Goal: Task Accomplishment & Management: Manage account settings

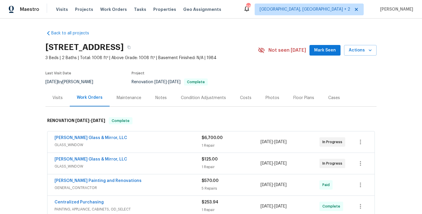
scroll to position [221, 0]
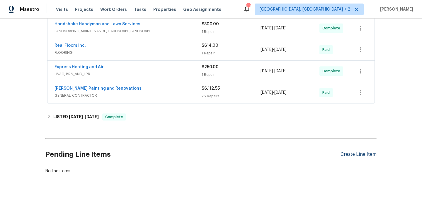
click at [352, 157] on div "Create Line Item" at bounding box center [359, 154] width 36 height 6
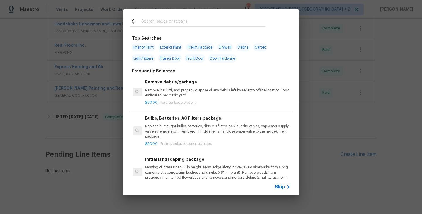
click at [152, 21] on input "text" at bounding box center [203, 22] width 124 height 9
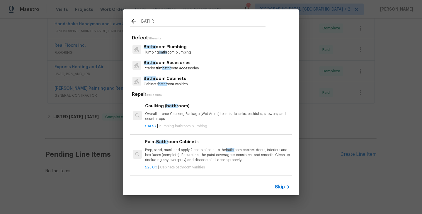
type input "BATHR"
click at [163, 49] on p "Bathr oom Plumbing" at bounding box center [168, 47] width 48 height 6
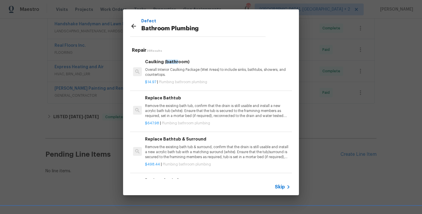
click at [163, 61] on h6 "Caulking ( bathr oom)" at bounding box center [217, 61] width 145 height 6
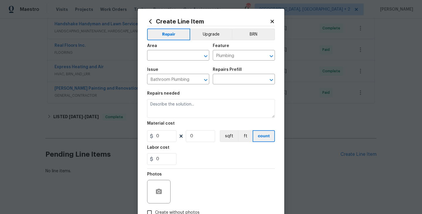
type input "Caulking (bathroom) $14.97"
type textarea "Overall Interior Caulking Package (Wet Areas) to include sinks, bathtubs, showe…"
type input "14.97"
type input "1"
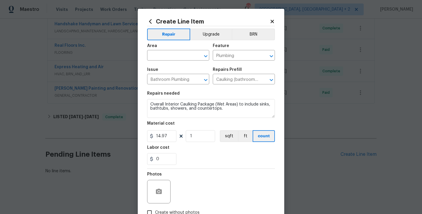
click at [161, 50] on div "Area" at bounding box center [178, 48] width 62 height 8
click at [154, 64] on span "Issue Bathroom Plumbing ​" at bounding box center [178, 76] width 62 height 24
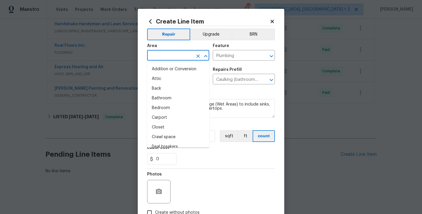
click at [154, 58] on input "text" at bounding box center [170, 55] width 46 height 9
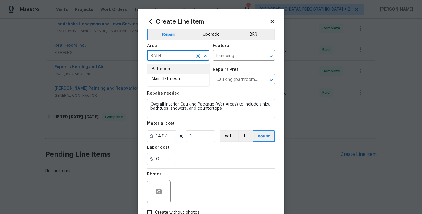
click at [155, 73] on li "Bathroom" at bounding box center [178, 69] width 62 height 10
type input "Bathroom"
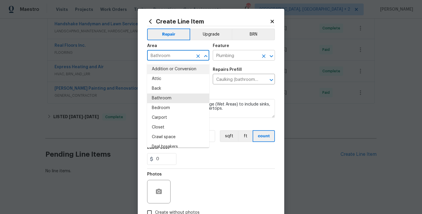
click at [226, 55] on input "Plumbing" at bounding box center [236, 55] width 46 height 9
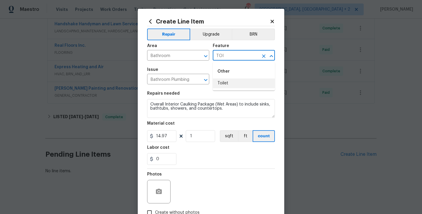
click at [223, 85] on li "Toilet" at bounding box center [244, 83] width 62 height 10
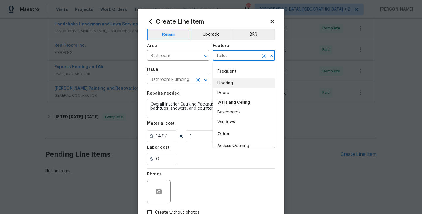
click at [203, 79] on icon "Open" at bounding box center [205, 79] width 7 height 7
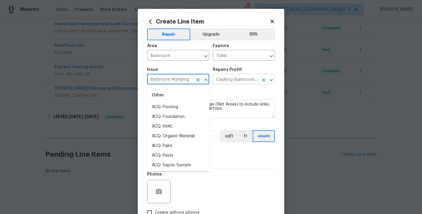
click at [237, 78] on input "Caulking (bathroom) $14.97" at bounding box center [236, 79] width 46 height 9
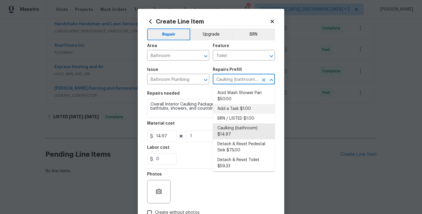
click at [238, 105] on li "Add a Task $1.00" at bounding box center [244, 109] width 62 height 10
type input "Plumbing"
type input "Add a Task $1.00"
type textarea "HPM to detail"
type input "1"
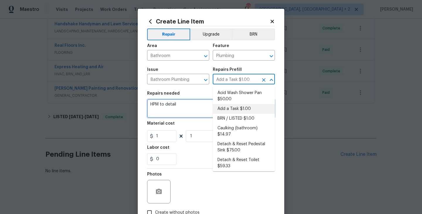
click at [171, 115] on textarea "HPM to detail" at bounding box center [211, 108] width 128 height 19
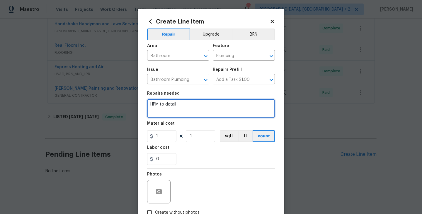
click at [171, 115] on textarea "HPM to detail" at bounding box center [211, 108] width 128 height 19
paste textarea "Received feedback that the water supply to the first toilet is not working. Ple…"
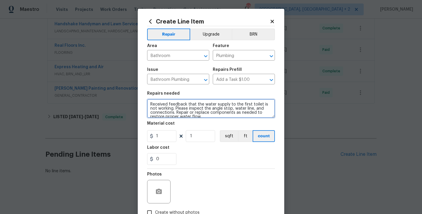
scroll to position [1, 0]
type textarea "Received feedback that the water supply to the first toilet is not working. Ple…"
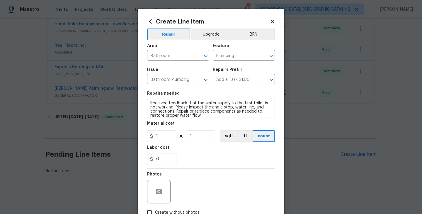
click at [164, 129] on figure "Material cost 1 1 sqft ft count" at bounding box center [211, 131] width 128 height 21
click at [165, 140] on input "1" at bounding box center [161, 136] width 29 height 12
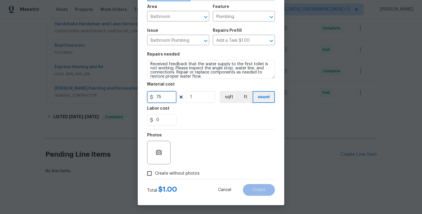
type input "75"
click at [162, 154] on button "button" at bounding box center [159, 152] width 14 height 14
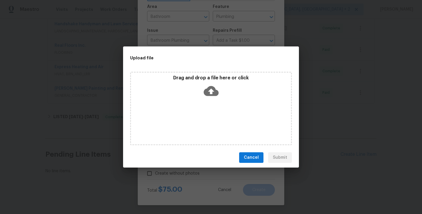
click at [216, 89] on icon at bounding box center [211, 90] width 15 height 15
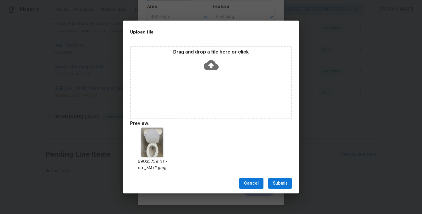
click at [282, 182] on span "Submit" at bounding box center [280, 183] width 14 height 7
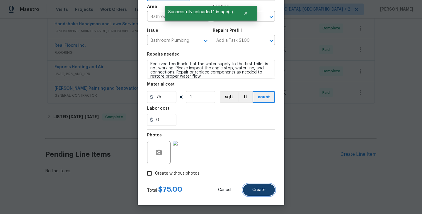
click at [258, 189] on span "Create" at bounding box center [259, 189] width 13 height 4
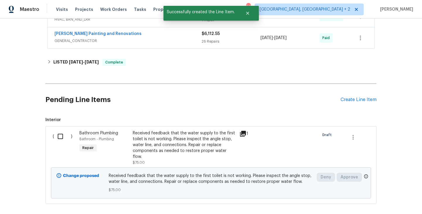
scroll to position [299, 0]
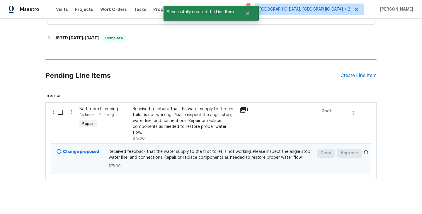
click at [64, 114] on input "checkbox" at bounding box center [62, 112] width 17 height 12
checkbox input "true"
click at [383, 200] on span "Create Work Order" at bounding box center [388, 198] width 39 height 7
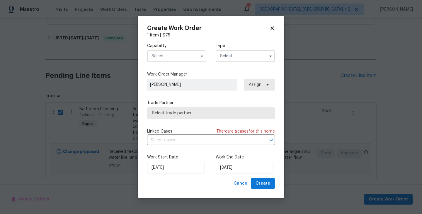
click at [172, 53] on input "text" at bounding box center [176, 56] width 59 height 12
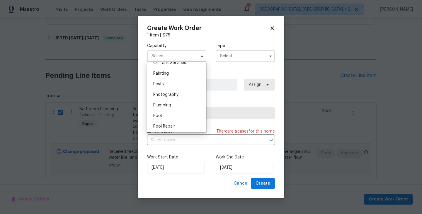
scroll to position [488, 0]
click at [174, 106] on div "Plumbing" at bounding box center [177, 104] width 56 height 11
type input "Plumbing"
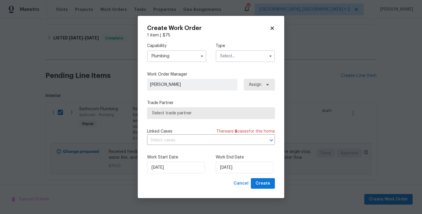
click at [230, 54] on input "text" at bounding box center [245, 56] width 59 height 12
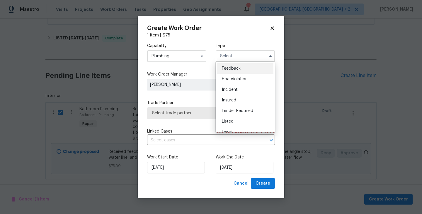
click at [233, 69] on span "Feedback" at bounding box center [231, 68] width 19 height 4
type input "Feedback"
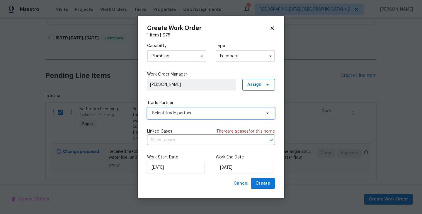
click at [177, 114] on span "Select trade partner" at bounding box center [206, 113] width 109 height 6
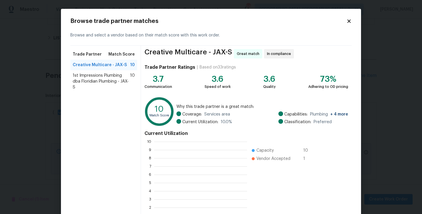
scroll to position [82, 93]
click at [104, 82] on span "1st Impressions Plumbing dba Floridian Plumbing - JAX-S" at bounding box center [101, 81] width 57 height 18
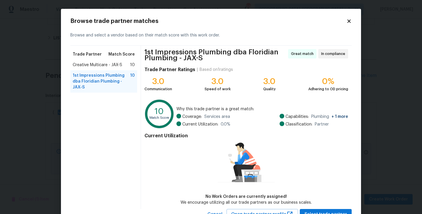
click at [89, 61] on div "Creative Multicare - JAX-S 10" at bounding box center [103, 65] width 67 height 11
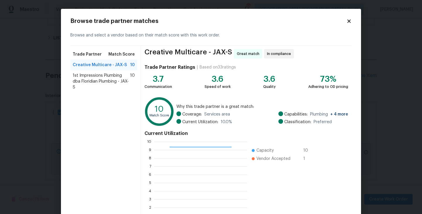
scroll to position [45, 0]
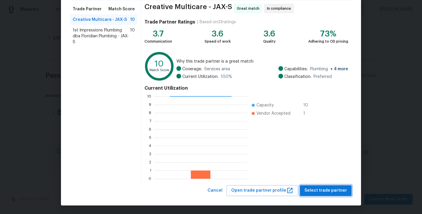
click at [322, 187] on span "Select trade partner" at bounding box center [326, 190] width 43 height 7
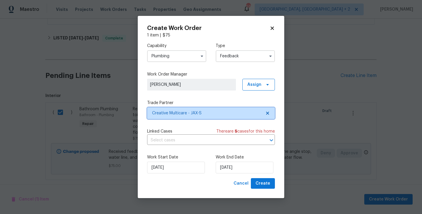
scroll to position [0, 0]
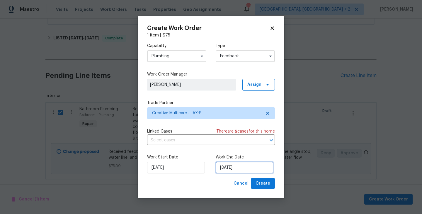
click at [237, 169] on input "10/09/2025" at bounding box center [245, 167] width 58 height 12
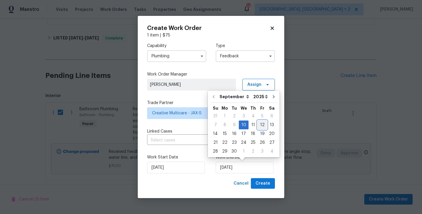
click at [261, 126] on div "12" at bounding box center [262, 125] width 9 height 8
type input "12/09/2025"
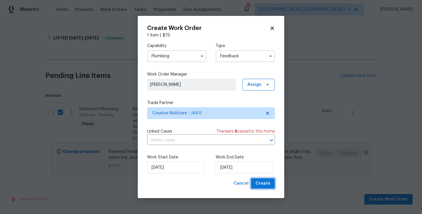
click at [265, 182] on span "Create" at bounding box center [263, 183] width 15 height 7
checkbox input "false"
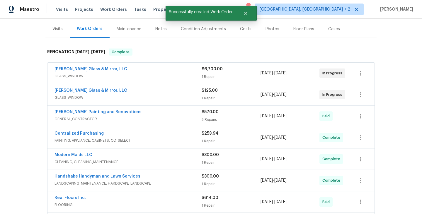
scroll to position [55, 0]
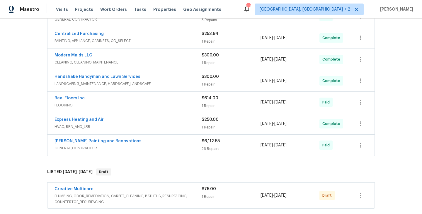
scroll to position [212, 0]
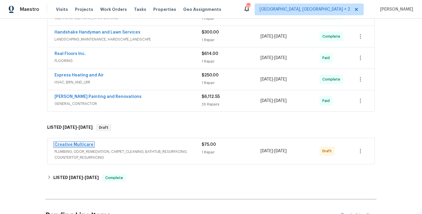
click at [84, 145] on link "Creative Multicare" at bounding box center [74, 144] width 39 height 4
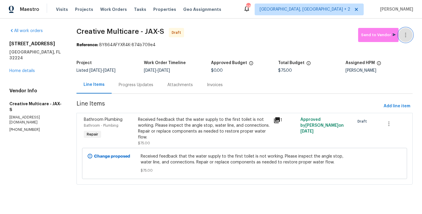
click at [407, 31] on button "button" at bounding box center [406, 35] width 14 height 14
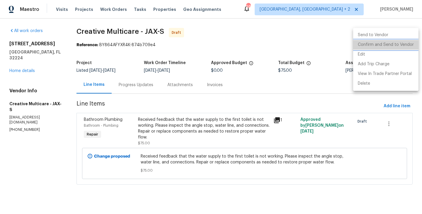
click at [407, 43] on li "Confirm and Send to Vendor" at bounding box center [385, 45] width 65 height 10
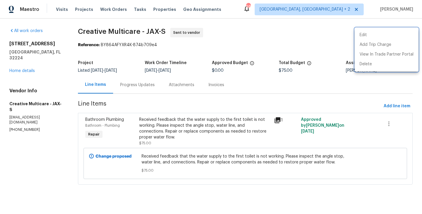
click at [156, 87] on div at bounding box center [211, 107] width 422 height 214
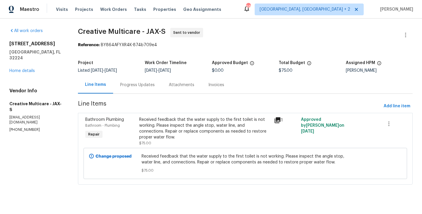
click at [155, 87] on div "Progress Updates" at bounding box center [137, 85] width 35 height 6
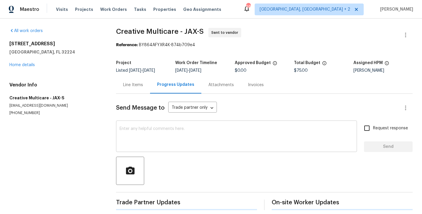
click at [165, 129] on textarea at bounding box center [237, 136] width 234 height 21
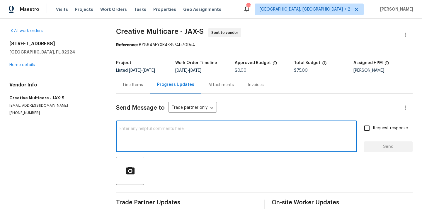
paste textarea "Hi, this is Blessida with Opendoor. I’m confirming you received the WO for the …"
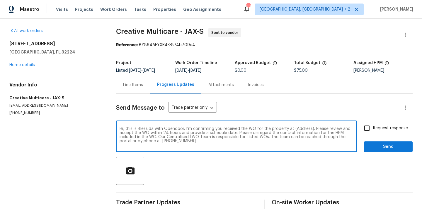
click at [299, 127] on textarea "Hi, this is Blessida with Opendoor. I’m confirming you received the WO for the …" at bounding box center [237, 136] width 234 height 21
paste textarea "12238 Bayonne St, Jacksonville, FL 32224"
type textarea "Hi, this is Blessida with Opendoor. I’m confirming you received the WO for the …"
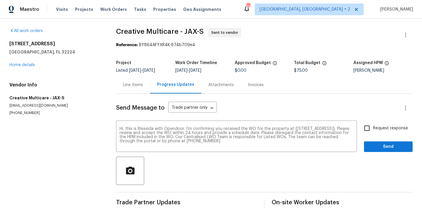
click at [376, 125] on span "Request response" at bounding box center [390, 128] width 35 height 6
click at [373, 125] on input "Request response" at bounding box center [367, 128] width 12 height 12
checkbox input "true"
click at [376, 144] on span "Send" at bounding box center [388, 146] width 39 height 7
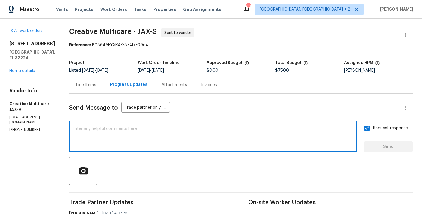
click at [160, 134] on textarea at bounding box center [213, 136] width 281 height 21
paste textarea "All Work Orders must include before-photos (both close-up and wide-angle) and a…"
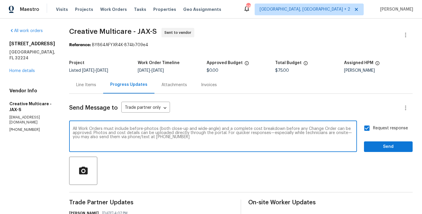
scroll to position [4, 0]
type textarea "All Work Orders must include before-photos (both close-up and wide-angle) and a…"
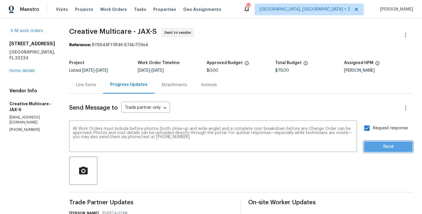
click at [370, 144] on span "Send" at bounding box center [388, 146] width 39 height 7
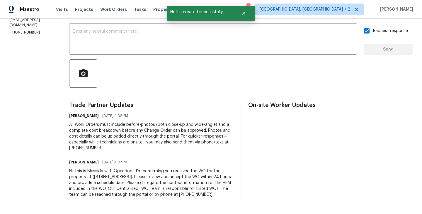
scroll to position [0, 0]
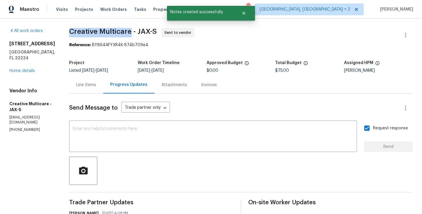
drag, startPoint x: 95, startPoint y: 34, endPoint x: 157, endPoint y: 34, distance: 61.9
click at [157, 34] on div "All work orders 12238 Bayonne St Jacksonville, FL 32224 Home details Vendor Inf…" at bounding box center [211, 164] width 422 height 292
copy span "Creative Multicare"
click at [19, 69] on link "Home details" at bounding box center [22, 71] width 26 height 4
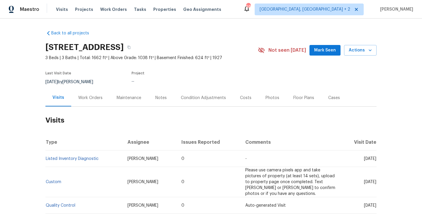
click at [96, 102] on div "Work Orders" at bounding box center [90, 97] width 38 height 17
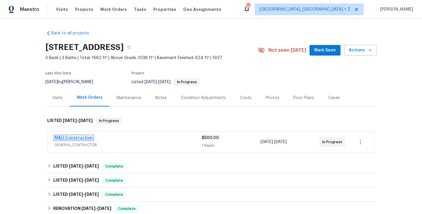
click at [87, 137] on link "M&G Construction" at bounding box center [74, 138] width 38 height 4
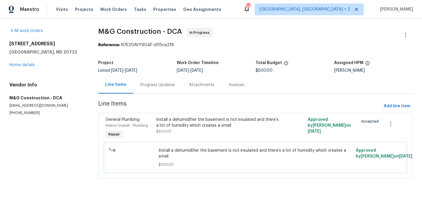
click at [145, 89] on div "Progress Updates" at bounding box center [157, 84] width 49 height 17
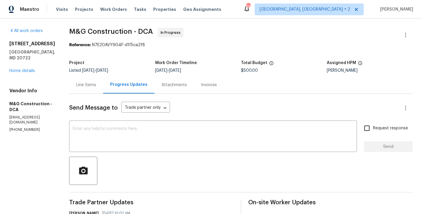
click at [25, 123] on section "All work orders [STREET_ADDRESS] Home details Vendor Info M&G Construction - DC…" at bounding box center [32, 164] width 46 height 273
copy p "[PHONE_NUMBER]"
click at [29, 122] on section "All work orders [STREET_ADDRESS] Home details Vendor Info M&G Construction - DC…" at bounding box center [32, 164] width 46 height 273
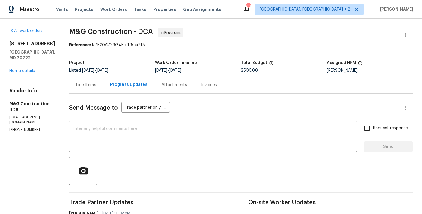
click at [29, 122] on section "All work orders [STREET_ADDRESS] Home details Vendor Info M&G Construction - DC…" at bounding box center [32, 164] width 46 height 273
click at [102, 123] on div "x ​" at bounding box center [213, 137] width 288 height 30
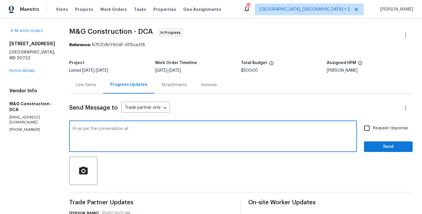
paste textarea "[PHONE_NUMBER]"
type textarea "Hi as per the conversation at [PHONE_NUMBER] Please schedule the work for 9/12 …"
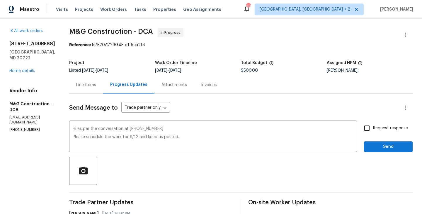
click at [382, 136] on div "Request response Send" at bounding box center [388, 137] width 49 height 30
click at [378, 127] on span "Request response" at bounding box center [390, 128] width 35 height 6
click at [373, 127] on input "Request response" at bounding box center [367, 128] width 12 height 12
checkbox input "true"
click at [378, 145] on span "Send" at bounding box center [388, 146] width 39 height 7
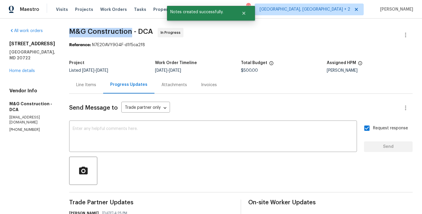
drag, startPoint x: 70, startPoint y: 30, endPoint x: 131, endPoint y: 30, distance: 61.6
click at [131, 30] on span "M&G Construction - DCA" at bounding box center [111, 31] width 84 height 7
copy span "M&G Construction"
click at [27, 69] on link "Home details" at bounding box center [22, 71] width 26 height 4
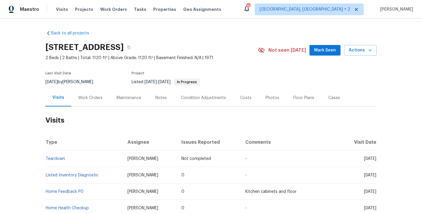
click at [97, 89] on div "Work Orders" at bounding box center [90, 97] width 38 height 17
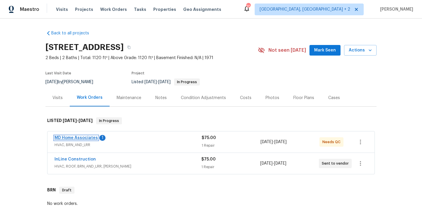
click at [87, 139] on link "MD Home Associates" at bounding box center [76, 138] width 43 height 4
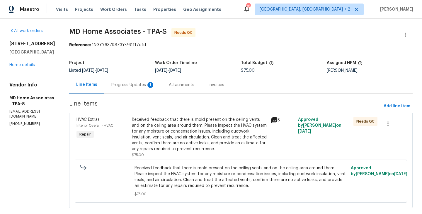
click at [179, 121] on div "Received feedback that there is mold present on the ceiling vents and on the ce…" at bounding box center [199, 133] width 135 height 35
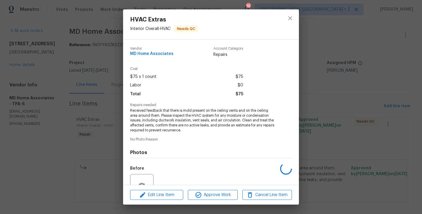
scroll to position [57, 0]
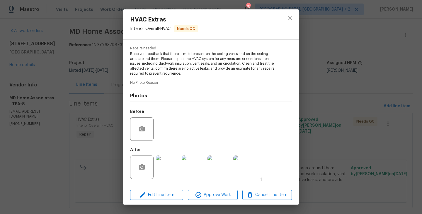
click at [161, 200] on div "Edit Line Item Approve Work Cancel Line Item" at bounding box center [211, 195] width 176 height 20
click at [159, 194] on span "Edit Line Item" at bounding box center [157, 194] width 50 height 7
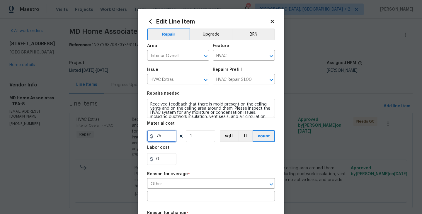
click at [157, 138] on input "75" at bounding box center [161, 136] width 29 height 12
type input "125"
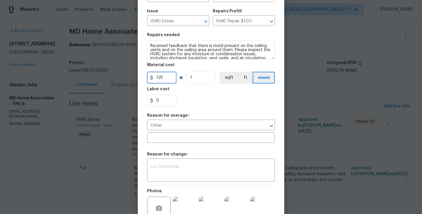
scroll to position [121, 0]
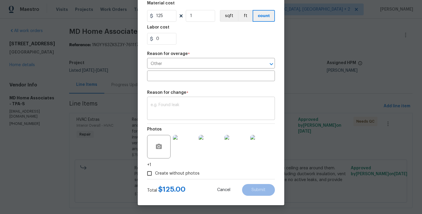
click at [173, 111] on textarea at bounding box center [211, 109] width 121 height 12
paste textarea "(BA) Updated per vendor’s final cost."
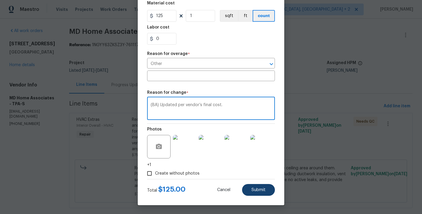
type textarea "(BA) Updated per vendor’s final cost."
click at [257, 188] on span "Submit" at bounding box center [259, 189] width 14 height 4
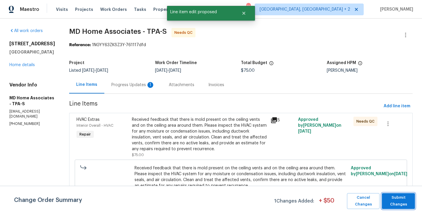
scroll to position [0, 0]
click at [401, 198] on span "Submit Changes" at bounding box center [398, 200] width 27 height 13
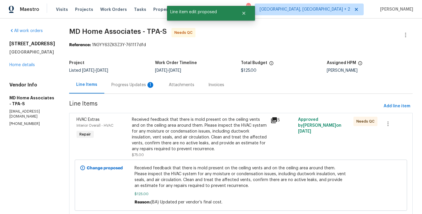
click at [140, 89] on div "Progress Updates 1" at bounding box center [132, 84] width 57 height 17
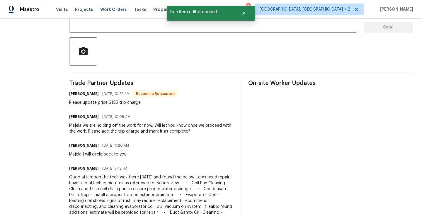
scroll to position [113, 0]
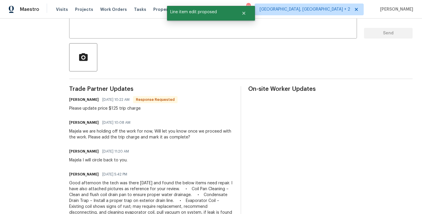
click at [80, 103] on div "Majela Zelaya 09/10/2025 10:22 AM Response Requested" at bounding box center [123, 99] width 109 height 8
click at [79, 101] on h6 "[PERSON_NAME]" at bounding box center [84, 99] width 30 height 6
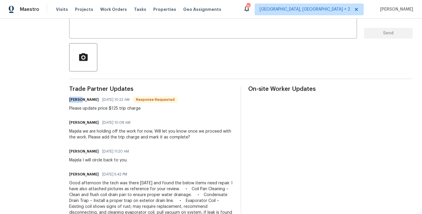
click at [79, 101] on h6 "[PERSON_NAME]" at bounding box center [84, 99] width 30 height 6
copy h6 "Majela"
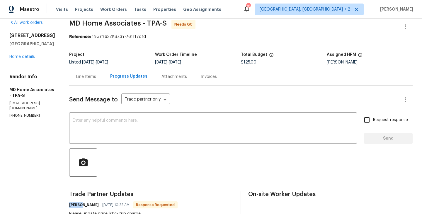
scroll to position [0, 0]
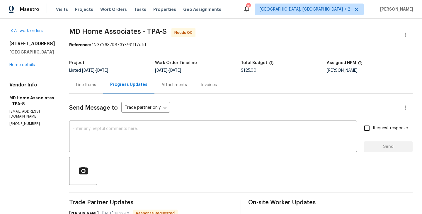
click at [91, 129] on textarea at bounding box center [213, 136] width 281 height 21
paste textarea "Majela"
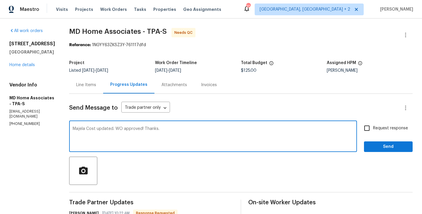
type textarea "Majela Cost updated. WO approved! Thanks."
click at [389, 145] on span "Send" at bounding box center [388, 146] width 39 height 7
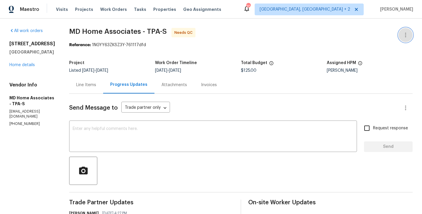
click at [411, 31] on button "button" at bounding box center [406, 35] width 14 height 14
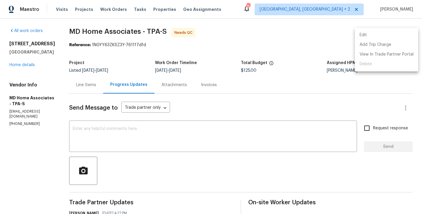
click at [389, 31] on li "Edit" at bounding box center [386, 35] width 63 height 10
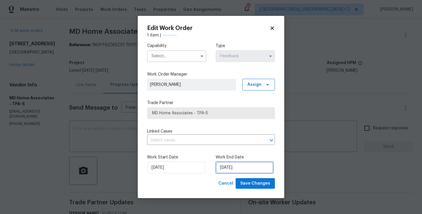
click at [220, 168] on input "05/09/2025" at bounding box center [245, 167] width 58 height 12
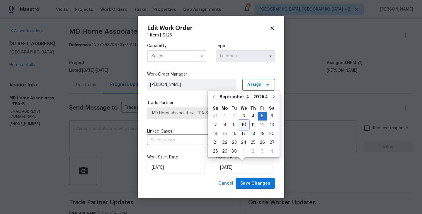
click at [244, 124] on div "10" at bounding box center [244, 125] width 10 height 8
type input "10/09/2025"
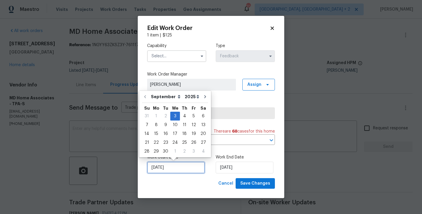
click at [180, 166] on input "03/09/2025" at bounding box center [176, 167] width 58 height 12
click at [156, 124] on div "8" at bounding box center [156, 125] width 9 height 8
type input "08/09/2025"
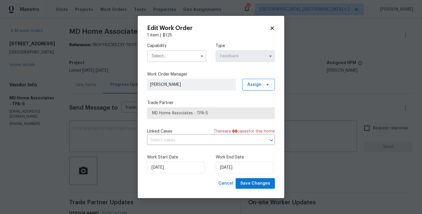
click at [166, 56] on input "text" at bounding box center [176, 56] width 59 height 12
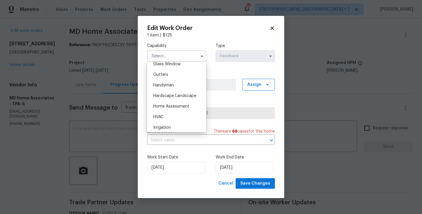
scroll to position [287, 0]
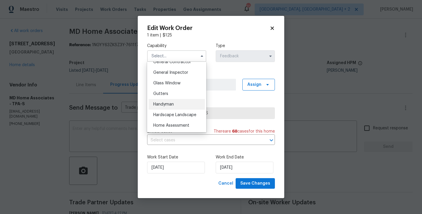
click at [173, 106] on div "Handyman" at bounding box center [177, 104] width 56 height 11
type input "Handyman"
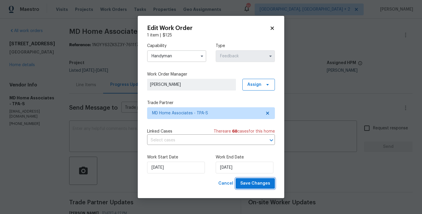
click at [255, 187] on span "Save Changes" at bounding box center [256, 183] width 30 height 7
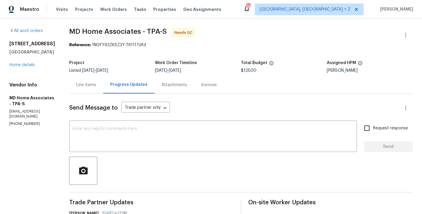
click at [86, 85] on div "Line Items" at bounding box center [86, 85] width 20 height 6
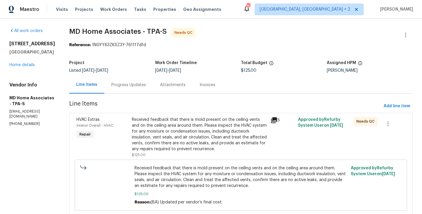
click at [194, 123] on div "Received feedback that there is mold present on the ceiling vents and on the ce…" at bounding box center [199, 133] width 135 height 35
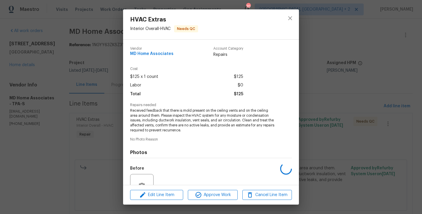
scroll to position [57, 0]
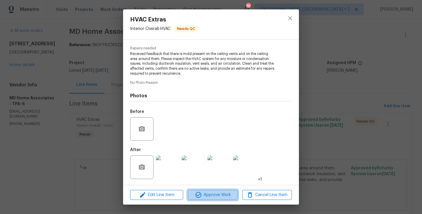
click at [207, 192] on span "Approve Work" at bounding box center [213, 194] width 46 height 7
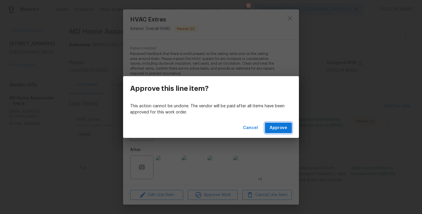
click at [279, 126] on span "Approve" at bounding box center [279, 127] width 18 height 7
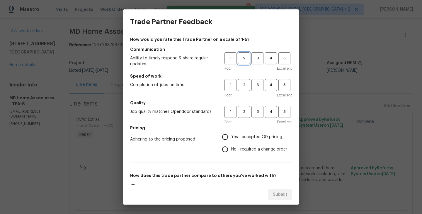
click at [242, 62] on button "2" at bounding box center [244, 58] width 12 height 12
click at [244, 80] on button "2" at bounding box center [244, 85] width 12 height 12
click at [246, 112] on span "2" at bounding box center [244, 111] width 11 height 7
click at [246, 145] on label "No - required a change order" at bounding box center [253, 149] width 68 height 12
click at [231, 145] on input "No - required a change order" at bounding box center [225, 149] width 12 height 12
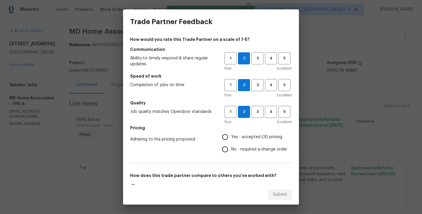
radio input "true"
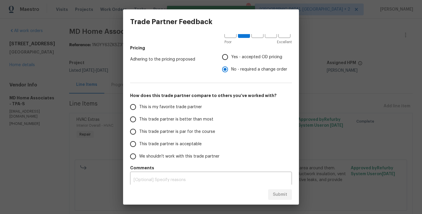
scroll to position [84, 0]
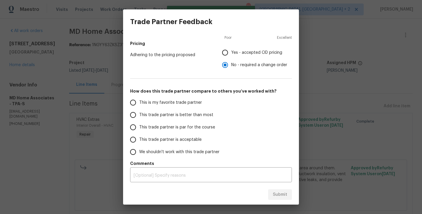
click at [178, 116] on span "This trade partner is better than most" at bounding box center [176, 115] width 74 height 6
click at [139, 116] on input "This trade partner is better than most" at bounding box center [133, 115] width 12 height 12
click at [274, 196] on span "Submit" at bounding box center [280, 194] width 14 height 7
radio input "true"
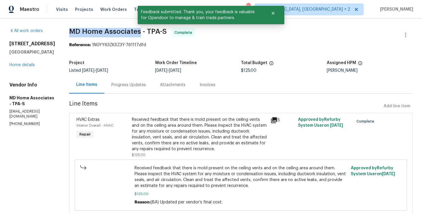
drag, startPoint x: 74, startPoint y: 27, endPoint x: 145, endPoint y: 32, distance: 71.2
click at [145, 32] on div "All work orders 2413 Riverbluff Pkwy # V-231 Sarasota, FL 34231 Home details Ve…" at bounding box center [211, 125] width 422 height 214
copy span "MD Home Associates"
click at [31, 67] on link "Home details" at bounding box center [22, 65] width 26 height 4
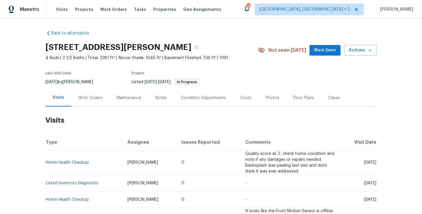
click at [105, 95] on div "Work Orders" at bounding box center [90, 97] width 38 height 17
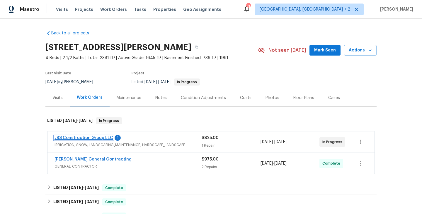
click at [101, 136] on link "JBS Construction Group LLC" at bounding box center [84, 138] width 59 height 4
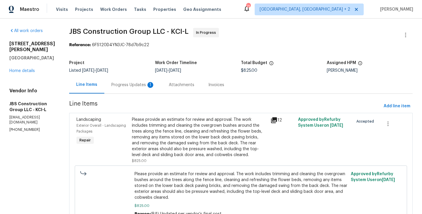
click at [145, 81] on div "Progress Updates 1" at bounding box center [132, 84] width 57 height 17
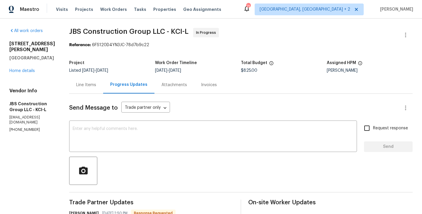
copy p "[PHONE_NUMBER]"
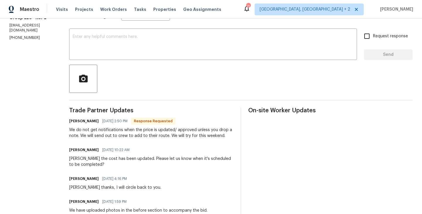
click at [91, 120] on h6 "[PERSON_NAME]" at bounding box center [84, 121] width 30 height 6
copy h6 "Kevin"
click at [119, 43] on textarea at bounding box center [213, 45] width 281 height 21
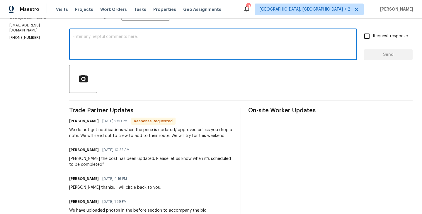
paste textarea "Kevin"
type textarea "[PERSON_NAME] thanks for the update. Keep us posted."
click at [376, 33] on span "Request response" at bounding box center [390, 36] width 35 height 6
click at [373, 33] on input "Request response" at bounding box center [367, 36] width 12 height 12
checkbox input "true"
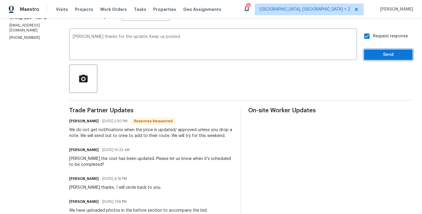
click at [376, 56] on span "Send" at bounding box center [388, 54] width 39 height 7
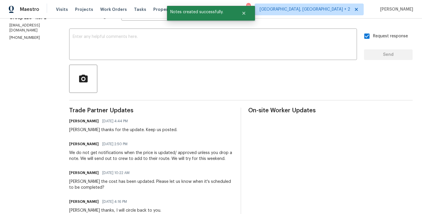
scroll to position [0, 0]
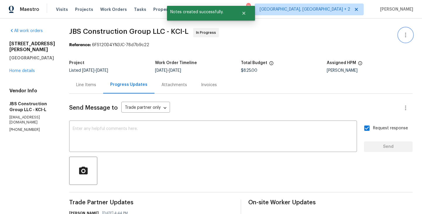
click at [409, 35] on icon "button" at bounding box center [405, 34] width 7 height 7
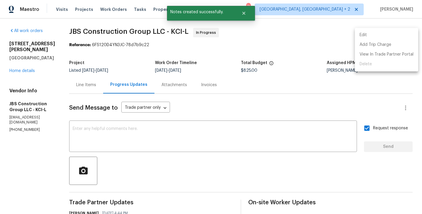
click at [402, 35] on li "Edit" at bounding box center [386, 35] width 63 height 10
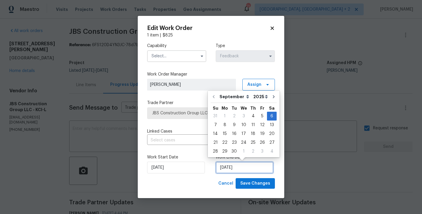
click at [238, 166] on input "06/09/2025" at bounding box center [245, 167] width 58 height 12
click at [260, 125] on div "12" at bounding box center [262, 125] width 9 height 8
type input "12/09/2025"
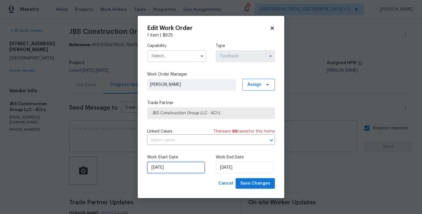
click at [174, 172] on input "04/09/2025" at bounding box center [176, 167] width 58 height 12
click at [172, 55] on input "text" at bounding box center [176, 56] width 59 height 12
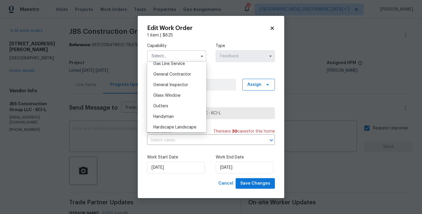
scroll to position [290, 0]
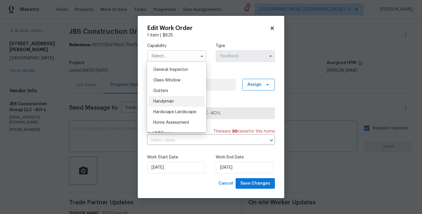
click at [177, 101] on div "Handyman" at bounding box center [177, 101] width 56 height 11
type input "Handyman"
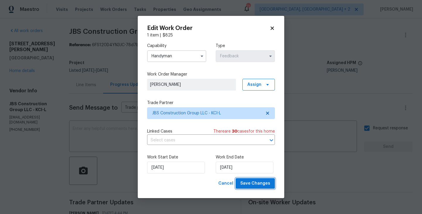
click at [252, 184] on span "Save Changes" at bounding box center [256, 183] width 30 height 7
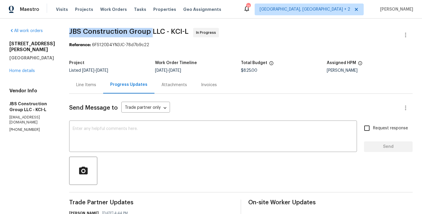
drag, startPoint x: 88, startPoint y: 32, endPoint x: 168, endPoint y: 32, distance: 80.7
click at [168, 32] on span "JBS Construction Group LLC - KCI-L" at bounding box center [128, 31] width 119 height 7
copy span "JBS Construction Group"
click at [25, 69] on link "Home details" at bounding box center [22, 71] width 26 height 4
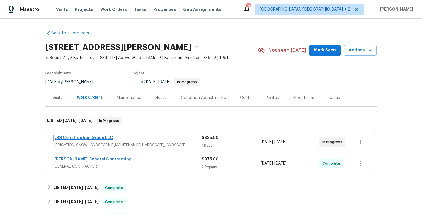
click at [86, 138] on link "JBS Construction Group LLC" at bounding box center [84, 138] width 59 height 4
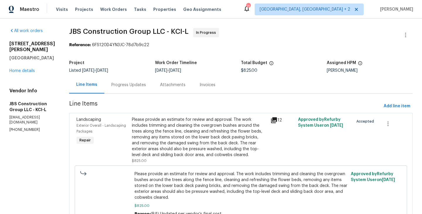
click at [153, 80] on div "Progress Updates" at bounding box center [128, 84] width 49 height 17
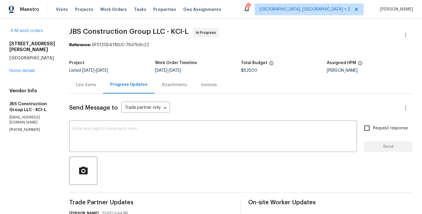
click at [21, 67] on div "15416 Floyd St Overland Park, KS 66223 Home details" at bounding box center [32, 57] width 46 height 33
click at [21, 69] on link "Home details" at bounding box center [22, 71] width 26 height 4
click at [139, 127] on textarea at bounding box center [213, 136] width 281 height 21
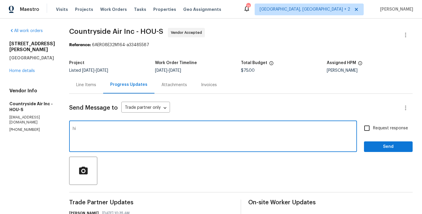
type textarea "h"
type textarea "Hi, Thanks for your acceptance. Please let us know when the work is scheduled?"
click at [372, 133] on input "Request response" at bounding box center [367, 128] width 12 height 12
checkbox input "true"
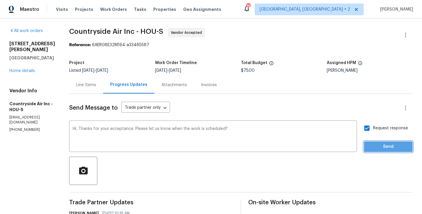
click at [372, 150] on button "Send" at bounding box center [388, 146] width 49 height 11
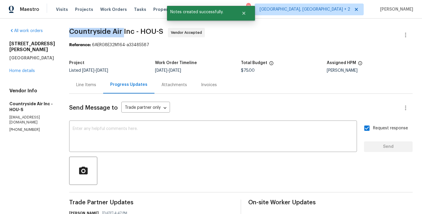
drag, startPoint x: 68, startPoint y: 30, endPoint x: 123, endPoint y: 33, distance: 55.0
click at [123, 33] on span "Countryside Air Inc - HOU-S" at bounding box center [116, 31] width 94 height 7
copy span "Countryside Air"
click at [29, 69] on link "Home details" at bounding box center [22, 71] width 26 height 4
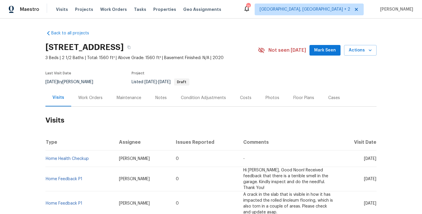
click at [90, 99] on div "Work Orders" at bounding box center [90, 98] width 24 height 6
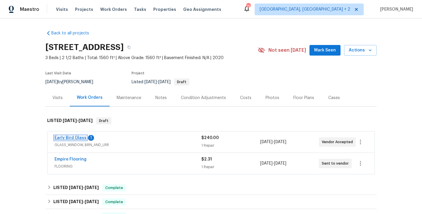
click at [80, 138] on link "Early Bird Glass" at bounding box center [71, 138] width 32 height 4
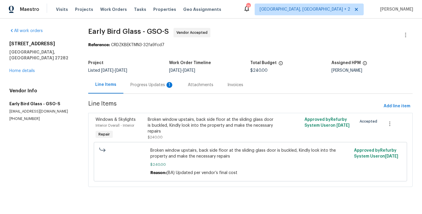
click at [140, 88] on div "Progress Updates 1" at bounding box center [151, 84] width 57 height 17
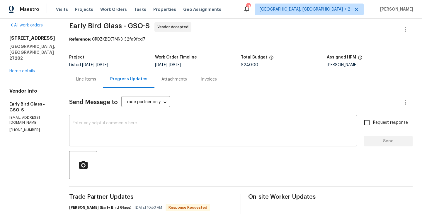
scroll to position [79, 0]
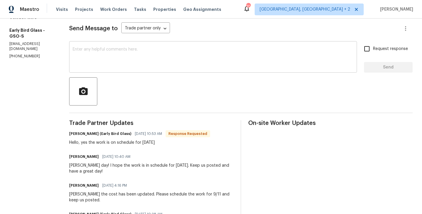
click at [82, 50] on textarea at bounding box center [213, 57] width 281 height 21
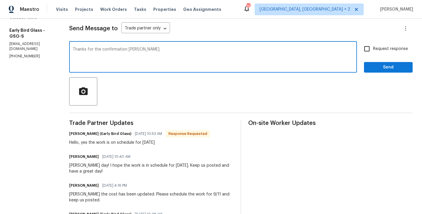
type textarea "Thanks for the confirmation sarah."
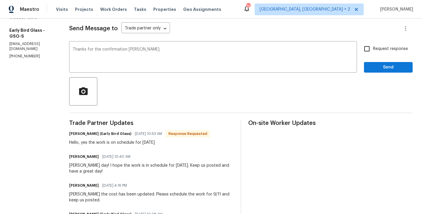
click at [382, 46] on span "Request response" at bounding box center [390, 49] width 35 height 6
click at [373, 45] on input "Request response" at bounding box center [367, 49] width 12 height 12
checkbox input "true"
click at [379, 64] on span "Send" at bounding box center [388, 67] width 39 height 7
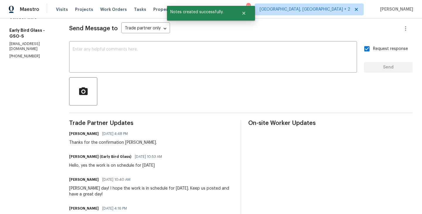
scroll to position [0, 0]
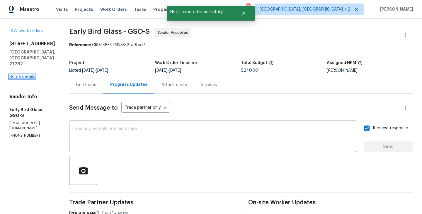
click at [25, 74] on link "Home details" at bounding box center [22, 76] width 26 height 4
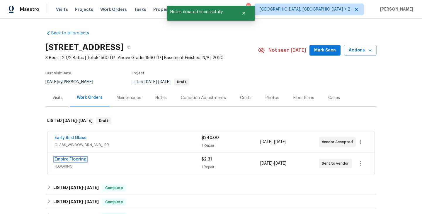
click at [72, 160] on link "Empire Flooring" at bounding box center [71, 159] width 32 height 4
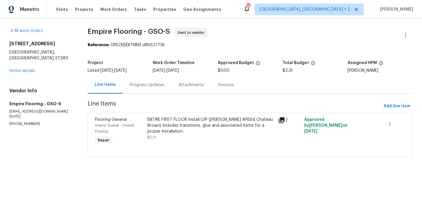
click at [149, 86] on div "Progress Updates" at bounding box center [147, 85] width 35 height 6
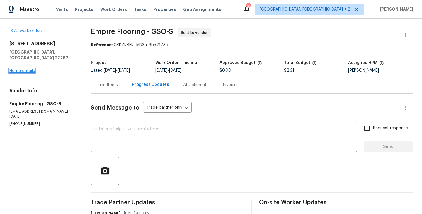
click at [27, 69] on link "Home details" at bounding box center [22, 71] width 26 height 4
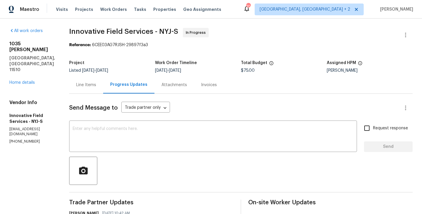
click at [31, 139] on p "(631) 676-4222" at bounding box center [32, 141] width 46 height 5
copy p "(631) 676-4222"
click at [28, 80] on link "Home details" at bounding box center [22, 82] width 26 height 4
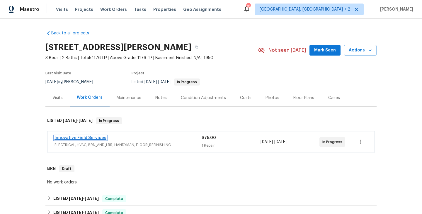
click at [91, 136] on link "Innovative Field Services" at bounding box center [81, 138] width 52 height 4
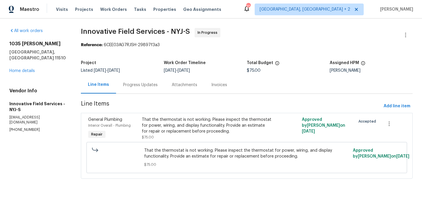
click at [124, 78] on div "Progress Updates" at bounding box center [140, 84] width 49 height 17
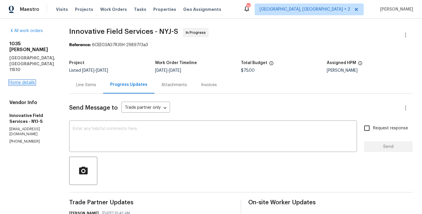
click at [23, 80] on link "Home details" at bounding box center [22, 82] width 26 height 4
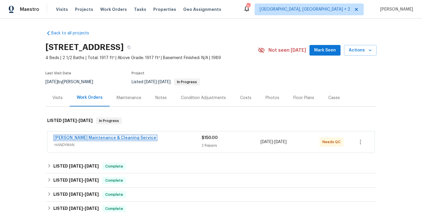
click at [120, 137] on link "[PERSON_NAME] Maintenance & Cleaning Service" at bounding box center [106, 138] width 102 height 4
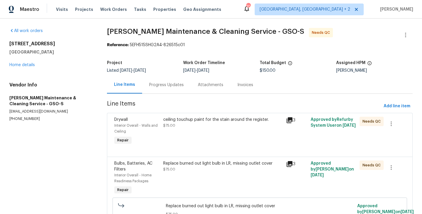
click at [168, 87] on div "Progress Updates" at bounding box center [166, 85] width 35 height 6
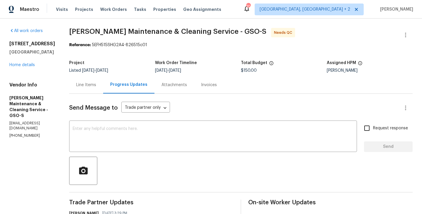
click at [96, 86] on div "Line Items" at bounding box center [86, 85] width 20 height 6
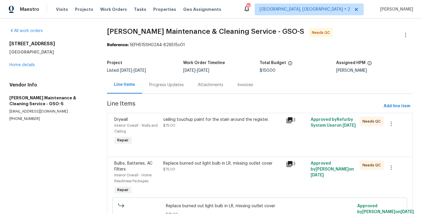
scroll to position [35, 0]
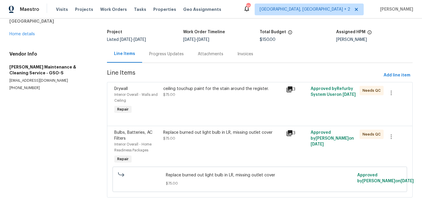
click at [171, 51] on div "Progress Updates" at bounding box center [166, 54] width 35 height 6
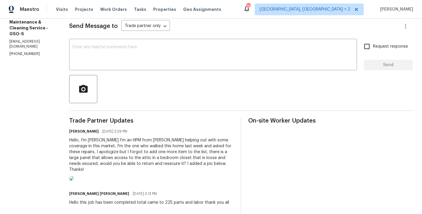
scroll to position [81, 0]
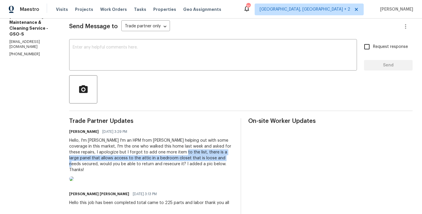
drag, startPoint x: 180, startPoint y: 153, endPoint x: 224, endPoint y: 158, distance: 45.3
click at [224, 158] on div "Hello, I'm [PERSON_NAME] I'm an HPM from [PERSON_NAME] helping out with some co…" at bounding box center [151, 154] width 165 height 35
copy div "there is a large panel that allows access to the attic in a bedroom closet that…"
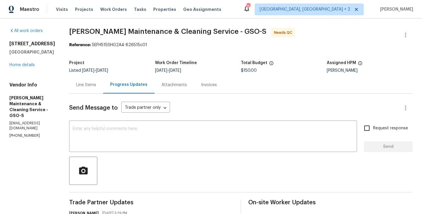
click at [96, 86] on div "Line Items" at bounding box center [86, 85] width 20 height 6
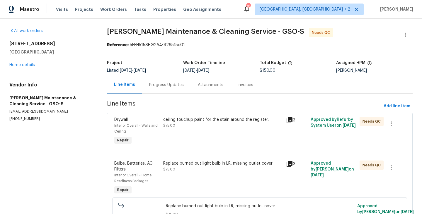
scroll to position [35, 0]
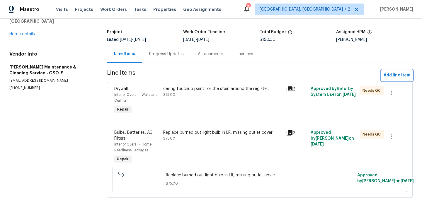
click at [394, 72] on span "Add line item" at bounding box center [397, 75] width 27 height 7
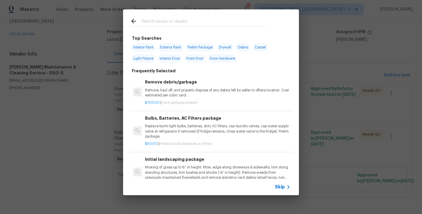
click at [193, 20] on input "text" at bounding box center [203, 22] width 124 height 9
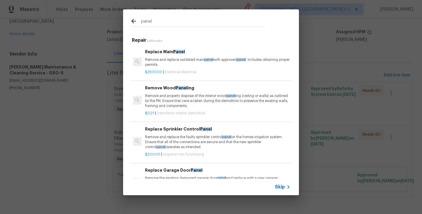
type input "panel"
click at [184, 55] on h6 "Replace Main Panel" at bounding box center [217, 51] width 145 height 6
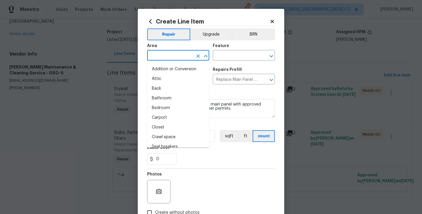
click at [171, 52] on input "text" at bounding box center [170, 55] width 46 height 9
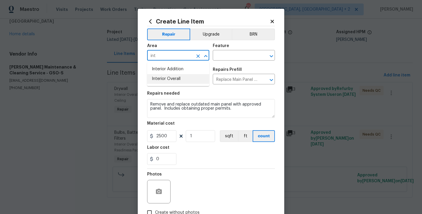
click at [170, 76] on li "Interior Overall" at bounding box center [178, 79] width 62 height 10
type input "Interior Overall"
click at [213, 61] on div "Area Interior Overall ​ Feature ​" at bounding box center [211, 52] width 128 height 24
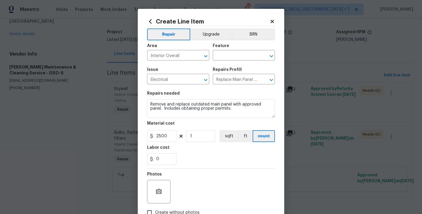
click at [219, 61] on div "Area Interior Overall ​ Feature ​" at bounding box center [211, 52] width 128 height 24
click at [218, 53] on input "text" at bounding box center [236, 55] width 46 height 9
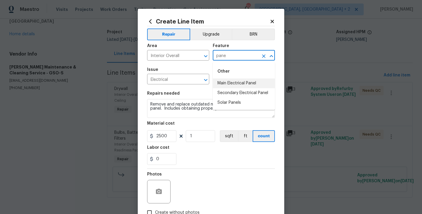
click at [223, 80] on li "Main Electrical Panel" at bounding box center [244, 83] width 62 height 10
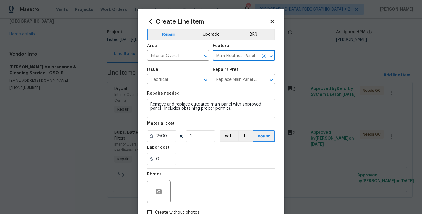
type input "Main Electrical Panel"
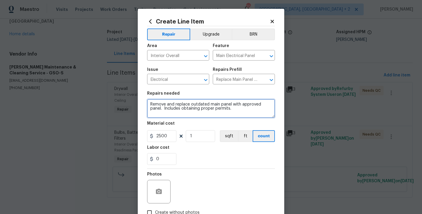
click at [172, 102] on textarea "Remove and replace outdated main panel with approved panel. Includes obtaining …" at bounding box center [211, 108] width 128 height 19
paste textarea "there is a large panel that allows access to the attic in a bedroom closet that…"
click at [153, 106] on textarea "there is a large panel that allows access to the attic in a bedroom closet that…" at bounding box center [211, 108] width 128 height 19
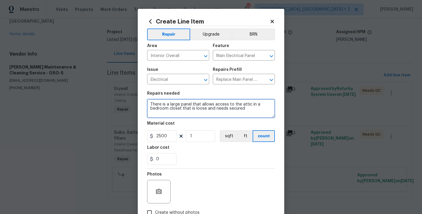
type textarea "There is a large panel that allows access to the attic in a bedroom closet that…"
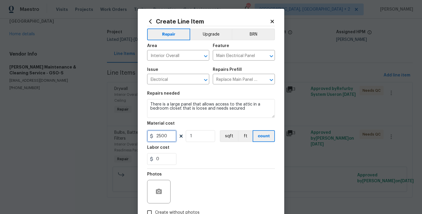
click at [168, 135] on input "2500" at bounding box center [161, 136] width 29 height 12
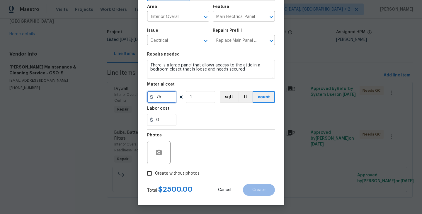
type input "75"
click at [167, 171] on span "Create without photos" at bounding box center [177, 173] width 45 height 6
click at [155, 171] on input "Create without photos" at bounding box center [149, 172] width 11 height 11
checkbox input "true"
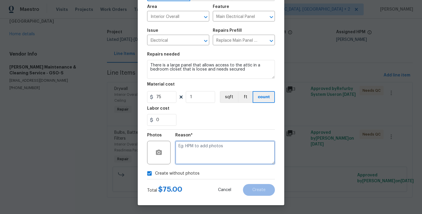
click at [201, 162] on textarea at bounding box center [225, 151] width 100 height 23
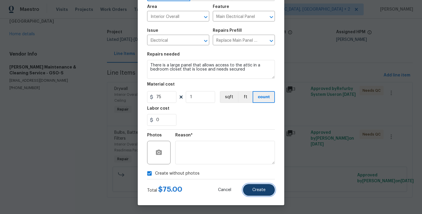
click at [252, 194] on button "Create" at bounding box center [259, 190] width 32 height 12
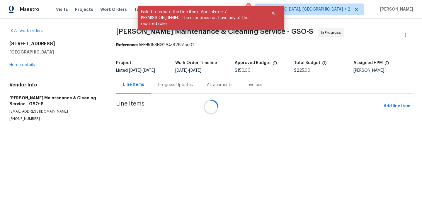
scroll to position [0, 0]
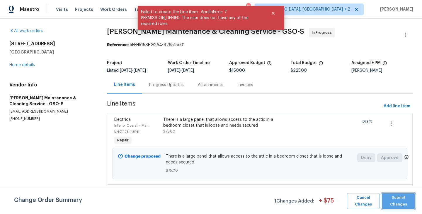
click at [399, 196] on span "Submit Changes" at bounding box center [398, 200] width 27 height 13
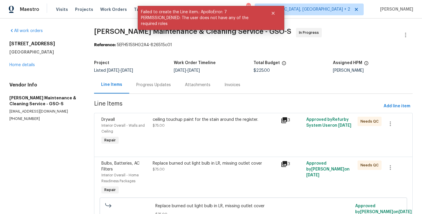
click at [158, 86] on div "Progress Updates" at bounding box center [153, 85] width 35 height 6
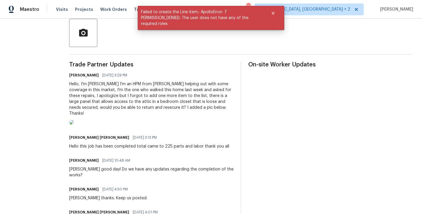
scroll to position [170, 0]
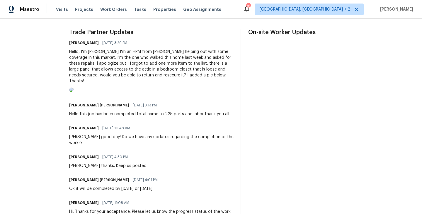
click at [74, 92] on img at bounding box center [71, 89] width 5 height 5
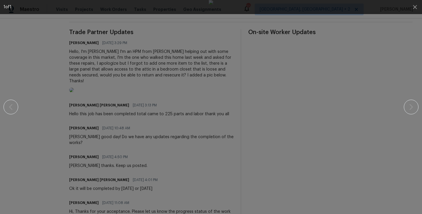
click at [399, 61] on div at bounding box center [211, 107] width 415 height 214
click at [416, 45] on div at bounding box center [211, 107] width 415 height 214
click at [414, 9] on icon "button" at bounding box center [415, 7] width 7 height 7
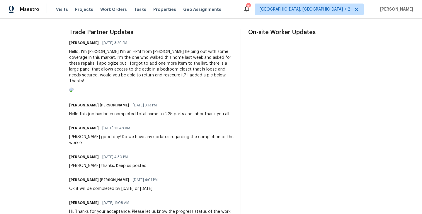
scroll to position [0, 0]
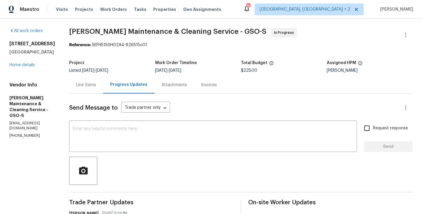
click at [103, 88] on div "Line Items" at bounding box center [86, 84] width 34 height 17
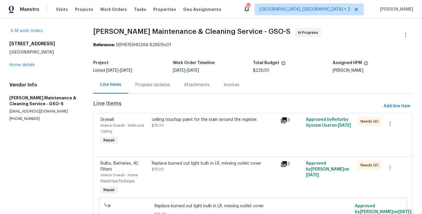
scroll to position [79, 0]
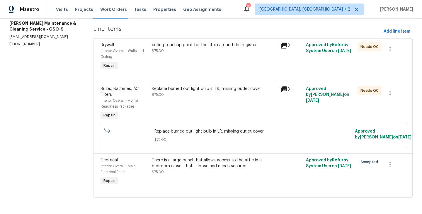
click at [199, 162] on div "There is a large panel that allows access to the attic in a bedroom closet that…" at bounding box center [214, 163] width 125 height 12
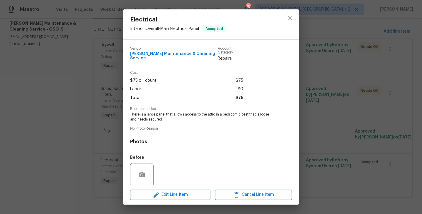
scroll to position [42, 0]
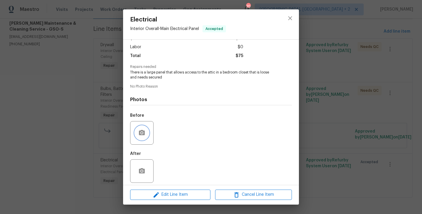
click at [142, 130] on icon "button" at bounding box center [142, 132] width 6 height 5
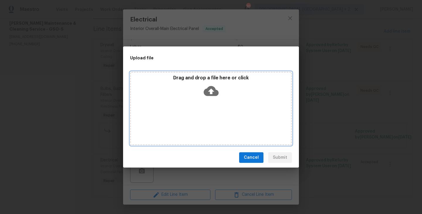
click at [214, 91] on icon at bounding box center [211, 91] width 15 height 10
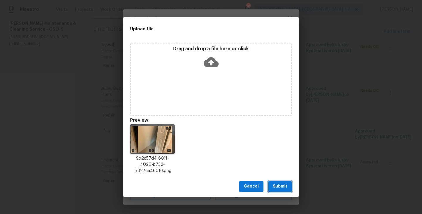
click at [281, 183] on span "Submit" at bounding box center [280, 185] width 14 height 7
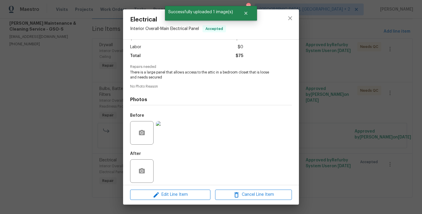
click at [336, 144] on div "Electrical Interior Overall - Main Electrical Panel Accepted Vendor [PERSON_NAM…" at bounding box center [211, 107] width 422 height 214
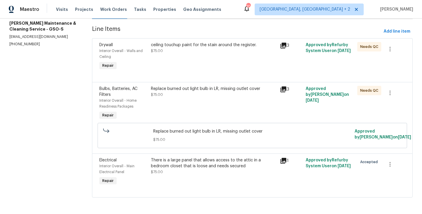
scroll to position [0, 0]
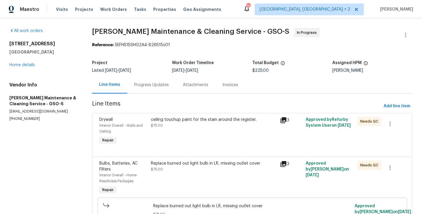
click at [156, 91] on div "Progress Updates" at bounding box center [151, 84] width 49 height 17
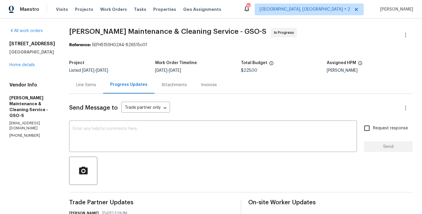
click at [94, 79] on div "Line Items" at bounding box center [86, 84] width 34 height 17
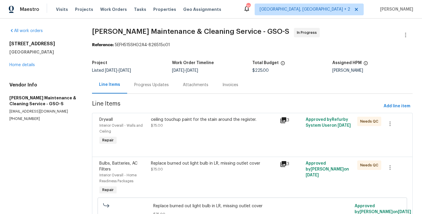
click at [200, 115] on div "ceiling touchup paint for the stain around the register. $75.00" at bounding box center [213, 131] width 129 height 33
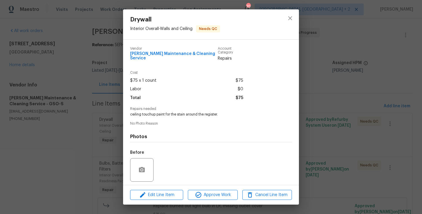
scroll to position [37, 0]
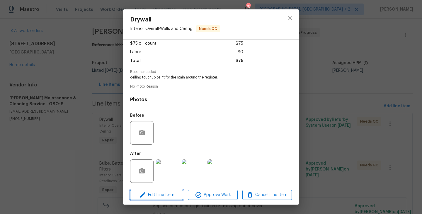
click at [155, 192] on span "Edit Line Item" at bounding box center [157, 194] width 50 height 7
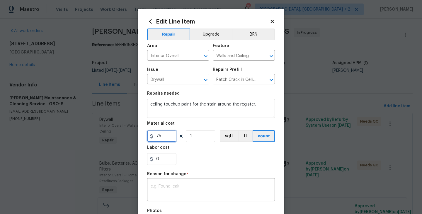
click at [158, 134] on input "75" at bounding box center [161, 136] width 29 height 12
type input "150"
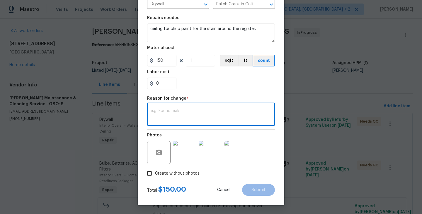
click at [172, 109] on textarea at bounding box center [211, 115] width 121 height 12
paste textarea "(BA) Updated per vendor’s final cost"
type textarea "(BA) Updated per vendor’s final cost"
click at [265, 187] on button "Submit" at bounding box center [258, 190] width 33 height 12
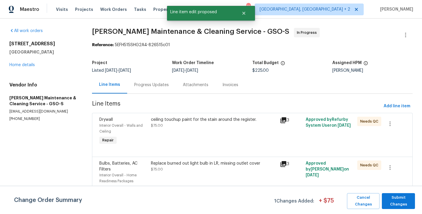
scroll to position [0, 0]
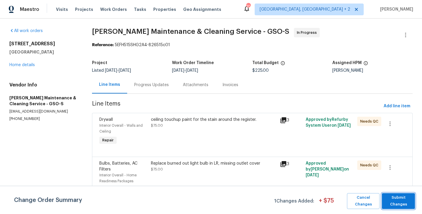
click at [396, 201] on span "Submit Changes" at bounding box center [398, 200] width 27 height 13
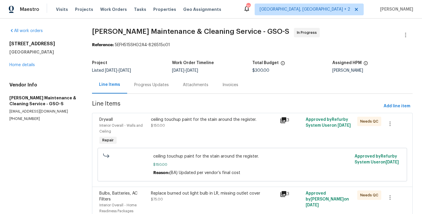
click at [146, 86] on div "Progress Updates" at bounding box center [151, 85] width 35 height 6
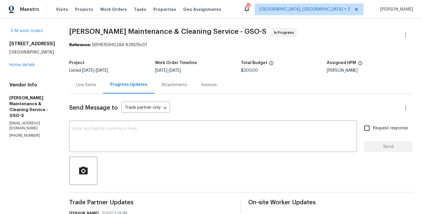
click at [27, 133] on p "[PHONE_NUMBER]" at bounding box center [32, 135] width 46 height 5
copy p "[PHONE_NUMBER]"
drag, startPoint x: 60, startPoint y: 52, endPoint x: 4, endPoint y: 43, distance: 57.7
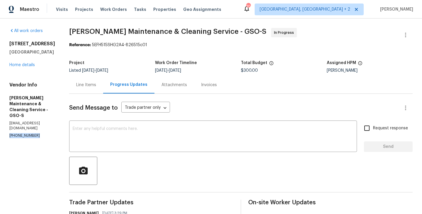
copy div "[STREET_ADDRESS]"
click at [21, 66] on link "Home details" at bounding box center [22, 65] width 26 height 4
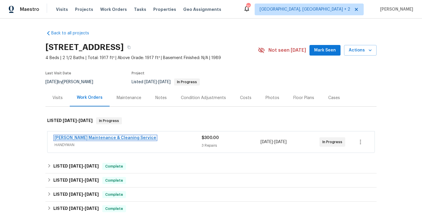
click at [119, 138] on link "Baker's Maintenance & Cleaning Service" at bounding box center [106, 138] width 102 height 4
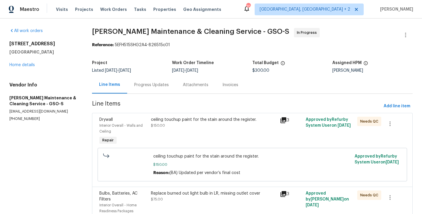
click at [150, 79] on div "Progress Updates" at bounding box center [151, 84] width 49 height 17
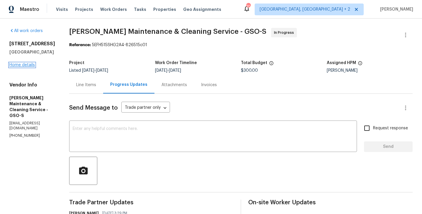
click at [20, 65] on link "Home details" at bounding box center [22, 65] width 26 height 4
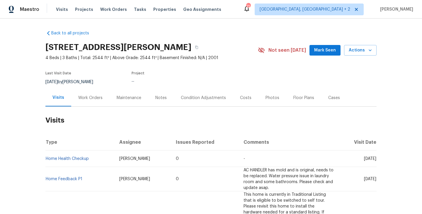
click at [99, 100] on div "Work Orders" at bounding box center [90, 97] width 38 height 17
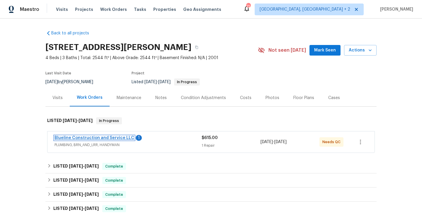
click at [107, 138] on link "Blueline Construction and Service LLC" at bounding box center [95, 138] width 80 height 4
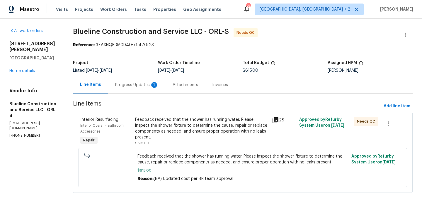
click at [133, 78] on div "Progress Updates 1" at bounding box center [136, 84] width 57 height 17
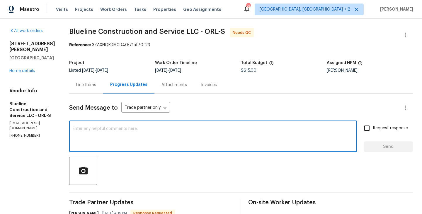
click at [127, 133] on textarea at bounding box center [213, 136] width 281 height 21
type textarea "Thanks [PERSON_NAME]. WO approved."
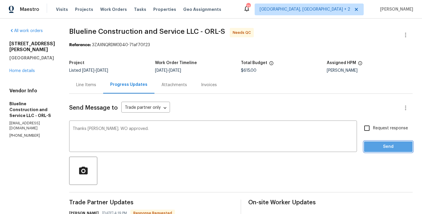
click at [394, 150] on button "Send" at bounding box center [388, 146] width 49 height 11
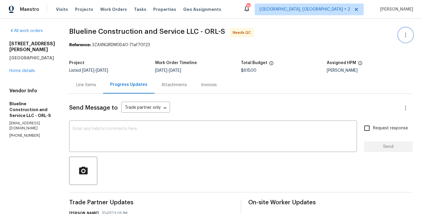
click at [407, 33] on icon "button" at bounding box center [405, 34] width 7 height 7
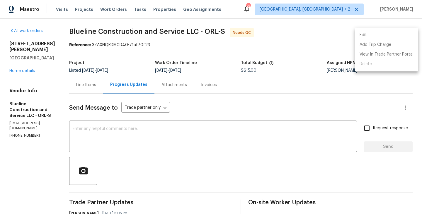
click at [384, 33] on li "Edit" at bounding box center [386, 35] width 63 height 10
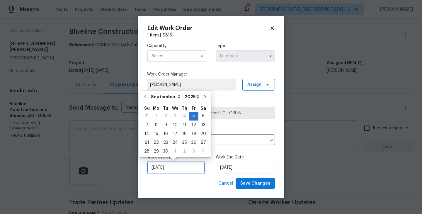
click at [179, 165] on input "[DATE]" at bounding box center [176, 167] width 58 height 12
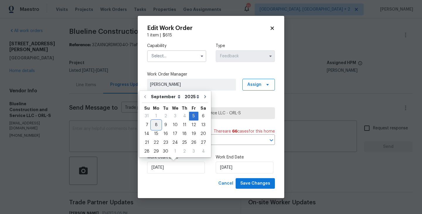
click at [157, 126] on div "8" at bounding box center [156, 125] width 9 height 8
type input "[DATE]"
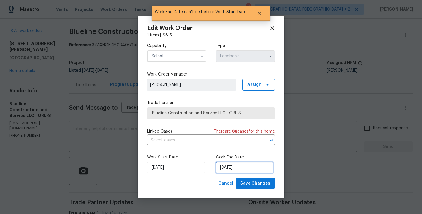
click at [237, 167] on input "[DATE]" at bounding box center [245, 167] width 58 height 12
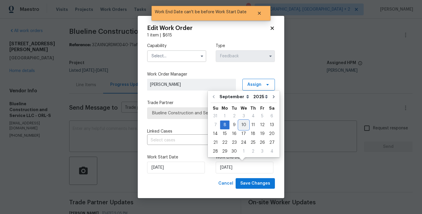
click at [242, 121] on div "10" at bounding box center [244, 125] width 10 height 8
type input "[DATE]"
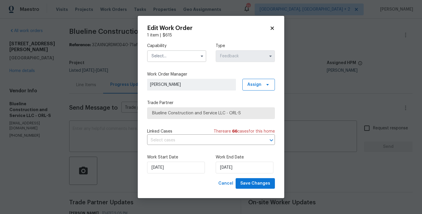
click at [175, 57] on input "text" at bounding box center [176, 56] width 59 height 12
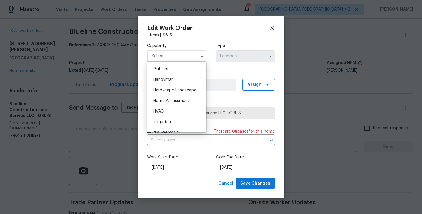
scroll to position [316, 0]
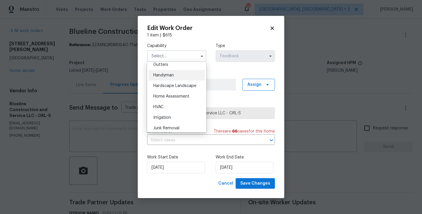
click at [170, 75] on span "Handyman" at bounding box center [163, 75] width 21 height 4
type input "Handyman"
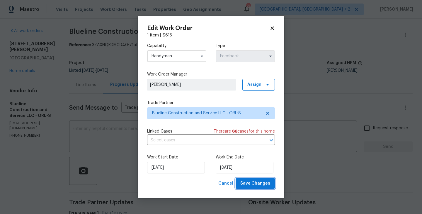
click at [262, 182] on span "Save Changes" at bounding box center [256, 183] width 30 height 7
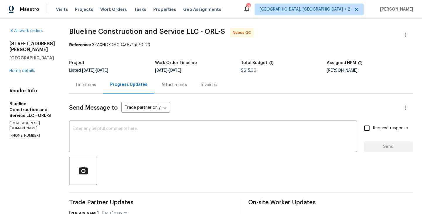
click at [102, 88] on div "Line Items" at bounding box center [86, 84] width 34 height 17
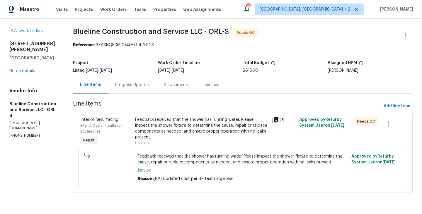
click at [187, 133] on div "Feedback received that the shower has running water. Please inspect the shower …" at bounding box center [201, 127] width 133 height 23
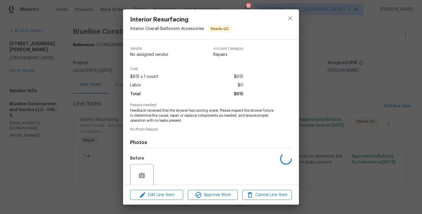
scroll to position [47, 0]
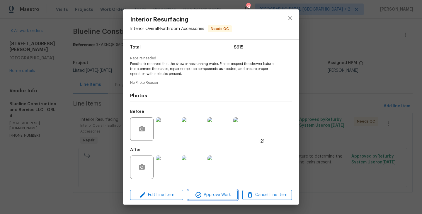
click at [208, 195] on span "Approve Work" at bounding box center [213, 194] width 46 height 7
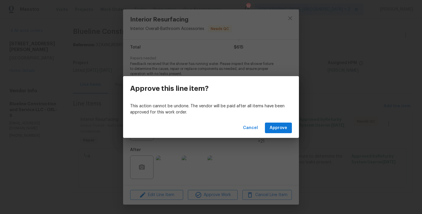
click at [282, 133] on div "Cancel Approve" at bounding box center [211, 128] width 176 height 20
click at [280, 128] on span "Approve" at bounding box center [279, 127] width 18 height 7
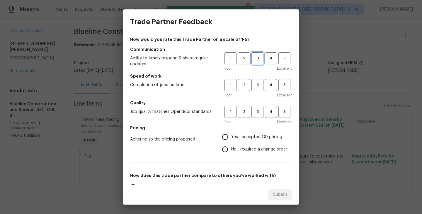
click at [255, 60] on span "3" at bounding box center [257, 58] width 11 height 7
click at [258, 90] on button "3" at bounding box center [258, 85] width 12 height 12
click at [258, 111] on span "3" at bounding box center [257, 111] width 11 height 7
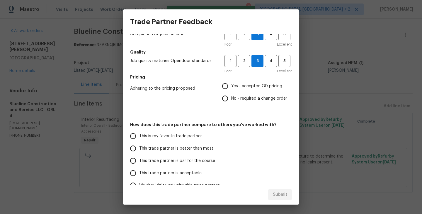
click at [241, 100] on span "No - required a change order" at bounding box center [259, 98] width 56 height 6
click at [231, 100] on input "No - required a change order" at bounding box center [225, 98] width 12 height 12
radio input "true"
click at [187, 147] on span "This trade partner is better than most" at bounding box center [176, 148] width 74 height 6
click at [139, 147] on input "This trade partner is better than most" at bounding box center [133, 148] width 12 height 12
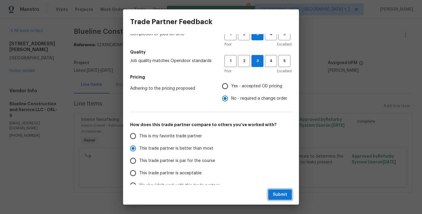
click at [275, 189] on button "Submit" at bounding box center [280, 194] width 24 height 11
radio input "true"
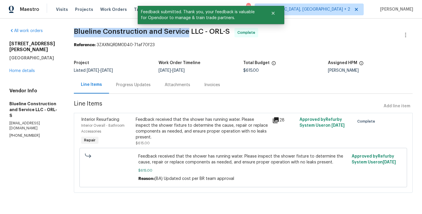
drag, startPoint x: 77, startPoint y: 30, endPoint x: 194, endPoint y: 32, distance: 116.8
click at [194, 32] on div "All work orders [STREET_ADDRESS][PERSON_NAME] Home details Vendor Info Blueline…" at bounding box center [211, 113] width 422 height 190
copy span "Blueline Construction and Service"
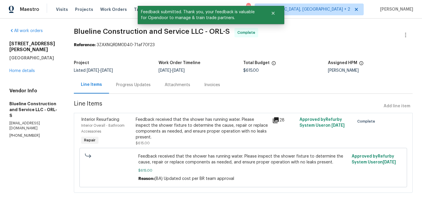
click at [21, 68] on div "All work orders [STREET_ADDRESS][PERSON_NAME] Home details Vendor Info Blueline…" at bounding box center [34, 83] width 50 height 110
click at [16, 69] on link "Home details" at bounding box center [22, 71] width 26 height 4
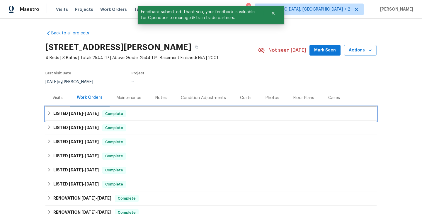
click at [117, 112] on span "Complete" at bounding box center [114, 114] width 23 height 6
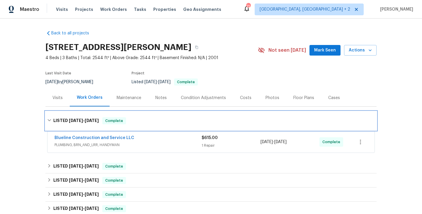
click at [117, 112] on div "LISTED [DATE] - [DATE] Complete" at bounding box center [210, 120] width 331 height 19
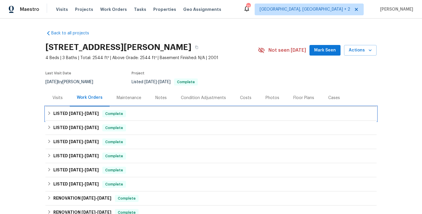
click at [131, 115] on div "LISTED [DATE] - [DATE] Complete" at bounding box center [211, 113] width 328 height 7
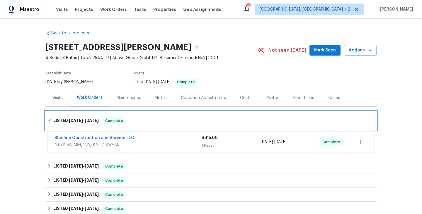
click at [131, 115] on div "LISTED [DATE] - [DATE] Complete" at bounding box center [210, 120] width 331 height 19
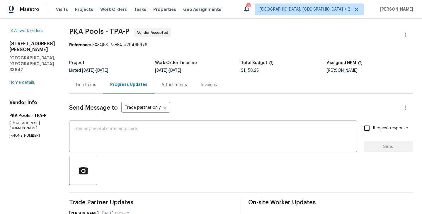
click at [31, 133] on p "[PHONE_NUMBER]" at bounding box center [32, 135] width 46 height 5
copy p "[PHONE_NUMBER]"
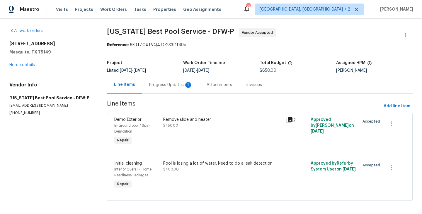
click at [169, 87] on div "Progress Updates 1" at bounding box center [170, 85] width 43 height 6
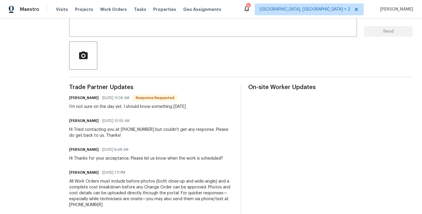
scroll to position [109, 0]
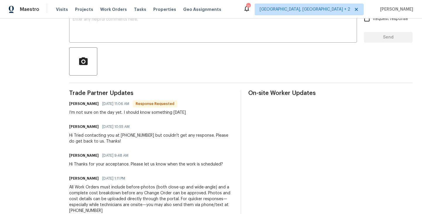
click at [69, 103] on h6 "Buster Johnson" at bounding box center [84, 104] width 30 height 6
copy h6 "Buster"
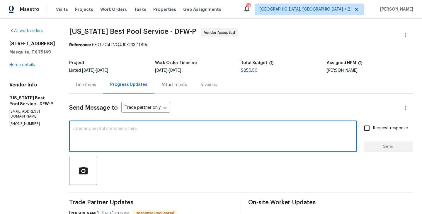
click at [73, 127] on textarea at bounding box center [213, 136] width 281 height 21
paste textarea "Buster"
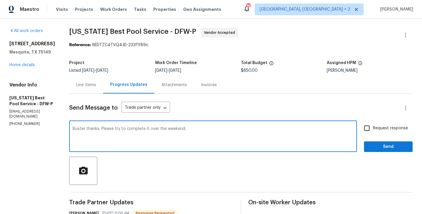
type textarea "Buster thanks. Please try to complete it over the weekend."
click at [382, 134] on label "Request response" at bounding box center [384, 128] width 47 height 12
click at [373, 134] on input "Request response" at bounding box center [367, 128] width 12 height 12
checkbox input "true"
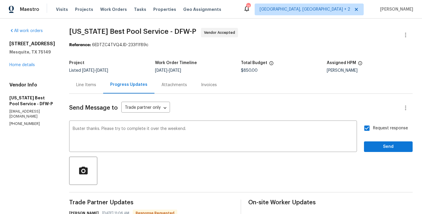
click at [376, 148] on span "Send" at bounding box center [388, 146] width 39 height 7
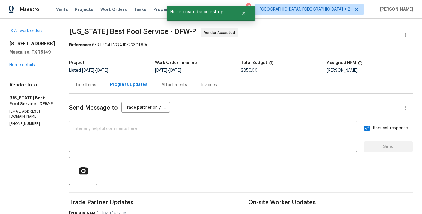
click at [21, 66] on div "3147 Wichita Dr Mesquite, TX 75149 Home details" at bounding box center [32, 54] width 46 height 27
click at [21, 68] on div "3147 Wichita Dr Mesquite, TX 75149 Home details" at bounding box center [32, 54] width 46 height 27
click at [23, 67] on link "Home details" at bounding box center [22, 65] width 26 height 4
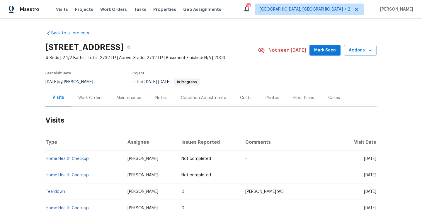
click at [87, 101] on div "Work Orders" at bounding box center [90, 97] width 38 height 17
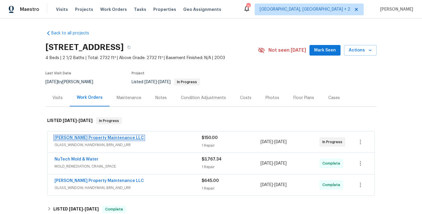
click at [103, 137] on link "[PERSON_NAME] Property Maintenance LLC" at bounding box center [99, 138] width 89 height 4
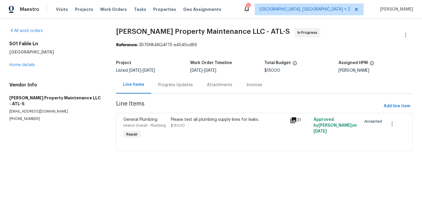
click at [153, 85] on div "Progress Updates" at bounding box center [175, 84] width 49 height 17
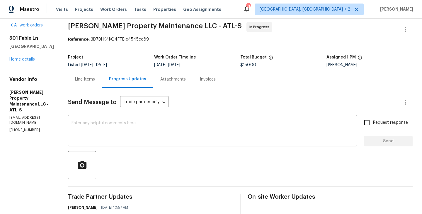
scroll to position [94, 0]
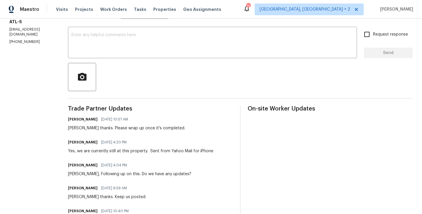
click at [77, 128] on div "Daniel thanks. Please wrap up once it's completed." at bounding box center [126, 128] width 117 height 6
copy div "Daniel"
click at [92, 173] on div "Daniel, Following up on this. Do we have any updates?" at bounding box center [129, 174] width 123 height 6
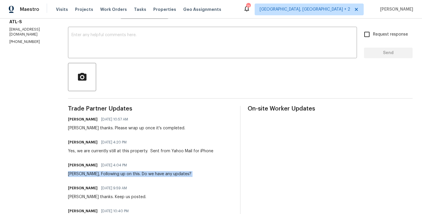
click at [92, 173] on div "Daniel, Following up on this. Do we have any updates?" at bounding box center [129, 174] width 123 height 6
copy div "Daniel, Following up on this. Do we have any updates?"
click at [106, 63] on div at bounding box center [240, 77] width 345 height 28
click at [103, 47] on textarea at bounding box center [213, 43] width 282 height 21
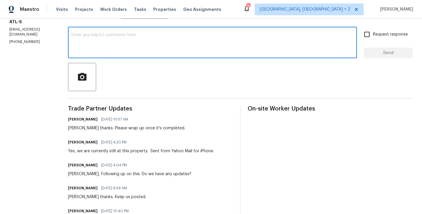
paste textarea "Daniel, Following up on this. Do we have any updates?"
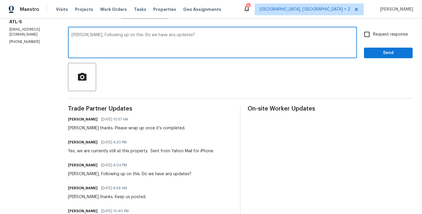
type textarea "Daniel, Following up on this. Do we have any updates?"
click at [393, 38] on label "Request response" at bounding box center [384, 34] width 47 height 12
click at [373, 38] on input "Request response" at bounding box center [367, 34] width 12 height 12
checkbox input "true"
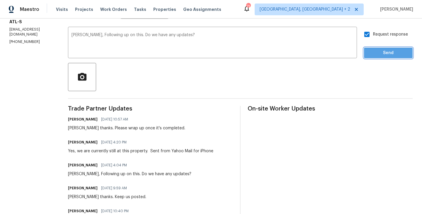
click at [387, 52] on span "Send" at bounding box center [388, 52] width 39 height 7
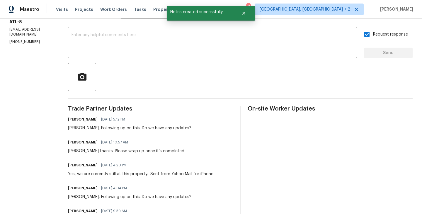
click at [9, 35] on div "All work orders 501 Fable Ln Canton, GA 30114 Home details Vendor Info Glen Pro…" at bounding box center [211, 200] width 422 height 551
copy p "(770) 235-8482"
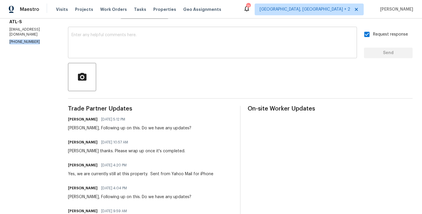
scroll to position [0, 0]
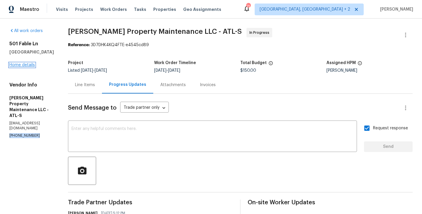
click at [26, 65] on link "Home details" at bounding box center [22, 65] width 26 height 4
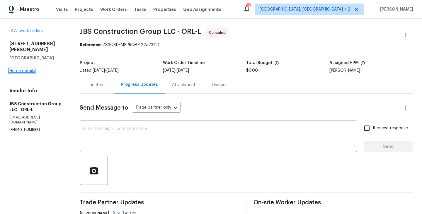
click at [22, 69] on link "Home details" at bounding box center [22, 71] width 26 height 4
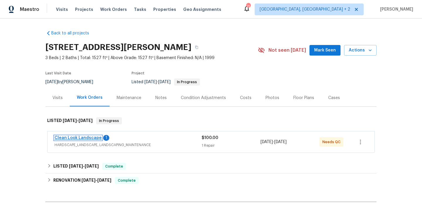
click at [87, 139] on link "Clean Look Landscape" at bounding box center [78, 138] width 47 height 4
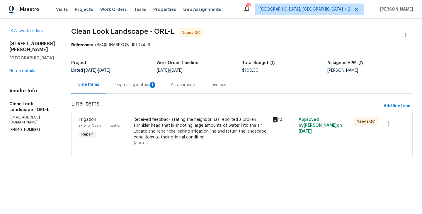
click at [146, 80] on div "Progress Updates 1" at bounding box center [134, 84] width 57 height 17
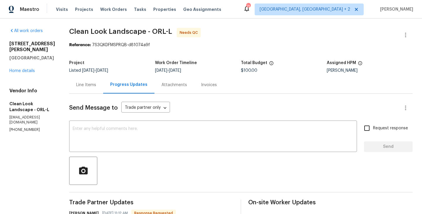
click at [97, 78] on div "Line Items" at bounding box center [86, 84] width 34 height 17
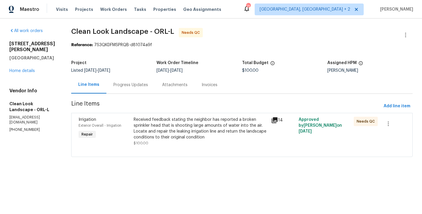
click at [201, 123] on div "Received feedback stating the neighbor has reported a broken sprinkler head tha…" at bounding box center [201, 127] width 134 height 23
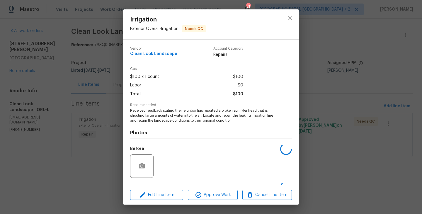
scroll to position [37, 0]
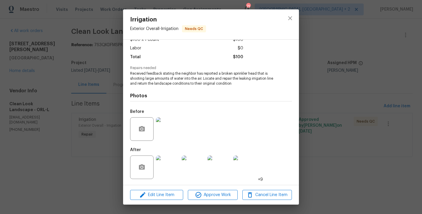
click at [174, 169] on img at bounding box center [167, 166] width 23 height 23
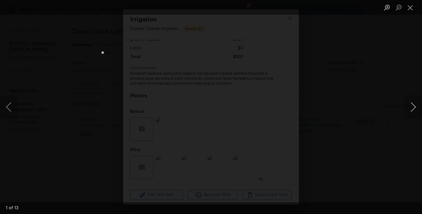
click at [414, 109] on button "Next image" at bounding box center [414, 106] width 18 height 23
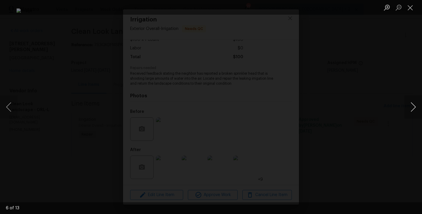
click at [414, 109] on button "Next image" at bounding box center [414, 106] width 18 height 23
click at [171, 103] on img "Lightbox" at bounding box center [211, 106] width 219 height 111
click at [390, 9] on button "Zoom in" at bounding box center [387, 7] width 12 height 10
click at [391, 7] on button "Zoom in" at bounding box center [387, 7] width 12 height 10
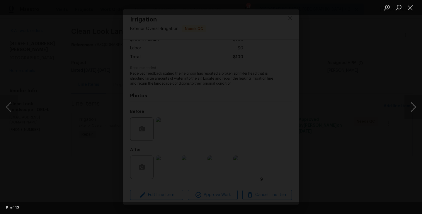
click at [409, 109] on button "Next image" at bounding box center [414, 106] width 18 height 23
click at [390, 7] on button "Zoom in" at bounding box center [387, 7] width 12 height 10
click at [265, 167] on img "Lightbox" at bounding box center [194, 190] width 440 height 223
click at [412, 104] on button "Next image" at bounding box center [414, 106] width 18 height 23
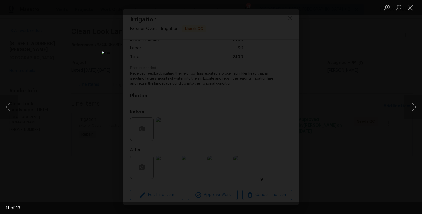
click at [412, 104] on button "Next image" at bounding box center [414, 106] width 18 height 23
click at [346, 91] on img "Lightbox" at bounding box center [211, 106] width 390 height 197
click at [370, 92] on div "Lightbox" at bounding box center [211, 107] width 422 height 214
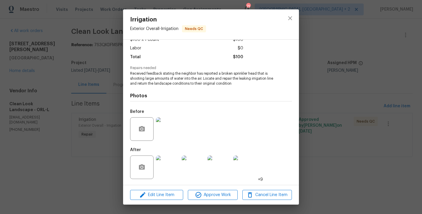
click at [370, 92] on div "Irrigation Exterior Overall - Irrigation Needs QC Vendor Clean Look Landscape A…" at bounding box center [211, 107] width 422 height 214
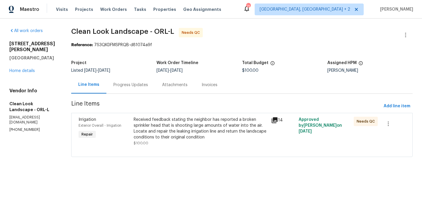
click at [137, 80] on div "Progress Updates" at bounding box center [130, 84] width 49 height 17
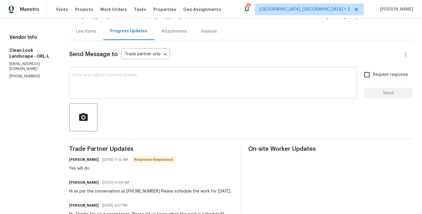
scroll to position [54, 0]
click at [86, 159] on h6 "[PERSON_NAME]" at bounding box center [84, 159] width 30 height 6
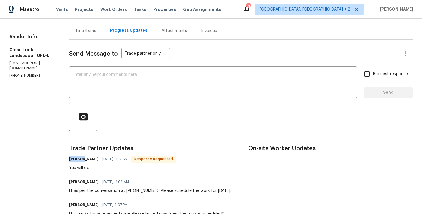
click at [86, 159] on h6 "[PERSON_NAME]" at bounding box center [84, 159] width 30 height 6
copy h6 "[PERSON_NAME]"
click at [94, 95] on div "x ​" at bounding box center [213, 83] width 288 height 30
paste textarea "[PERSON_NAME]"
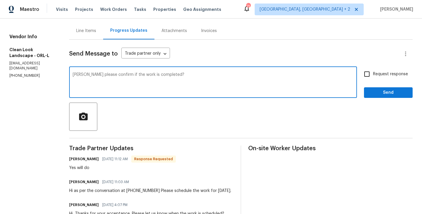
type textarea "[PERSON_NAME] please confirm if the work is completed?"
click at [371, 77] on input "Request response" at bounding box center [367, 74] width 12 height 12
checkbox input "true"
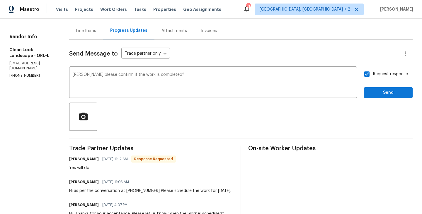
click at [371, 102] on div "Send Message to Trade partner only Trade partner only ​ [PERSON_NAME] please co…" at bounding box center [241, 181] width 344 height 282
click at [371, 96] on button "Send" at bounding box center [388, 92] width 49 height 11
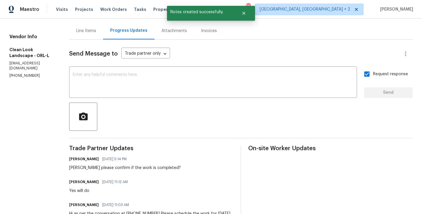
click at [23, 61] on div "Vendor Info Clean Look Landscape - ORL-L [EMAIL_ADDRESS][DOMAIN_NAME] [PHONE_NU…" at bounding box center [32, 56] width 46 height 44
copy p "[PHONE_NUMBER]"
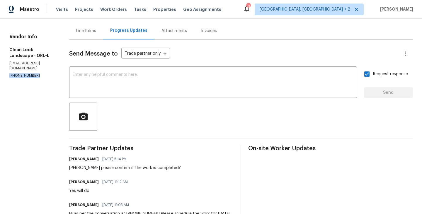
scroll to position [0, 0]
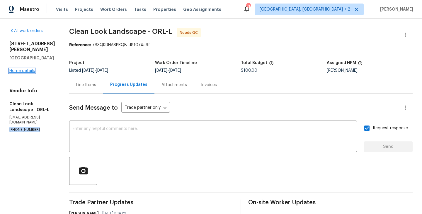
click at [17, 69] on link "Home details" at bounding box center [22, 71] width 26 height 4
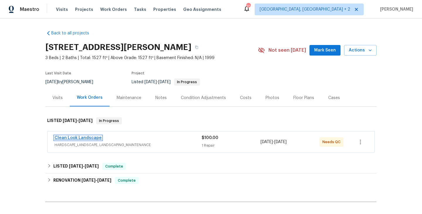
click at [85, 138] on link "Clean Look Landscape" at bounding box center [78, 138] width 47 height 4
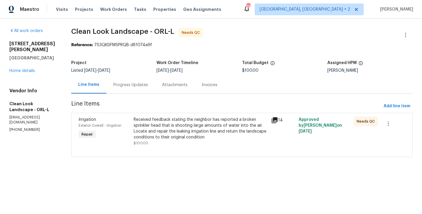
click at [136, 93] on div "Line Items Progress Updates Attachments Invoices" at bounding box center [242, 85] width 342 height 18
click at [141, 85] on div "Progress Updates" at bounding box center [131, 85] width 35 height 6
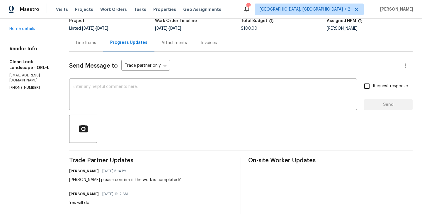
scroll to position [42, 0]
click at [115, 83] on div "x ​" at bounding box center [213, 94] width 288 height 30
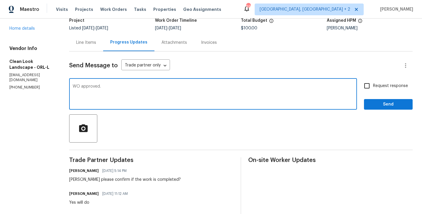
type textarea "WO approved."
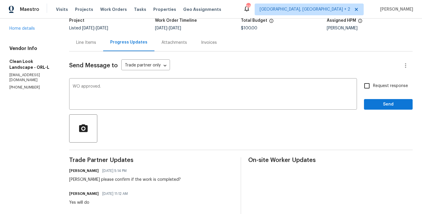
click at [383, 110] on div "Send Message to Trade partner only Trade partner only ​ WO approved. x ​ Reques…" at bounding box center [241, 203] width 344 height 305
click at [383, 107] on span "Send" at bounding box center [388, 104] width 39 height 7
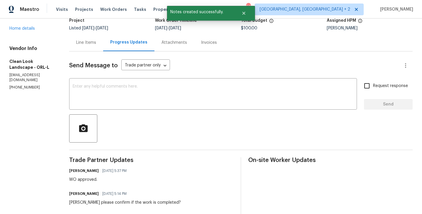
scroll to position [0, 0]
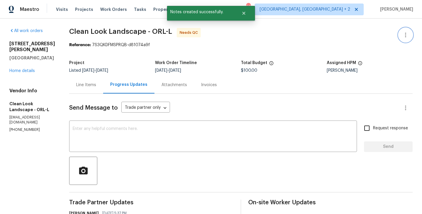
click at [409, 32] on icon "button" at bounding box center [405, 34] width 7 height 7
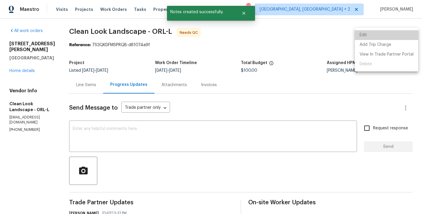
click at [394, 32] on li "Edit" at bounding box center [386, 35] width 63 height 10
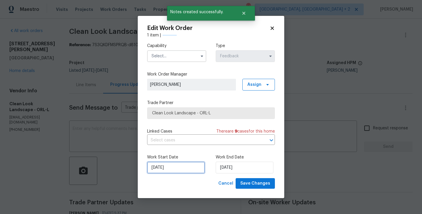
click at [176, 167] on input "09/09/2025" at bounding box center [176, 167] width 58 height 12
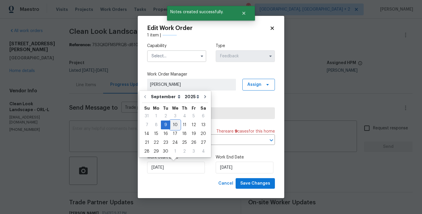
click at [177, 122] on div "10" at bounding box center [175, 125] width 10 height 8
type input "10/09/2025"
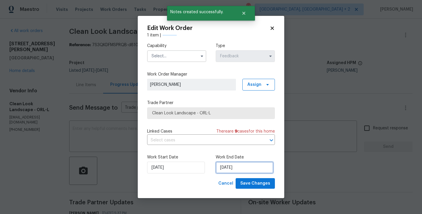
click at [238, 170] on input "11/09/2025" at bounding box center [245, 167] width 58 height 12
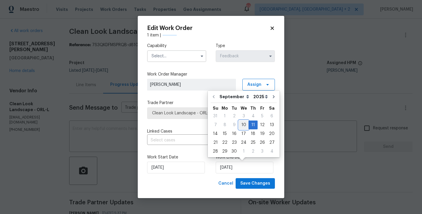
click at [243, 124] on div "10" at bounding box center [244, 125] width 10 height 8
type input "10/09/2025"
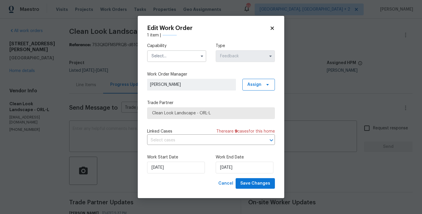
click at [169, 53] on input "text" at bounding box center [176, 56] width 59 height 12
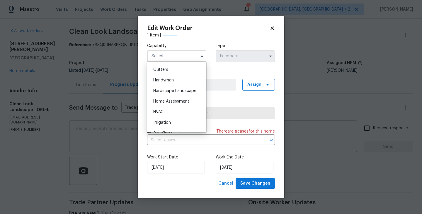
scroll to position [311, 0]
click at [170, 80] on span "Handyman" at bounding box center [163, 79] width 21 height 4
type input "Handyman"
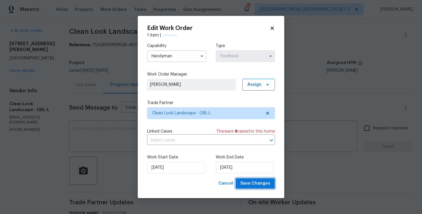
click at [254, 178] on button "Save Changes" at bounding box center [255, 183] width 39 height 11
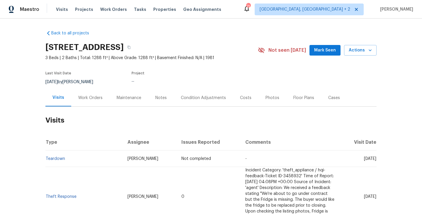
click at [89, 97] on div "Work Orders" at bounding box center [90, 98] width 24 height 6
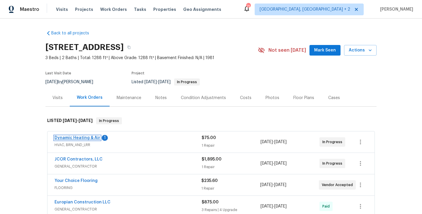
click at [96, 138] on link "Dynamic Heating & Air" at bounding box center [78, 138] width 46 height 4
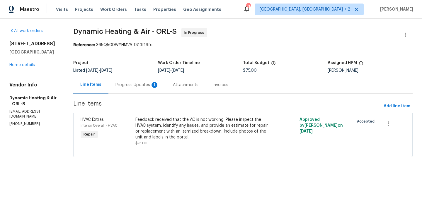
click at [148, 85] on div "Progress Updates 1" at bounding box center [137, 85] width 43 height 6
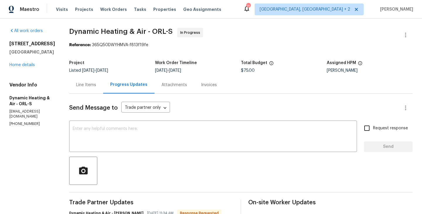
click at [96, 87] on div "Line Items" at bounding box center [86, 85] width 20 height 6
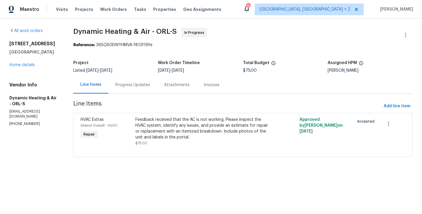
click at [155, 131] on div "Feedback received that the AC is not working. Please inspect the HVAC system, i…" at bounding box center [202, 127] width 133 height 23
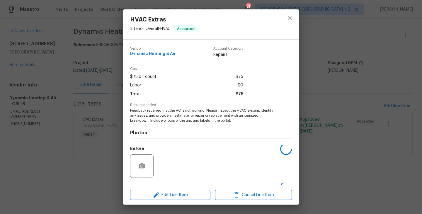
scroll to position [37, 0]
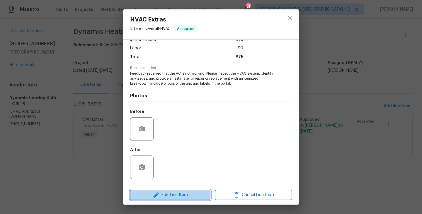
click at [161, 191] on span "Edit Line Item" at bounding box center [170, 194] width 77 height 7
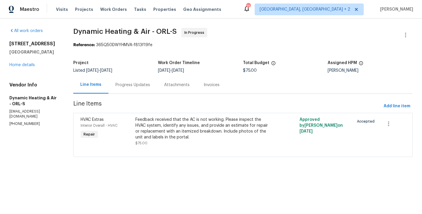
click at [116, 147] on body "Maestro Visits Projects Work Orders Tasks Properties Geo Assignments 71 Albuque…" at bounding box center [211, 86] width 422 height 173
click at [189, 136] on div "Feedback received that the AC is not working. Please inspect the HVAC system, i…" at bounding box center [202, 127] width 133 height 23
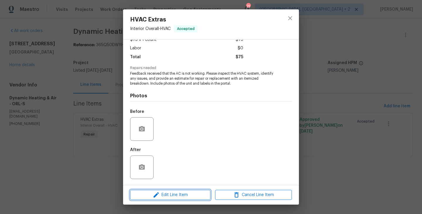
click at [165, 192] on span "Edit Line Item" at bounding box center [170, 194] width 77 height 7
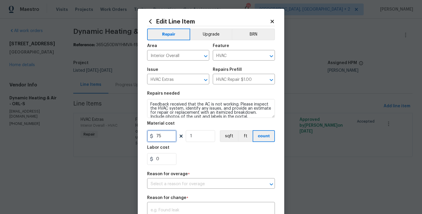
click at [164, 135] on input "75" at bounding box center [161, 136] width 29 height 12
type input "359"
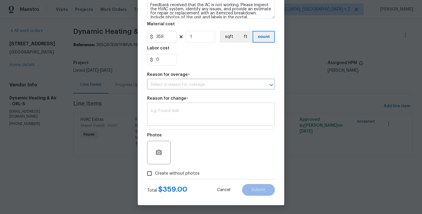
click at [175, 121] on div "x ​" at bounding box center [211, 115] width 128 height 22
paste textarea "(BA) Updated per vendor’s final cost."
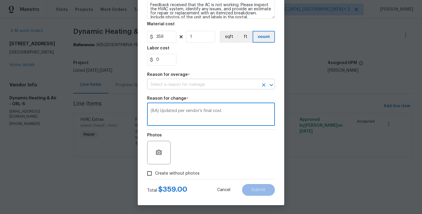
type textarea "(BA) Updated per vendor’s final cost."
click at [189, 86] on input "text" at bounding box center [202, 84] width 111 height 9
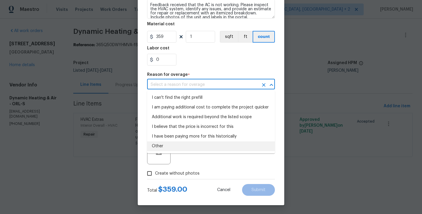
click at [170, 144] on li "Other" at bounding box center [211, 146] width 128 height 10
type input "Other"
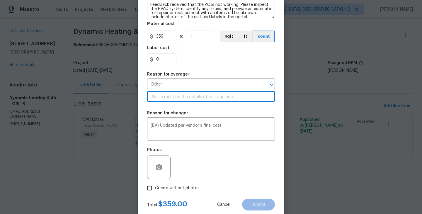
click at [173, 96] on input "text" at bounding box center [211, 96] width 128 height 9
click at [159, 186] on span "Create without photos" at bounding box center [177, 188] width 45 height 6
click at [155, 186] on input "Create without photos" at bounding box center [149, 187] width 11 height 11
checkbox input "true"
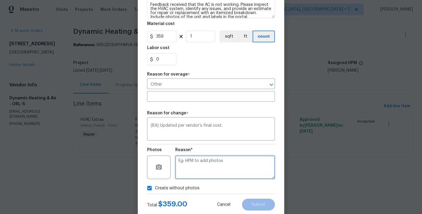
click at [194, 172] on textarea at bounding box center [225, 166] width 100 height 23
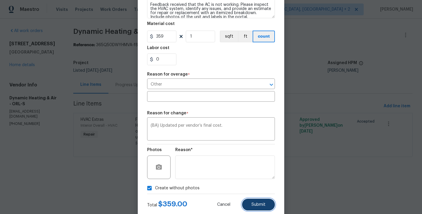
click at [256, 205] on span "Submit" at bounding box center [259, 204] width 14 height 4
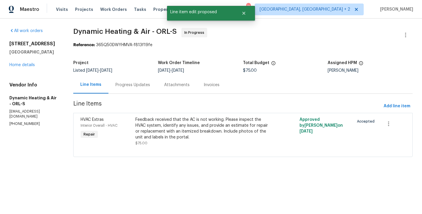
scroll to position [0, 0]
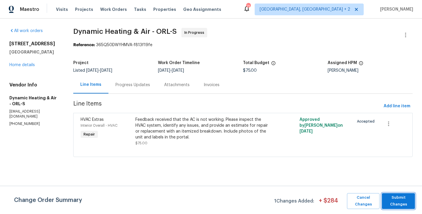
click at [396, 195] on span "Submit Changes" at bounding box center [398, 200] width 27 height 13
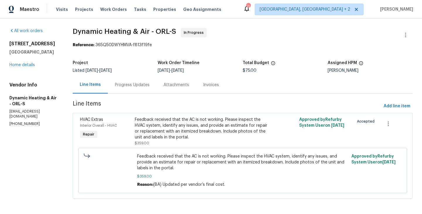
click at [138, 84] on div "Progress Updates" at bounding box center [132, 85] width 35 height 6
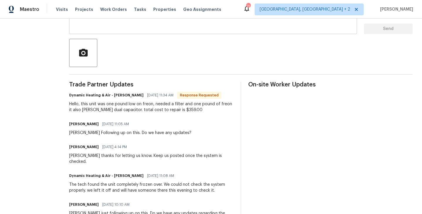
scroll to position [132, 0]
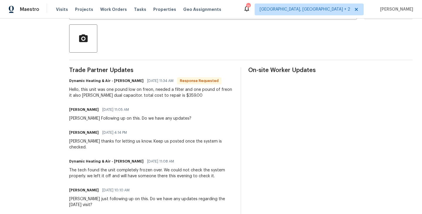
click at [122, 81] on h6 "Dynamic Heating & Air - Mike Hernandez" at bounding box center [106, 81] width 74 height 6
copy h6 "Mike"
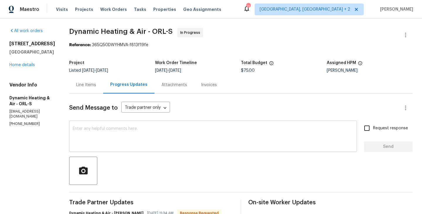
click at [115, 144] on textarea at bounding box center [213, 136] width 281 height 21
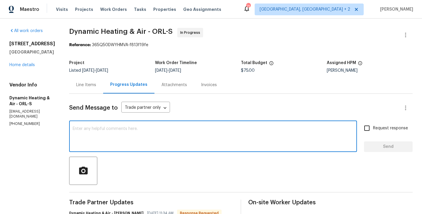
paste textarea "Mike"
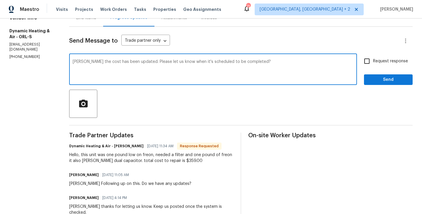
type textarea "Mike the cost has been updated. Please let us know when it's scheduled to be co…"
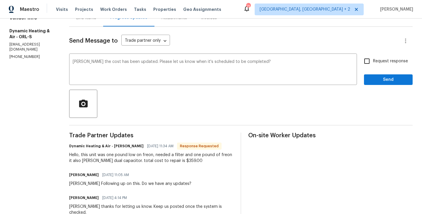
click at [377, 62] on span "Request response" at bounding box center [390, 61] width 35 height 6
click at [373, 62] on input "Request response" at bounding box center [367, 61] width 12 height 12
checkbox input "true"
click at [377, 78] on span "Send" at bounding box center [388, 79] width 39 height 7
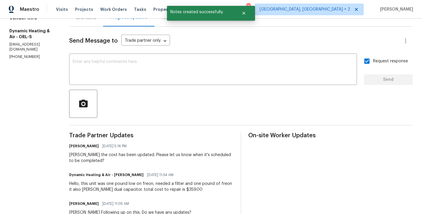
scroll to position [0, 0]
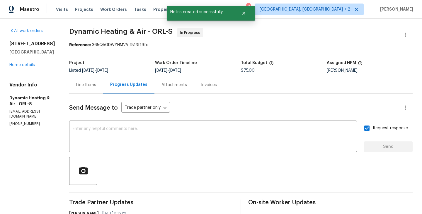
copy p "(407) 417-5719"
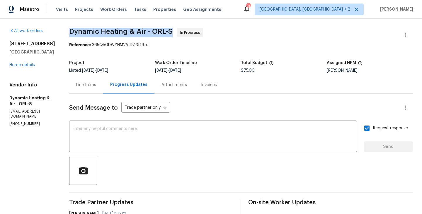
drag, startPoint x: 75, startPoint y: 32, endPoint x: 135, endPoint y: 32, distance: 59.8
click at [135, 32] on span "Dynamic Heating & Air - ORL-S" at bounding box center [121, 31] width 104 height 7
drag, startPoint x: 148, startPoint y: 32, endPoint x: 73, endPoint y: 34, distance: 75.1
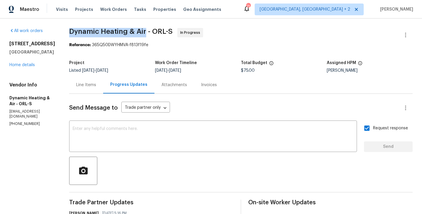
copy span "Dynamic Heating & Air"
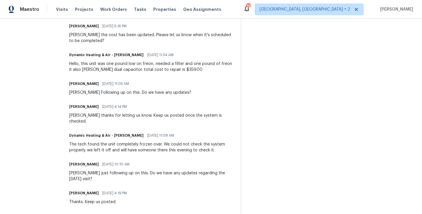
scroll to position [186, 0]
click at [87, 64] on div "Hello, this unit was one pound low on freon, needed a filter and one pound of f…" at bounding box center [151, 67] width 165 height 12
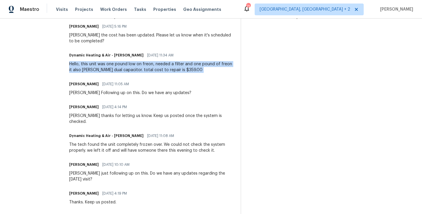
click at [87, 64] on div "Hello, this unit was one pound low on freon, needed a filter and one pound of f…" at bounding box center [151, 67] width 165 height 12
copy div "Hello, this unit was one pound low on freon, needed a filter and one pound of f…"
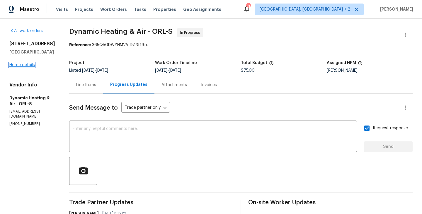
click at [30, 65] on link "Home details" at bounding box center [22, 65] width 26 height 4
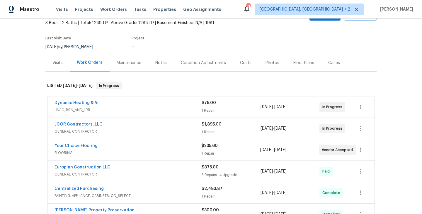
scroll to position [57, 0]
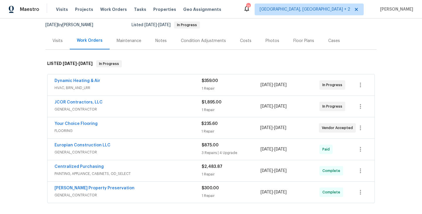
click at [124, 125] on div "Your Choice Flooring" at bounding box center [128, 124] width 147 height 7
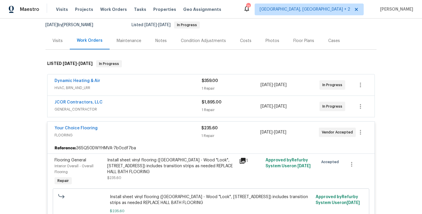
click at [123, 128] on div "Your Choice Flooring" at bounding box center [128, 128] width 147 height 7
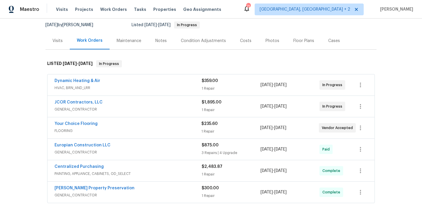
click at [118, 106] on span "GENERAL_CONTRACTOR" at bounding box center [128, 109] width 147 height 6
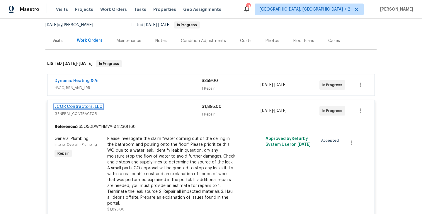
click at [87, 107] on link "JCOR Contractors, LLC" at bounding box center [79, 106] width 48 height 4
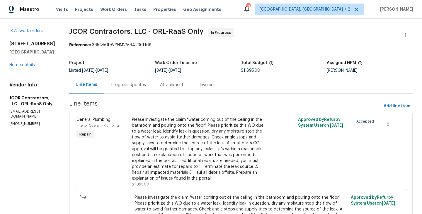
click at [131, 79] on div "Progress Updates" at bounding box center [128, 84] width 49 height 17
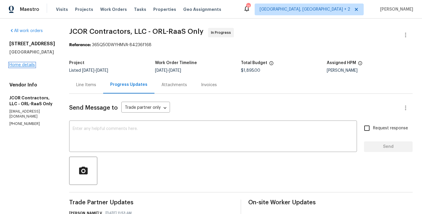
click at [18, 63] on link "Home details" at bounding box center [22, 65] width 26 height 4
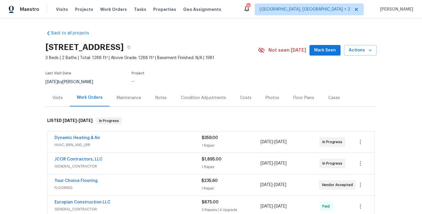
scroll to position [31, 0]
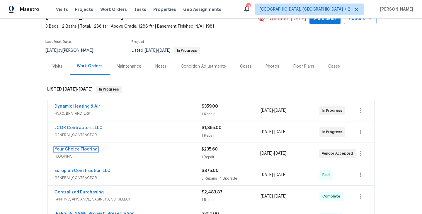
click at [85, 148] on link "Your Choice Flooring" at bounding box center [76, 149] width 43 height 4
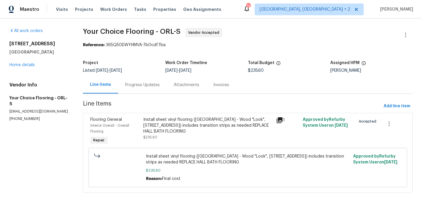
click at [140, 89] on div "Progress Updates" at bounding box center [142, 84] width 49 height 17
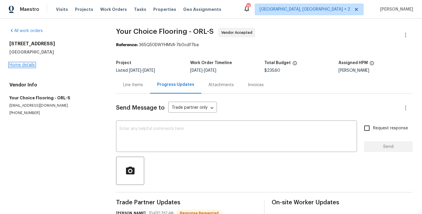
click at [31, 64] on link "Home details" at bounding box center [22, 65] width 26 height 4
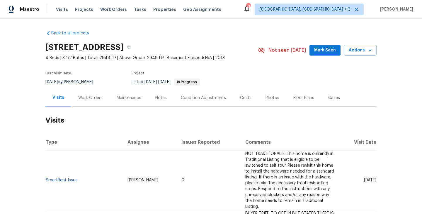
click at [86, 99] on div "Work Orders" at bounding box center [90, 98] width 24 height 6
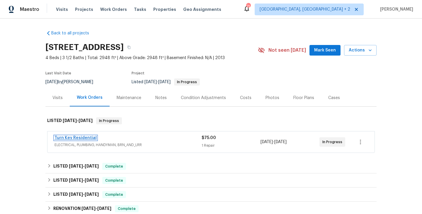
click at [92, 136] on link "Turn Key Residential" at bounding box center [76, 138] width 42 height 4
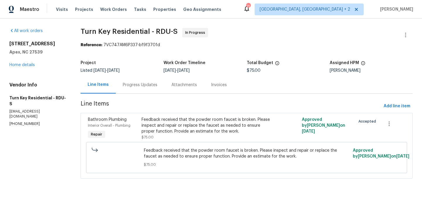
click at [150, 82] on div "Progress Updates" at bounding box center [140, 84] width 49 height 17
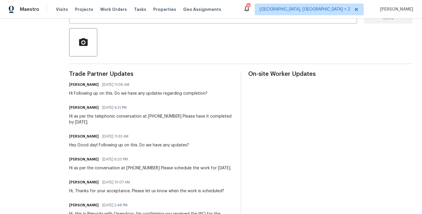
scroll to position [70, 0]
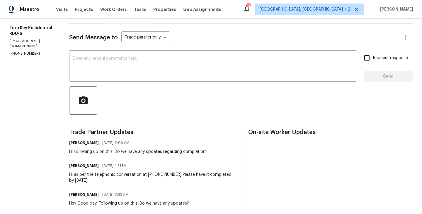
click at [23, 51] on p "[PHONE_NUMBER]" at bounding box center [32, 53] width 46 height 5
copy p "[PHONE_NUMBER]"
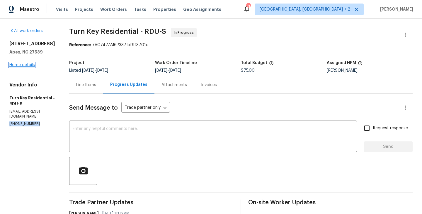
click at [31, 64] on link "Home details" at bounding box center [22, 65] width 26 height 4
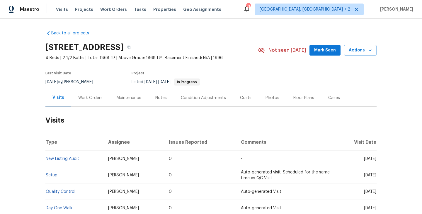
click at [81, 95] on div "Work Orders" at bounding box center [90, 98] width 24 height 6
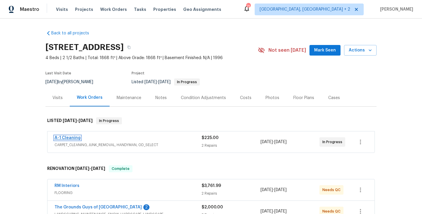
click at [74, 137] on link "A-1 Cleaning" at bounding box center [68, 138] width 26 height 4
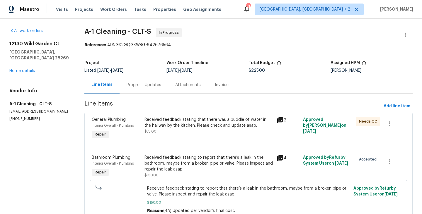
scroll to position [28, 0]
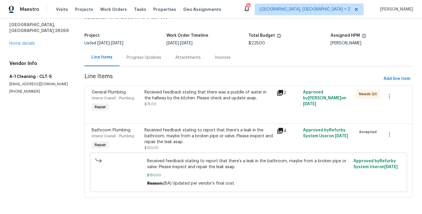
click at [172, 96] on div "Received feedback stating that there was a puddle of water in the hallway by th…" at bounding box center [209, 95] width 129 height 12
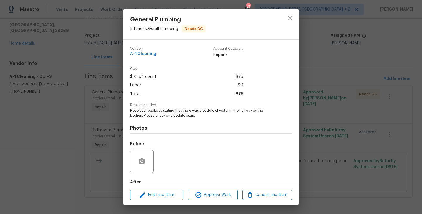
scroll to position [32, 0]
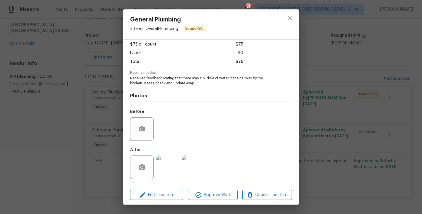
click at [102, 120] on div "General Plumbing Interior Overall - Plumbing Needs QC Vendor A-1 Cleaning Accou…" at bounding box center [211, 107] width 422 height 214
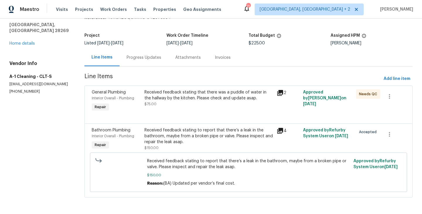
click at [181, 132] on div "Received feedback stating to report that there’s a leak in the bathroom, maybe …" at bounding box center [209, 136] width 129 height 18
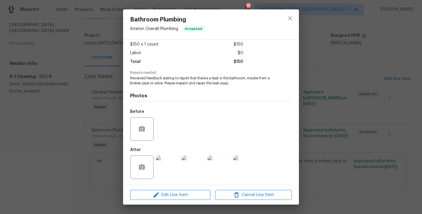
click at [99, 134] on div "Bathroom Plumbing Interior Overall - Plumbing Accepted Vendor A-1 Cleaning Acco…" at bounding box center [211, 107] width 422 height 214
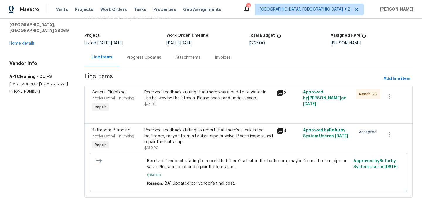
click at [29, 89] on p "[PHONE_NUMBER]" at bounding box center [39, 91] width 61 height 5
copy p "[PHONE_NUMBER]"
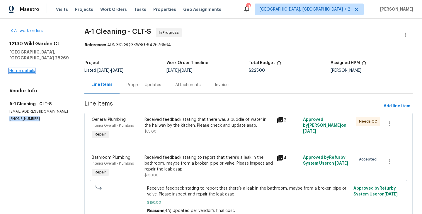
click at [28, 69] on link "Home details" at bounding box center [22, 71] width 26 height 4
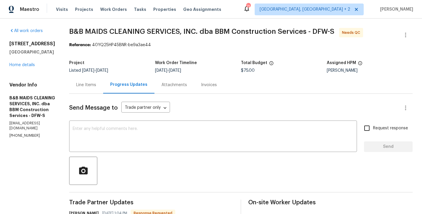
click at [103, 91] on div "Line Items" at bounding box center [86, 84] width 34 height 17
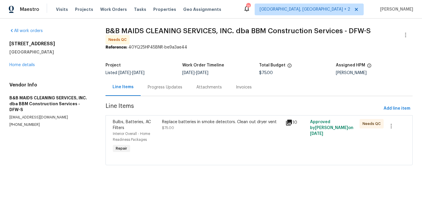
click at [202, 135] on div "Replace batteries in smoke detectors. Clean out dryer vent $75.00" at bounding box center [221, 136] width 123 height 39
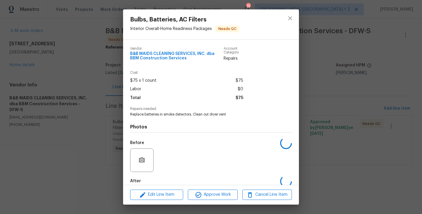
scroll to position [31, 0]
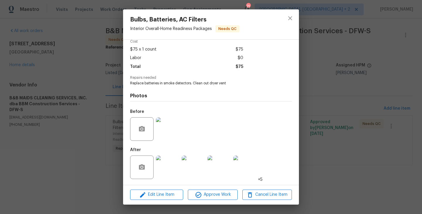
click at [113, 112] on div "Bulbs, Batteries, AC Filters Interior Overall - Home Readiness Packages Needs Q…" at bounding box center [211, 107] width 422 height 214
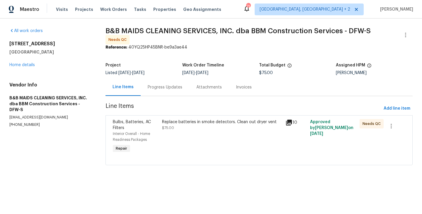
click at [156, 90] on div "Progress Updates" at bounding box center [165, 86] width 49 height 17
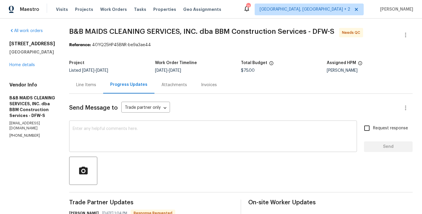
click at [130, 133] on textarea at bounding box center [213, 136] width 281 height 21
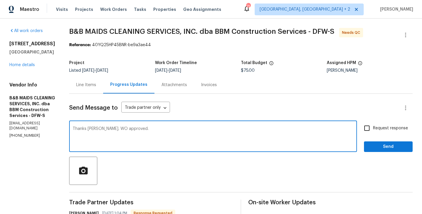
type textarea "Thanks [PERSON_NAME]. WO approved."
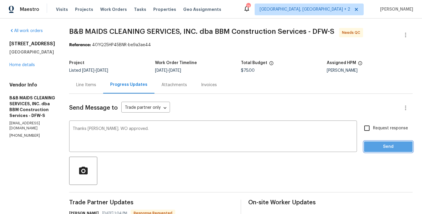
click at [385, 143] on span "Send" at bounding box center [388, 146] width 39 height 7
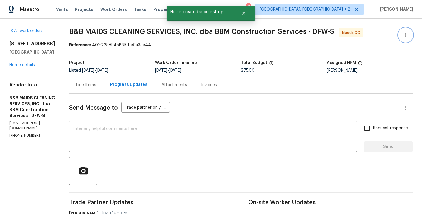
click at [412, 33] on button "button" at bounding box center [406, 35] width 14 height 14
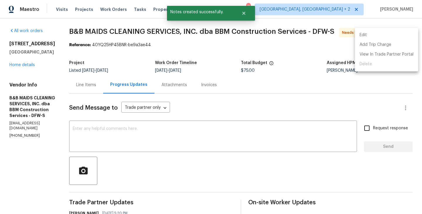
click at [384, 33] on li "Edit" at bounding box center [386, 35] width 63 height 10
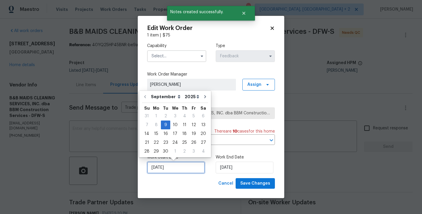
click at [157, 168] on input "[DATE]" at bounding box center [176, 167] width 58 height 12
click at [177, 123] on div "10" at bounding box center [175, 125] width 10 height 8
type input "[DATE]"
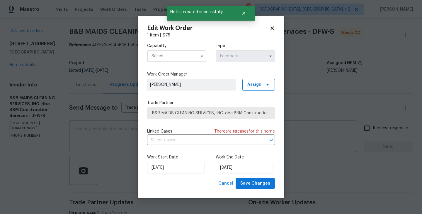
click at [242, 177] on div "Work Start Date [DATE] Work End Date [DATE]" at bounding box center [211, 163] width 128 height 28
click at [238, 172] on input "[DATE]" at bounding box center [245, 167] width 58 height 12
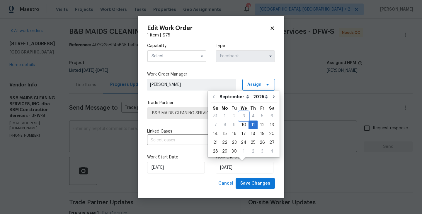
click at [244, 119] on div "3" at bounding box center [244, 116] width 10 height 8
click at [243, 122] on div "10" at bounding box center [244, 125] width 10 height 8
type input "[DATE]"
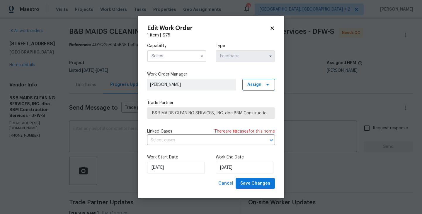
click at [164, 56] on input "text" at bounding box center [176, 56] width 59 height 12
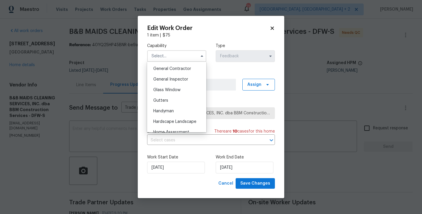
scroll to position [278, 0]
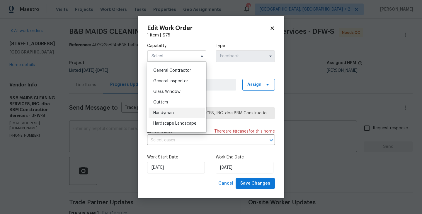
click at [174, 113] on div "Handyman" at bounding box center [177, 112] width 56 height 11
type input "Handyman"
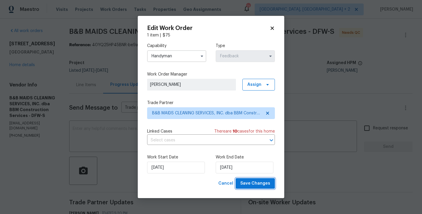
click at [248, 183] on span "Save Changes" at bounding box center [256, 183] width 30 height 7
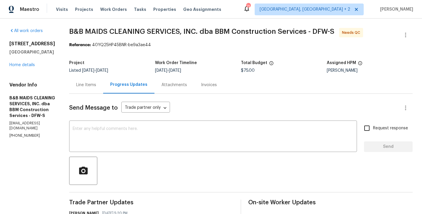
click at [96, 82] on div "Line Items" at bounding box center [86, 85] width 20 height 6
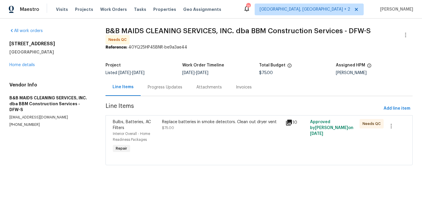
click at [204, 126] on div "Replace batteries in smoke detectors. Clean out dryer vent $75.00" at bounding box center [222, 125] width 120 height 12
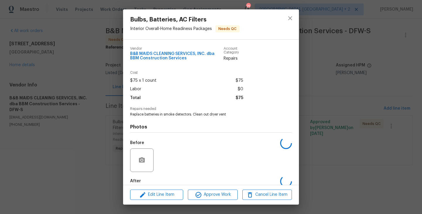
scroll to position [31, 0]
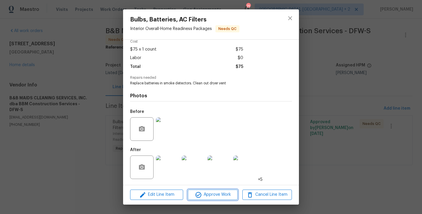
click at [204, 194] on span "Approve Work" at bounding box center [213, 194] width 46 height 7
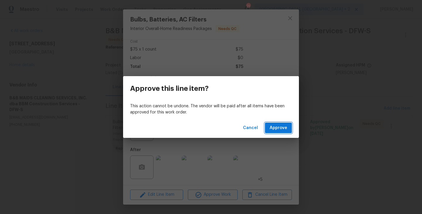
click at [276, 132] on button "Approve" at bounding box center [278, 127] width 27 height 11
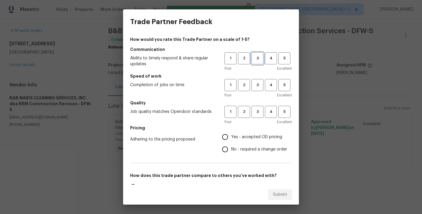
click at [257, 58] on span "3" at bounding box center [257, 58] width 11 height 7
click at [257, 76] on h5 "Speed of work" at bounding box center [211, 76] width 162 height 6
click at [257, 77] on h5 "Speed of work" at bounding box center [211, 76] width 162 height 6
click at [257, 86] on span "3" at bounding box center [257, 85] width 11 height 7
drag, startPoint x: 257, startPoint y: 112, endPoint x: 257, endPoint y: 115, distance: 3.5
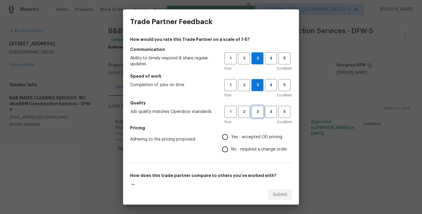
click at [257, 112] on span "3" at bounding box center [257, 111] width 11 height 7
click at [254, 140] on label "Yes - accepted OD pricing" at bounding box center [253, 137] width 68 height 12
click at [231, 140] on input "Yes - accepted OD pricing" at bounding box center [225, 137] width 12 height 12
radio input "true"
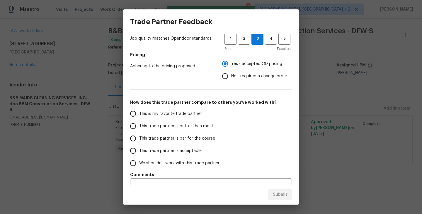
scroll to position [73, 0]
click at [194, 128] on span "This trade partner is better than most" at bounding box center [176, 126] width 74 height 6
click at [139, 128] on input "This trade partner is better than most" at bounding box center [133, 125] width 12 height 12
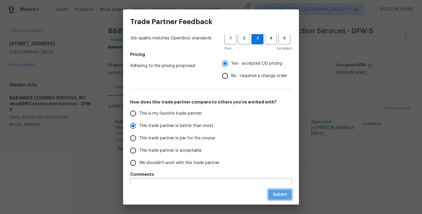
click at [275, 197] on span "Submit" at bounding box center [280, 194] width 14 height 7
radio input "true"
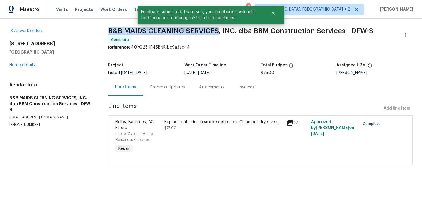
drag, startPoint x: 106, startPoint y: 32, endPoint x: 217, endPoint y: 29, distance: 110.9
click at [217, 29] on div "All work orders [STREET_ADDRESS] Home details Vendor Info B&B MAIDS CLEANING SE…" at bounding box center [211, 99] width 422 height 163
copy span "B&B MAIDS CLEANING SERVICES"
click at [28, 64] on link "Home details" at bounding box center [22, 65] width 26 height 4
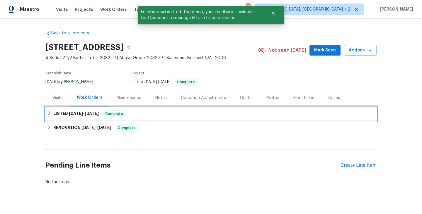
click at [94, 110] on h6 "LISTED 9/2/25 - 9/10/25" at bounding box center [75, 113] width 45 height 7
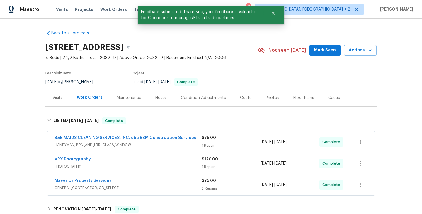
click at [94, 110] on div "Back to all projects 7417 Cowhand Ct, Fort Worth, TX 76131 4 Beds | 2 1/2 Baths…" at bounding box center [210, 148] width 331 height 245
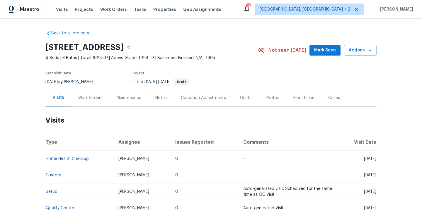
click at [96, 101] on div "Work Orders" at bounding box center [90, 97] width 38 height 17
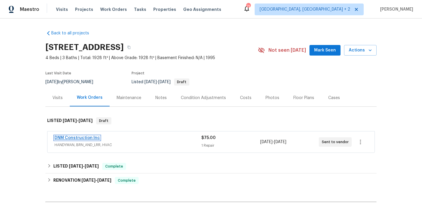
click at [91, 137] on link "DNM Construction Inc" at bounding box center [77, 138] width 45 height 4
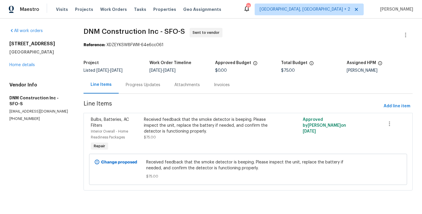
click at [29, 116] on p "(909) 587-8409" at bounding box center [39, 118] width 60 height 5
copy p "(909) 587-8409"
click at [407, 30] on button "button" at bounding box center [406, 35] width 14 height 14
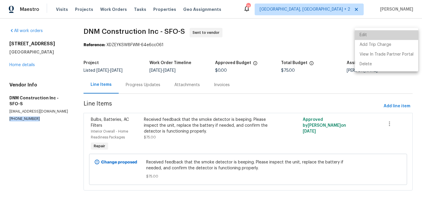
click at [390, 33] on li "Edit" at bounding box center [386, 35] width 63 height 10
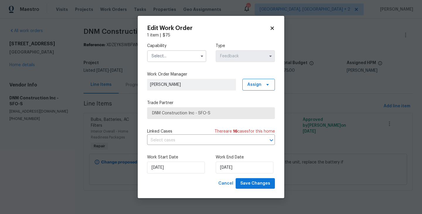
click at [163, 56] on input "text" at bounding box center [176, 56] width 59 height 12
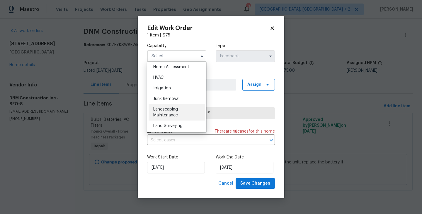
scroll to position [316, 0]
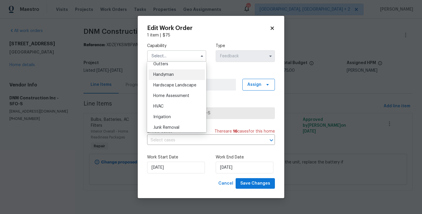
click at [175, 76] on div "Handyman" at bounding box center [177, 74] width 56 height 11
type input "Handyman"
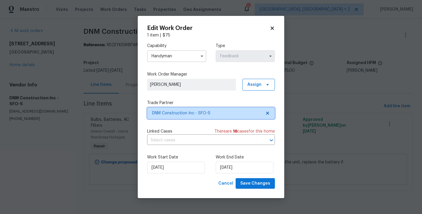
click at [177, 113] on span "DNM Construction Inc - SFO-S" at bounding box center [206, 113] width 109 height 6
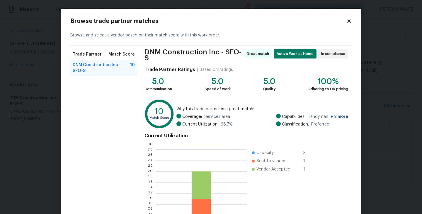
scroll to position [48, 0]
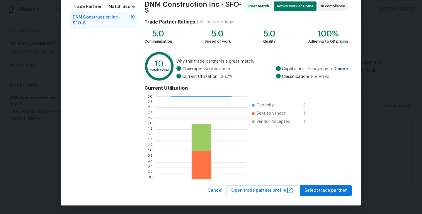
click at [49, 136] on body "Maestro Visits Projects Work Orders Tasks Properties Geo Assignments 71 Albuque…" at bounding box center [211, 103] width 422 height 206
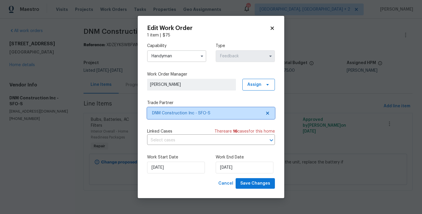
scroll to position [0, 0]
click at [49, 136] on body "Maestro Visits Projects Work Orders Tasks Properties Geo Assignments 71 Albuque…" at bounding box center [211, 103] width 422 height 206
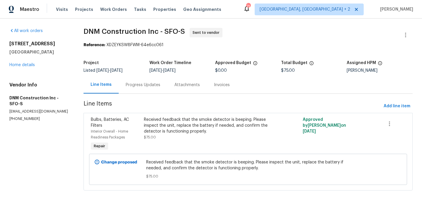
click at [28, 119] on p "(909) 587-8409" at bounding box center [39, 118] width 60 height 5
copy p "(909) 587-8409"
click at [410, 32] on button "button" at bounding box center [406, 35] width 14 height 14
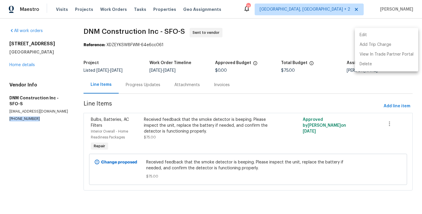
click at [404, 32] on li "Edit" at bounding box center [386, 35] width 63 height 10
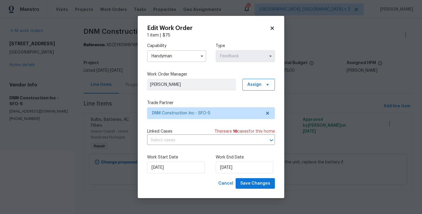
click at [165, 55] on input "Handyman" at bounding box center [176, 56] width 59 height 12
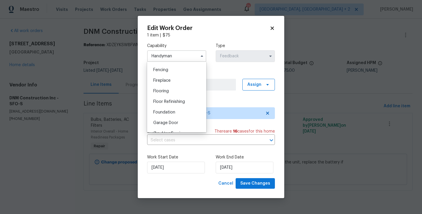
scroll to position [268, 0]
click at [175, 78] on div "General Contractor" at bounding box center [177, 80] width 56 height 11
type input "General Contractor"
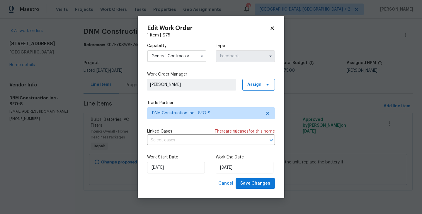
click at [175, 105] on label "Trade Partner" at bounding box center [211, 103] width 128 height 6
click at [175, 106] on div "Trade Partner DNM Construction Inc - SFO-S" at bounding box center [211, 109] width 128 height 19
click at [175, 108] on span "DNM Construction Inc - SFO-S" at bounding box center [211, 113] width 128 height 12
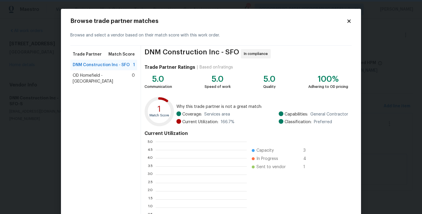
scroll to position [82, 91]
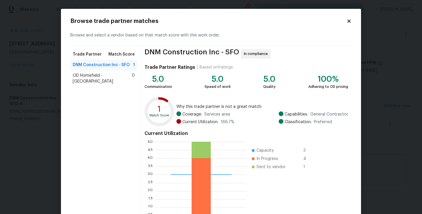
click at [104, 78] on span "OD Homefield - San Francisco Bay Area" at bounding box center [102, 78] width 59 height 12
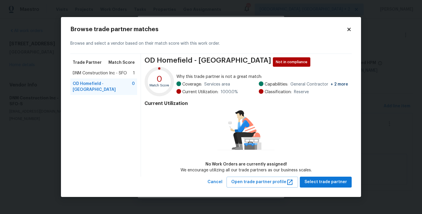
click at [97, 75] on span "DNM Construction Inc - SFO" at bounding box center [100, 73] width 54 height 6
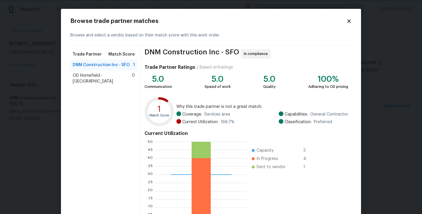
click at [18, 111] on body "Maestro Visits Projects Work Orders Tasks Properties Geo Assignments 71 Albuque…" at bounding box center [211, 103] width 422 height 206
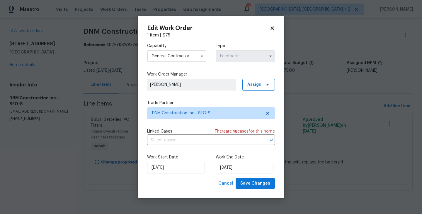
click at [18, 111] on body "Maestro Visits Projects Work Orders Tasks Properties Geo Assignments 71 Albuque…" at bounding box center [211, 103] width 422 height 206
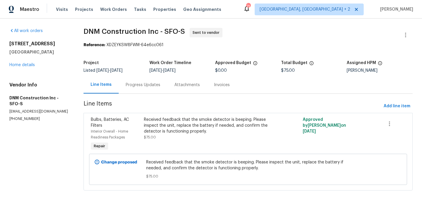
click at [158, 74] on div "Project Listed 9/9/2025 - 9/11/2025 Work Order Timeline 9/9/2025 - 9/11/2025 Ap…" at bounding box center [248, 66] width 329 height 19
click at [158, 90] on div "Progress Updates" at bounding box center [143, 84] width 49 height 17
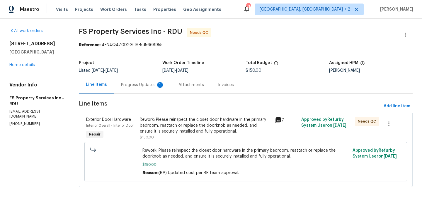
click at [146, 89] on div "Progress Updates 1" at bounding box center [142, 84] width 57 height 17
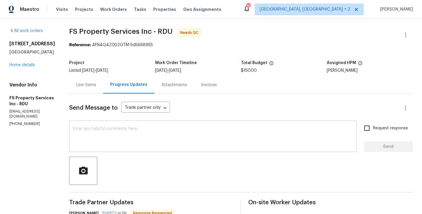
click at [137, 125] on div "x ​" at bounding box center [213, 137] width 288 height 30
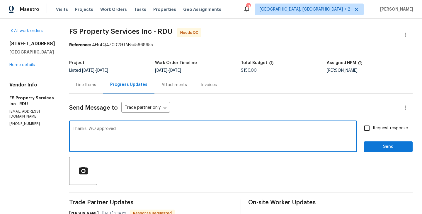
type textarea "Thanks. WO approved."
click at [380, 146] on span "Send" at bounding box center [388, 146] width 39 height 7
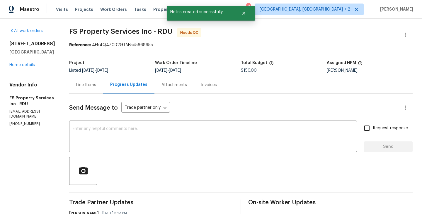
click at [103, 91] on div "Line Items" at bounding box center [86, 84] width 34 height 17
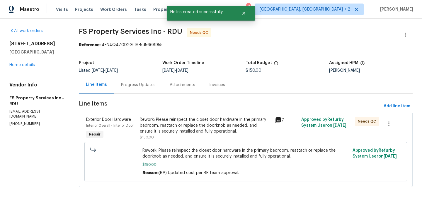
click at [179, 123] on div "Rework: Please reinspect the closet door hardware in the primary bedroom, reatt…" at bounding box center [205, 125] width 131 height 18
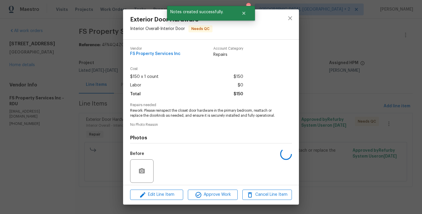
scroll to position [42, 0]
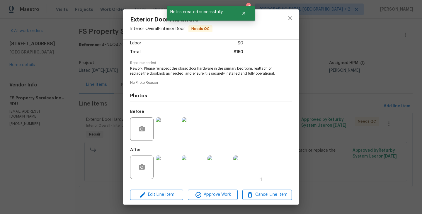
click at [65, 145] on div "Exterior Door Hardware Interior Overall - Interior Door Needs QC Vendor FS Prop…" at bounding box center [211, 107] width 422 height 214
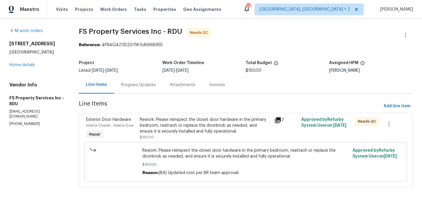
click at [195, 138] on div "Rework: Please reinspect the closet door hardware in the primary bedroom, reatt…" at bounding box center [205, 127] width 131 height 23
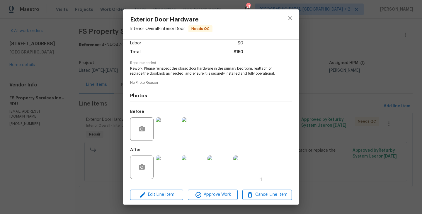
click at [217, 200] on div "Edit Line Item Approve Work Cancel Line Item" at bounding box center [211, 194] width 176 height 20
click at [218, 198] on span "Approve Work" at bounding box center [213, 194] width 46 height 7
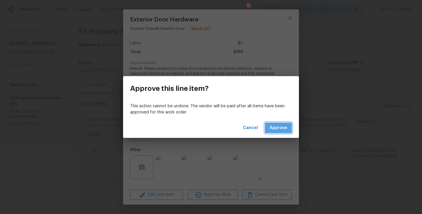
click at [276, 129] on span "Approve" at bounding box center [279, 127] width 18 height 7
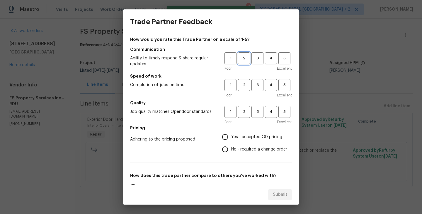
click at [243, 57] on span "2" at bounding box center [244, 58] width 11 height 7
click at [244, 74] on h5 "Speed of work" at bounding box center [211, 76] width 162 height 6
click at [244, 85] on span "2" at bounding box center [244, 85] width 11 height 7
click at [244, 113] on span "2" at bounding box center [244, 111] width 11 height 7
click at [244, 153] on label "No - required a change order" at bounding box center [253, 149] width 68 height 12
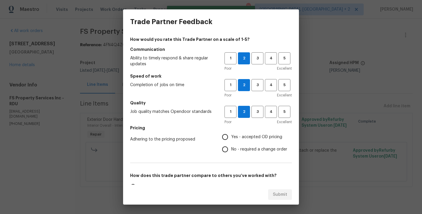
click at [231, 153] on input "No - required a change order" at bounding box center [225, 149] width 12 height 12
radio input "true"
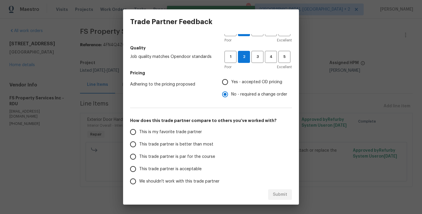
click at [199, 146] on span "This trade partner is better than most" at bounding box center [176, 144] width 74 height 6
click at [139, 146] on input "This trade partner is better than most" at bounding box center [133, 144] width 12 height 12
click at [275, 193] on span "Submit" at bounding box center [280, 194] width 14 height 7
radio input "true"
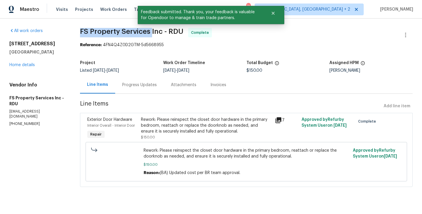
drag, startPoint x: 77, startPoint y: 31, endPoint x: 152, endPoint y: 33, distance: 74.2
click at [152, 33] on div "All work orders 125 River Hills Dr Clayton, NC 27527 Home details Vendor Info F…" at bounding box center [211, 110] width 422 height 184
copy span "FS Property Services"
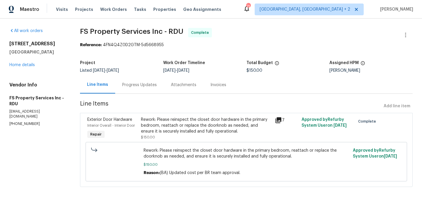
click at [131, 88] on div "Progress Updates" at bounding box center [139, 84] width 49 height 17
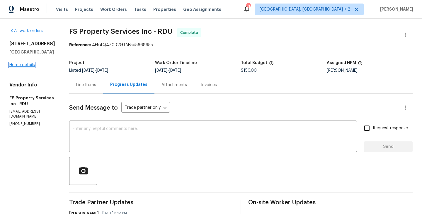
click at [25, 66] on link "Home details" at bounding box center [22, 65] width 26 height 4
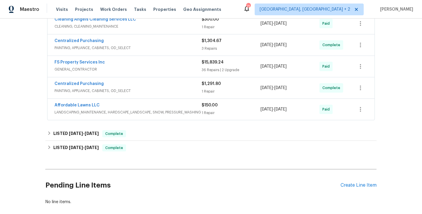
scroll to position [184, 0]
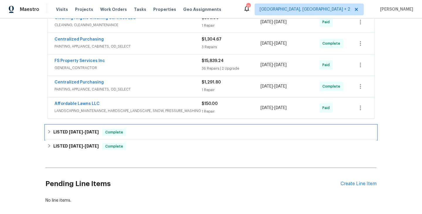
click at [144, 135] on div "LISTED 9/8/25 - 9/10/25 Complete" at bounding box center [211, 131] width 328 height 7
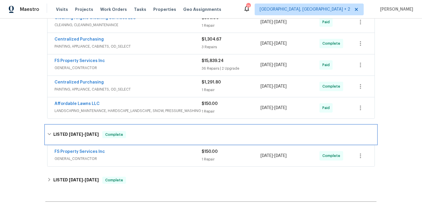
click at [144, 135] on div "LISTED 9/8/25 - 9/10/25 Complete" at bounding box center [211, 134] width 328 height 7
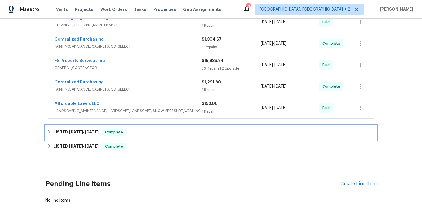
click at [144, 135] on div "LISTED 9/8/25 - 9/10/25 Complete" at bounding box center [211, 131] width 328 height 7
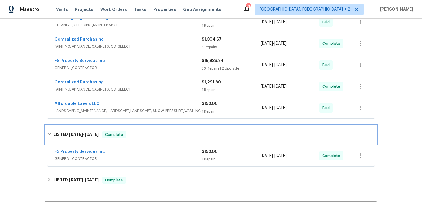
click at [134, 135] on div "LISTED 9/8/25 - 9/10/25 Complete" at bounding box center [211, 134] width 328 height 7
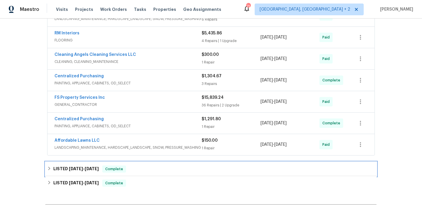
scroll to position [30, 0]
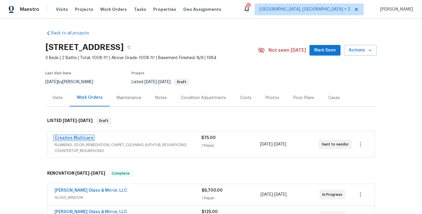
click at [74, 137] on link "Creative Multicare" at bounding box center [74, 138] width 39 height 4
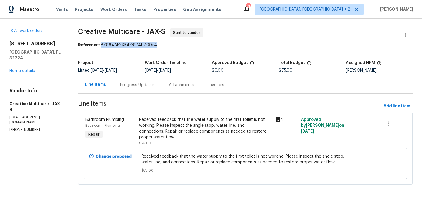
drag, startPoint x: 119, startPoint y: 44, endPoint x: 192, endPoint y: 44, distance: 72.2
click at [192, 44] on div "Reference: BY864AFYXR4K-874b709e4" at bounding box center [245, 45] width 335 height 6
copy div "BY864AFYXR4K-874b709e4"
click at [18, 69] on link "Home details" at bounding box center [22, 71] width 26 height 4
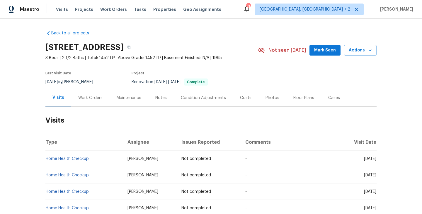
click at [99, 97] on div "Work Orders" at bounding box center [90, 98] width 24 height 6
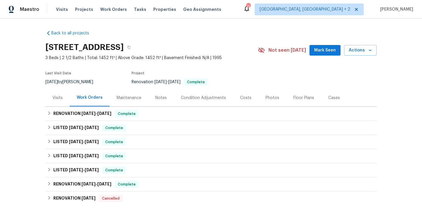
scroll to position [81, 0]
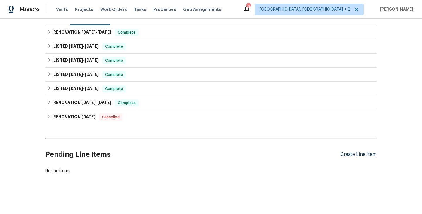
click at [349, 154] on div "Create Line Item" at bounding box center [359, 154] width 36 height 6
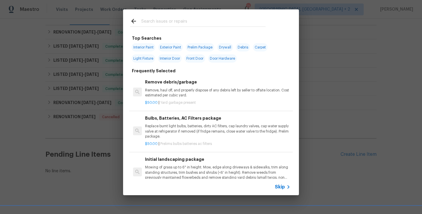
click at [278, 189] on span "Skip" at bounding box center [280, 187] width 10 height 6
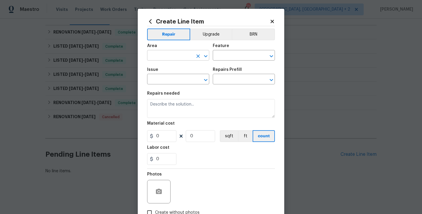
click at [169, 52] on input "text" at bounding box center [170, 55] width 46 height 9
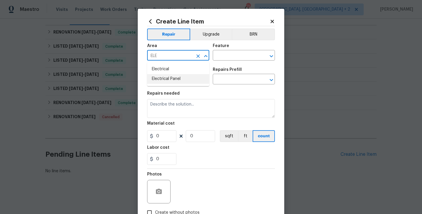
click at [174, 76] on li "Electrical Panel" at bounding box center [178, 79] width 62 height 10
type input "Electrical Panel"
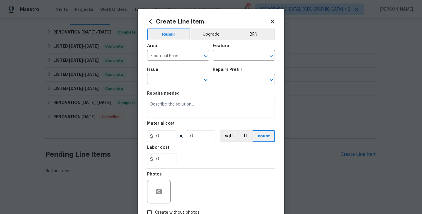
click at [226, 50] on div "Feature" at bounding box center [244, 48] width 62 height 8
click at [220, 55] on input "text" at bounding box center [236, 55] width 46 height 9
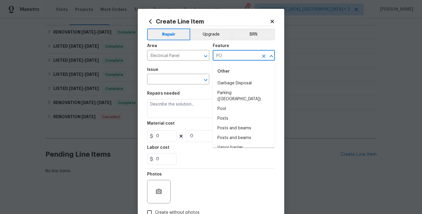
type input "PO"
type input "Po"
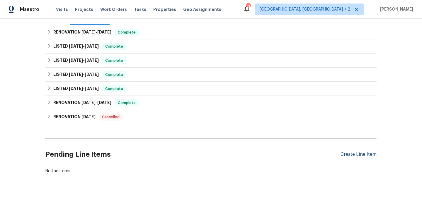
click at [361, 157] on div "Create Line Item" at bounding box center [359, 154] width 36 height 6
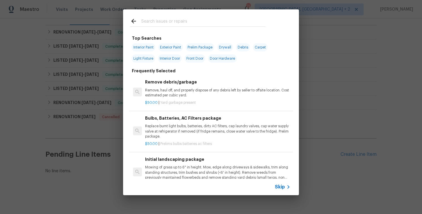
click at [172, 18] on input "text" at bounding box center [203, 22] width 124 height 9
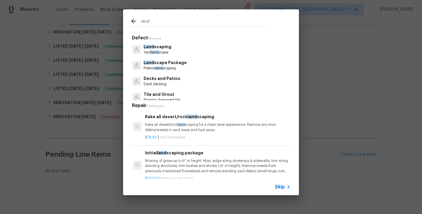
type input "land"
click at [174, 64] on p "Land scape Package" at bounding box center [165, 63] width 43 height 6
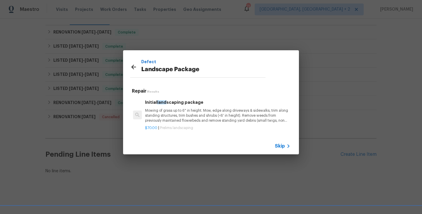
click at [172, 106] on div "Initial land scaping package Mowing of grass up to 6" in height. Mow, edge alon…" at bounding box center [217, 111] width 145 height 24
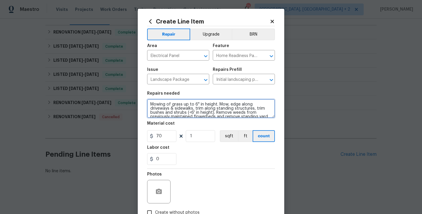
click at [178, 106] on textarea "Mowing of grass up to 6" in height. Mow, edge along driveways & sidewalks, trim…" at bounding box center [211, 108] width 128 height 19
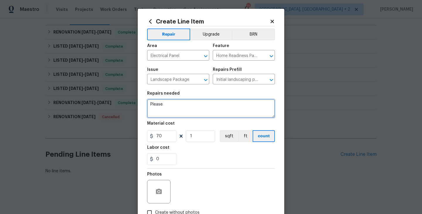
paste textarea "assess damage to the home from he fallen tree if any ASAP"
click at [176, 106] on textarea "Please assess damage to the home from he fallen tree if any ASAP" at bounding box center [211, 108] width 128 height 19
click at [236, 105] on textarea "Please assess the damage to the home from he fallen tree if any ASAP" at bounding box center [211, 108] width 128 height 19
type textarea "Please assess the damage to the home from the fallen tree if any ASAP"
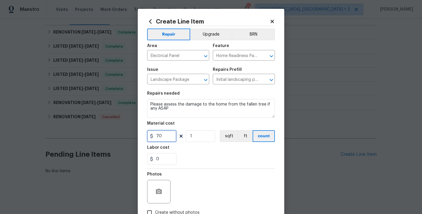
click at [163, 133] on input "70" at bounding box center [161, 136] width 29 height 12
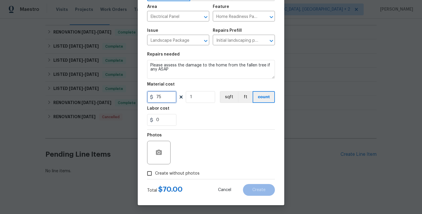
type input "75"
click at [172, 172] on span "Create without photos" at bounding box center [177, 173] width 45 height 6
click at [155, 172] on input "Create without photos" at bounding box center [149, 172] width 11 height 11
checkbox input "true"
click at [216, 139] on div "Reason*" at bounding box center [225, 137] width 100 height 8
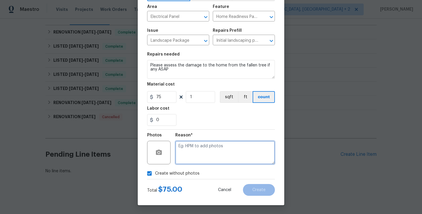
click at [216, 149] on textarea at bounding box center [225, 151] width 100 height 23
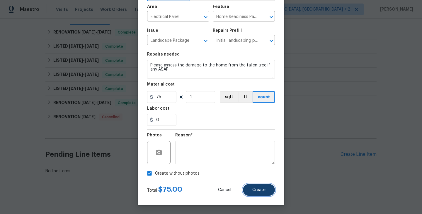
click at [260, 187] on span "Create" at bounding box center [259, 189] width 13 height 4
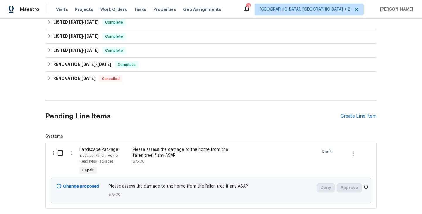
scroll to position [154, 0]
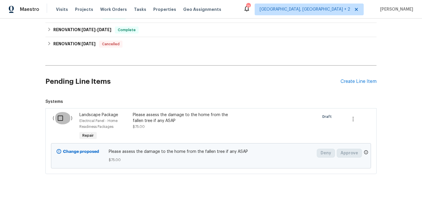
click at [58, 118] on input "checkbox" at bounding box center [62, 118] width 17 height 12
checkbox input "true"
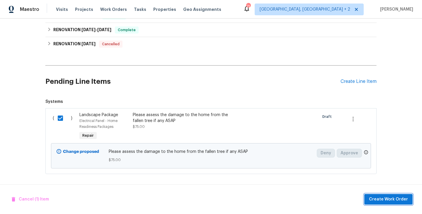
click at [385, 197] on span "Create Work Order" at bounding box center [388, 198] width 39 height 7
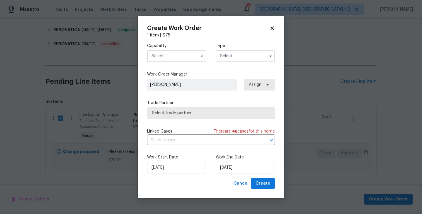
click at [183, 55] on input "text" at bounding box center [176, 56] width 59 height 12
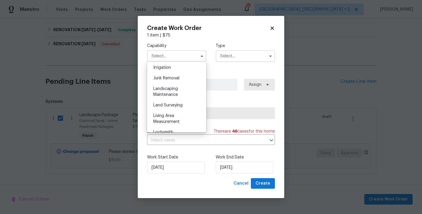
scroll to position [369, 0]
click at [178, 85] on div "Landscaping Maintenance" at bounding box center [177, 88] width 56 height 16
type input "Landscaping Maintenance"
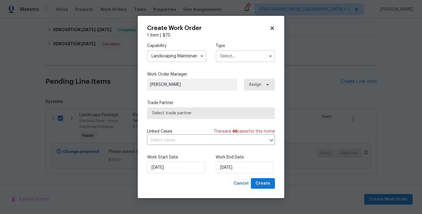
click at [241, 57] on input "text" at bounding box center [245, 56] width 59 height 12
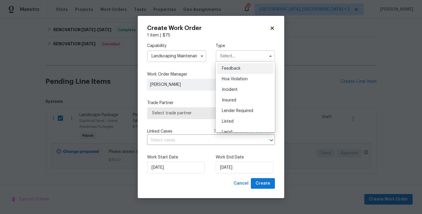
click at [241, 67] on div "Feedback" at bounding box center [245, 68] width 56 height 11
type input "Feedback"
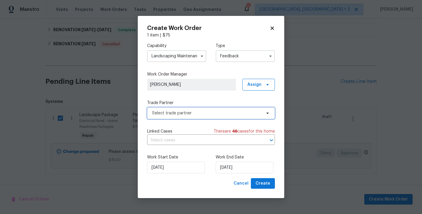
click at [200, 115] on span "Select trade partner" at bounding box center [206, 113] width 109 height 6
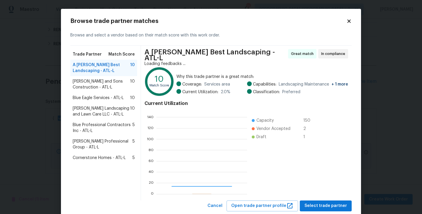
scroll to position [82, 90]
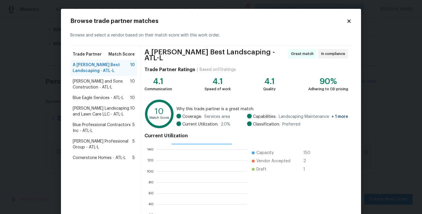
click at [113, 80] on span "[PERSON_NAME] and Sons Construction - ATL-L" at bounding box center [101, 84] width 57 height 12
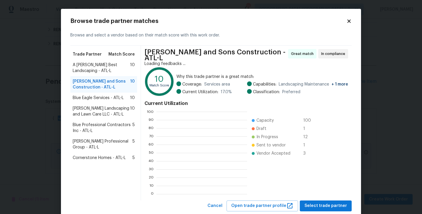
scroll to position [45, 0]
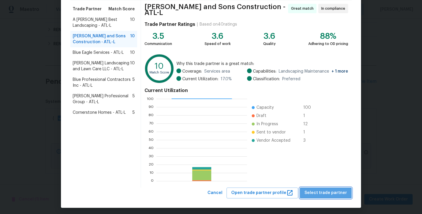
click at [331, 189] on span "Select trade partner" at bounding box center [326, 192] width 43 height 7
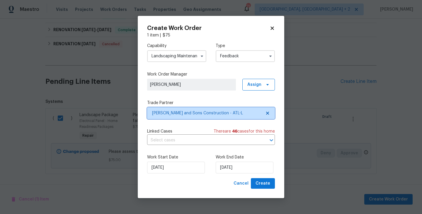
scroll to position [0, 0]
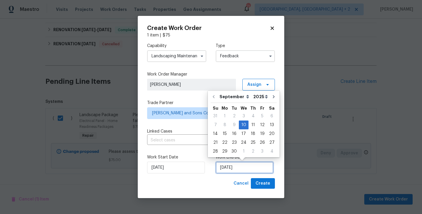
click at [233, 168] on input "[DATE]" at bounding box center [245, 167] width 58 height 12
click at [258, 121] on div "12" at bounding box center [262, 125] width 9 height 8
type input "[DATE]"
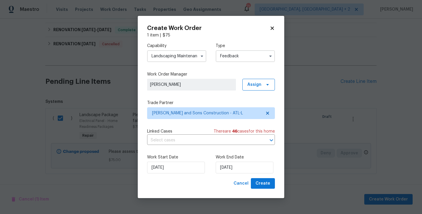
click at [259, 177] on div "Work Start Date [DATE] Work End Date [DATE]" at bounding box center [211, 163] width 128 height 28
click at [259, 182] on span "Create" at bounding box center [263, 183] width 15 height 7
checkbox input "false"
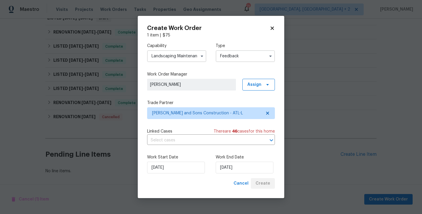
scroll to position [95, 0]
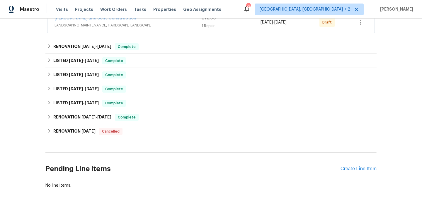
scroll to position [134, 0]
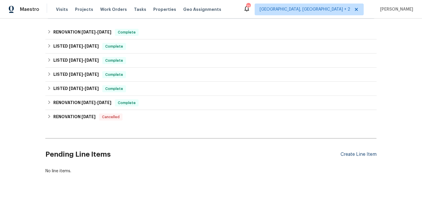
click at [344, 152] on div "Create Line Item" at bounding box center [359, 154] width 36 height 6
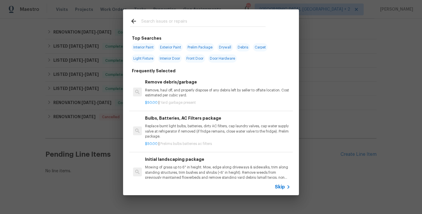
click at [149, 22] on input "text" at bounding box center [203, 22] width 124 height 9
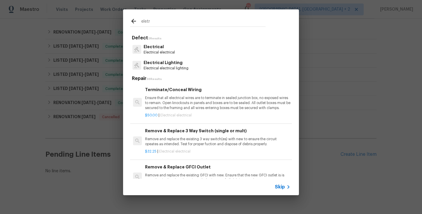
type input "eletr"
click at [163, 57] on div "Electrical Electrical electrical" at bounding box center [211, 49] width 162 height 16
click at [163, 62] on p "Electrical Lighting" at bounding box center [166, 63] width 45 height 6
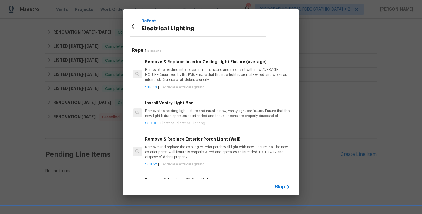
click at [165, 66] on div "Remove & Replace Interior Ceiling Light Fixture (average) Remove the existing i…" at bounding box center [217, 70] width 145 height 24
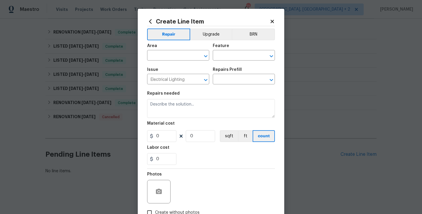
type input "Remove & Replace Interior Ceiling Light Fixture (average) $116.18"
type textarea "Remove the existing interior ceiling light fixture and replace it with new AVER…"
type input "116.18"
type input "1"
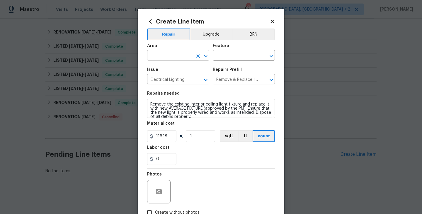
click at [162, 57] on input "text" at bounding box center [170, 55] width 46 height 9
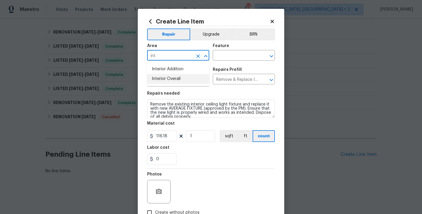
click at [176, 80] on li "Interior Overall" at bounding box center [178, 79] width 62 height 10
type input "Interior Overall"
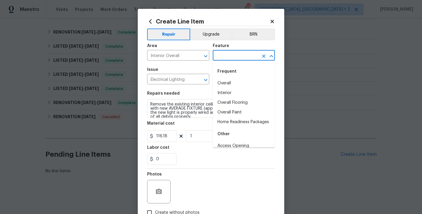
click at [223, 60] on input "text" at bounding box center [236, 55] width 46 height 9
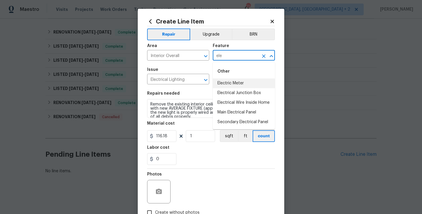
click at [227, 86] on li "Electric Meter" at bounding box center [244, 83] width 62 height 10
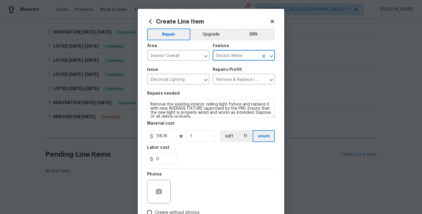
type input "Electric Meter"
click at [188, 91] on div "Repairs needed" at bounding box center [211, 95] width 128 height 8
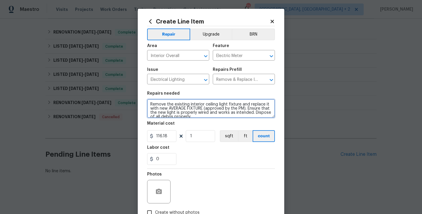
click at [188, 101] on textarea "Remove the existing interior ceiling light fixture and replace it with new AVER…" at bounding box center [211, 108] width 128 height 19
click at [188, 102] on textarea "Remove the existing interior ceiling light fixture and replace it with new AVER…" at bounding box center [211, 108] width 128 height 19
paste textarea "The connection from the pole to the house caused damage to the meter box."
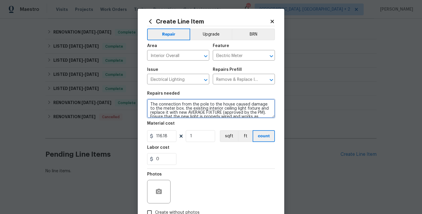
click at [175, 101] on textarea "The connection from the pole to the house caused damage to the meter box. the e…" at bounding box center [211, 108] width 128 height 19
paste textarea
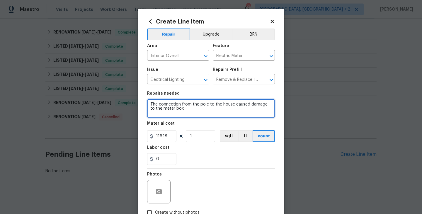
type textarea "The connection from the pole to the house caused damage to the meter box."
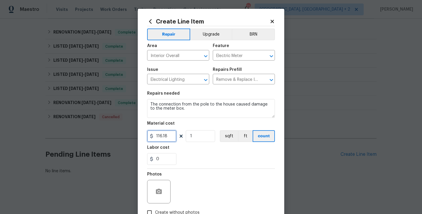
click at [172, 138] on input "116.18" at bounding box center [161, 136] width 29 height 12
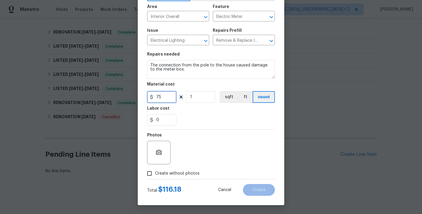
type input "75"
click at [180, 182] on div "Total $ 116.18 Cancel Create" at bounding box center [211, 187] width 128 height 16
click at [180, 177] on label "Create without photos" at bounding box center [172, 172] width 56 height 11
click at [155, 177] on input "Create without photos" at bounding box center [149, 172] width 11 height 11
checkbox input "true"
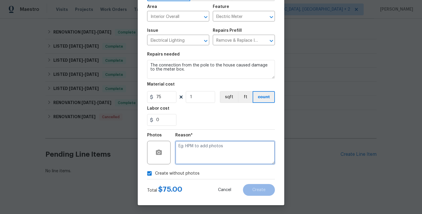
click at [204, 158] on textarea at bounding box center [225, 151] width 100 height 23
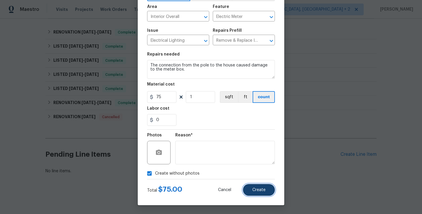
click at [254, 188] on span "Create" at bounding box center [259, 189] width 13 height 4
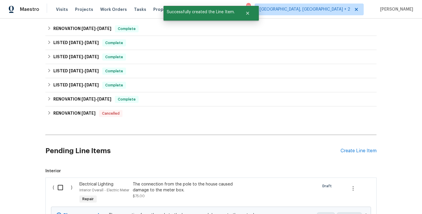
scroll to position [207, 0]
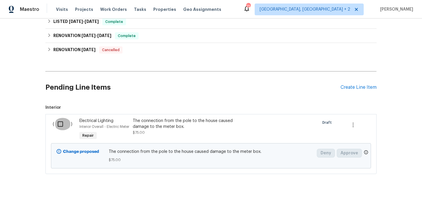
click at [62, 119] on input "checkbox" at bounding box center [62, 124] width 17 height 12
checkbox input "true"
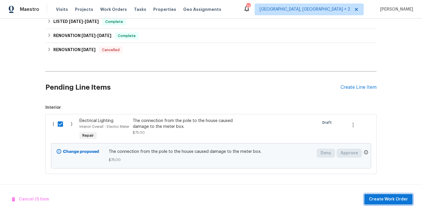
click at [377, 197] on span "Create Work Order" at bounding box center [388, 198] width 39 height 7
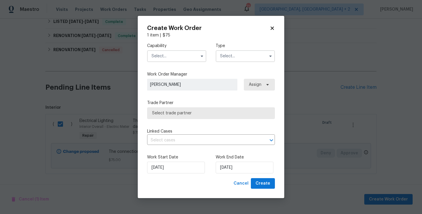
click at [179, 57] on input "text" at bounding box center [176, 56] width 59 height 12
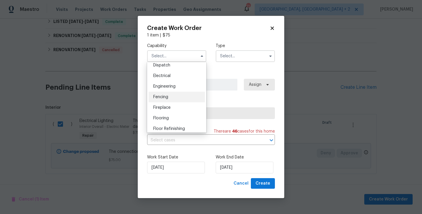
scroll to position [173, 0]
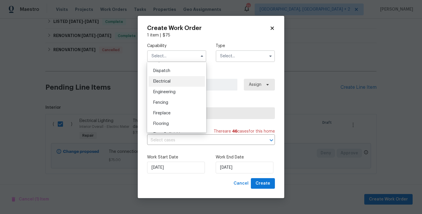
click at [165, 77] on div "Electrical" at bounding box center [177, 81] width 56 height 11
type input "Electrical"
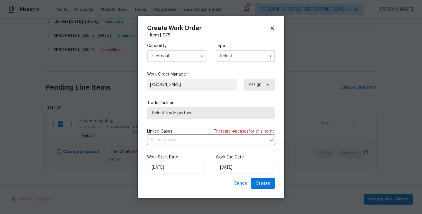
click at [235, 55] on input "text" at bounding box center [245, 56] width 59 height 12
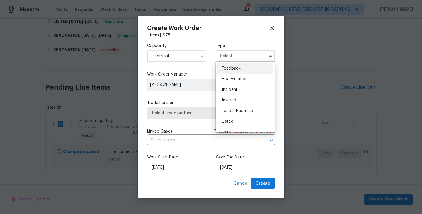
click at [235, 67] on span "Feedback" at bounding box center [231, 68] width 19 height 4
type input "Feedback"
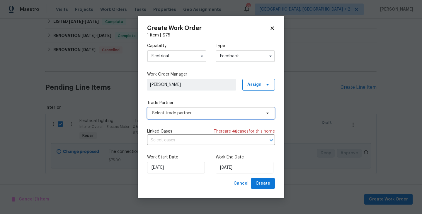
click at [195, 113] on span "Select trade partner" at bounding box center [206, 113] width 109 height 6
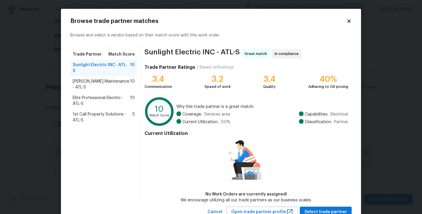
scroll to position [21, 0]
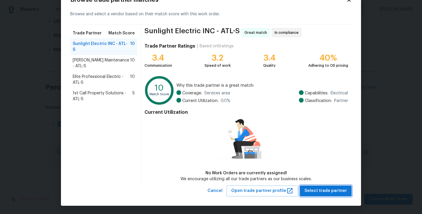
click at [319, 190] on span "Select trade partner" at bounding box center [326, 190] width 43 height 7
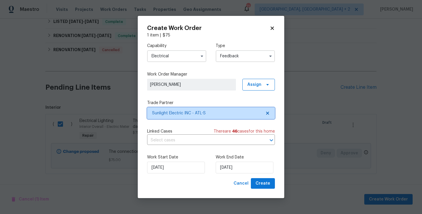
scroll to position [0, 0]
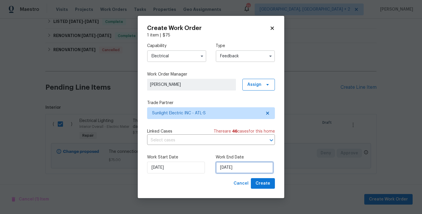
click at [236, 166] on input "10/09/2025" at bounding box center [245, 167] width 58 height 12
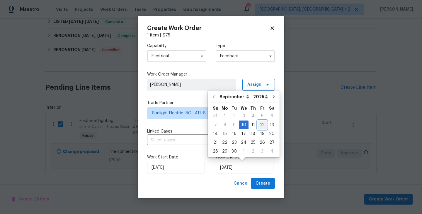
click at [260, 127] on div "12" at bounding box center [262, 125] width 9 height 8
type input "12/09/2025"
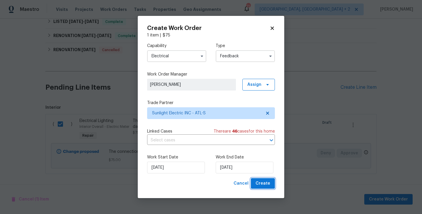
click at [264, 182] on span "Create" at bounding box center [263, 183] width 15 height 7
checkbox input "false"
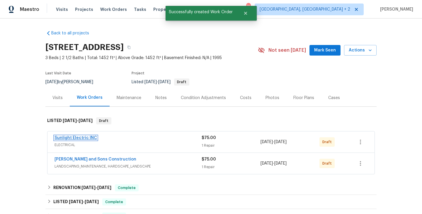
click at [87, 136] on link "Sunlight Electric INC" at bounding box center [76, 138] width 43 height 4
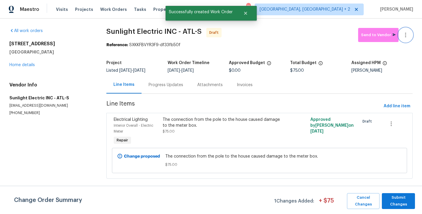
click at [405, 33] on icon "button" at bounding box center [405, 34] width 7 height 7
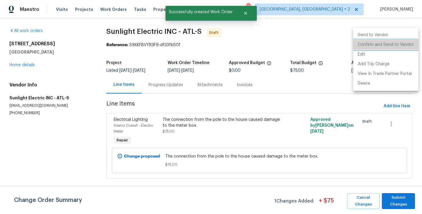
click at [405, 45] on li "Confirm and Send to Vendor" at bounding box center [385, 45] width 65 height 10
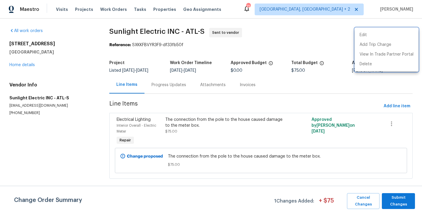
click at [212, 94] on div at bounding box center [211, 107] width 422 height 214
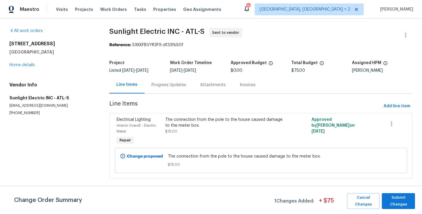
click at [167, 86] on div "Progress Updates" at bounding box center [169, 85] width 35 height 6
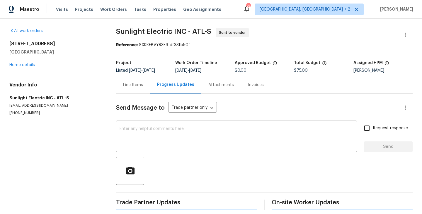
click at [173, 136] on textarea at bounding box center [237, 136] width 234 height 21
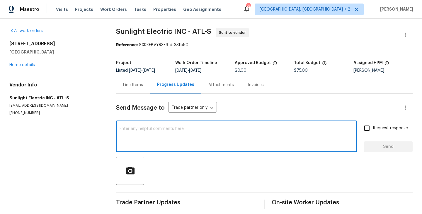
paste textarea "Hi, this is Blessida with Opendoor. I’m confirming you received the WO for the …"
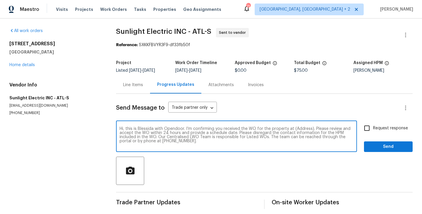
click at [301, 129] on textarea "Hi, this is Blessida with Opendoor. I’m confirming you received the WO for the …" at bounding box center [237, 136] width 234 height 21
paste textarea "463 Amsterdam Way, Dallas, GA 30132"
type textarea "Hi, this is Blessida with Opendoor. I’m confirming you received the WO for the …"
click at [372, 128] on input "Request response" at bounding box center [367, 128] width 12 height 12
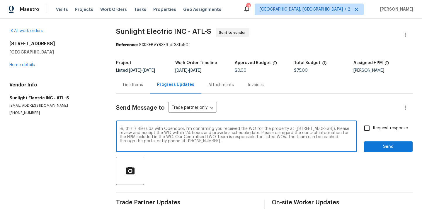
checkbox input "true"
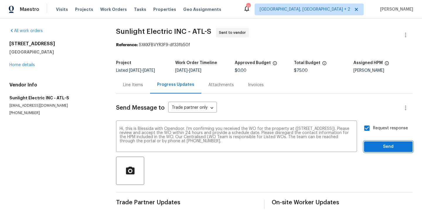
click at [372, 147] on span "Send" at bounding box center [388, 146] width 39 height 7
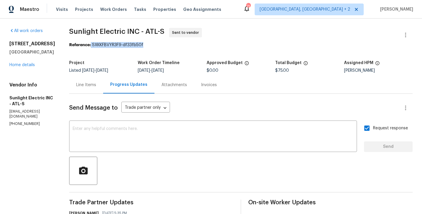
drag, startPoint x: 99, startPoint y: 46, endPoint x: 158, endPoint y: 46, distance: 59.0
click at [158, 46] on div "Reference: SXKKFBVYR3F9-df33fb50f" at bounding box center [241, 45] width 344 height 6
copy div "SXKKFBVYR3F9-df33fb50f"
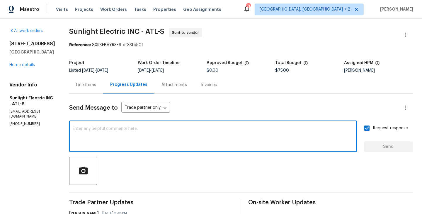
click at [179, 130] on textarea at bounding box center [213, 136] width 281 height 21
paste textarea "All Work Orders must include before-photos (both close-up and wide-angle) and a…"
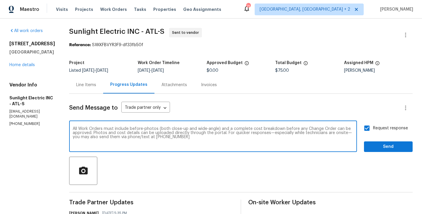
type textarea "All Work Orders must include before-photos (both close-up and wide-angle) and a…"
click at [372, 145] on span "Send" at bounding box center [388, 146] width 39 height 7
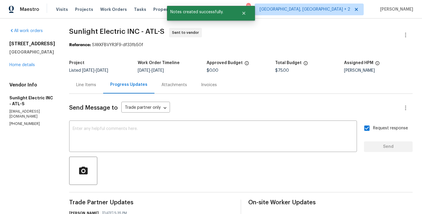
click at [33, 61] on div "463 Amsterdam Way Dallas, GA 30132 Home details" at bounding box center [32, 54] width 46 height 27
click at [31, 62] on div "463 Amsterdam Way Dallas, GA 30132 Home details" at bounding box center [32, 54] width 46 height 27
click at [28, 62] on div "463 Amsterdam Way Dallas, GA 30132 Home details" at bounding box center [32, 54] width 46 height 27
click at [25, 63] on link "Home details" at bounding box center [22, 65] width 26 height 4
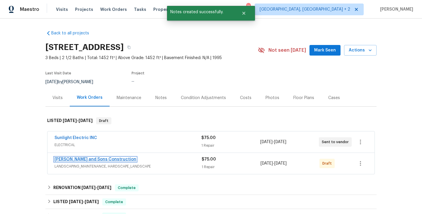
click at [97, 160] on link "Reyes and Sons Construction" at bounding box center [96, 159] width 82 height 4
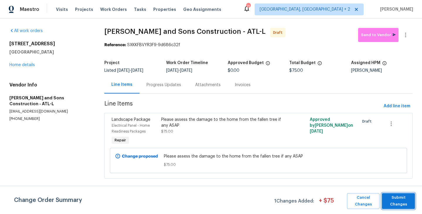
click at [399, 198] on span "Submit Changes" at bounding box center [398, 200] width 27 height 13
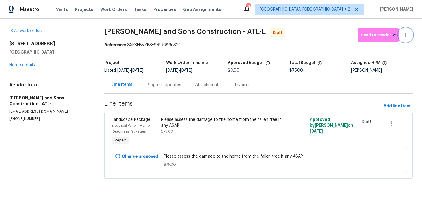
click at [408, 35] on icon "button" at bounding box center [405, 34] width 7 height 7
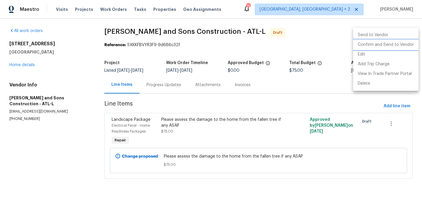
click at [408, 44] on li "Confirm and Send to Vendor" at bounding box center [385, 45] width 65 height 10
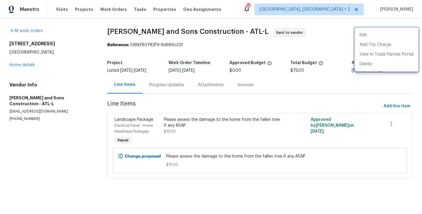
click at [166, 89] on div at bounding box center [211, 107] width 422 height 214
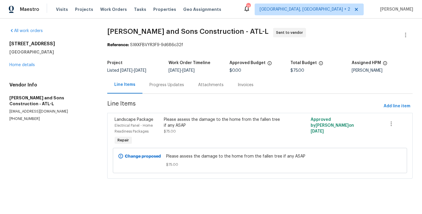
click at [160, 82] on div "Progress Updates" at bounding box center [167, 85] width 35 height 6
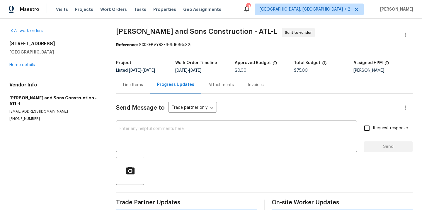
click at [169, 127] on textarea at bounding box center [237, 136] width 234 height 21
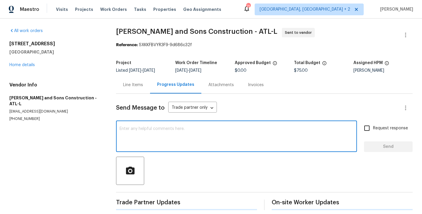
paste textarea "Hi, this is Blessida with Opendoor. I’m confirming you received the WO for the …"
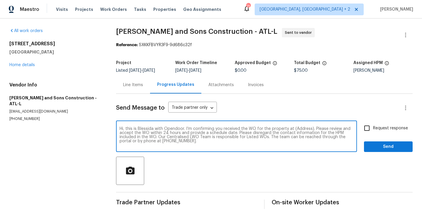
type textarea "Hi, this is Blessida with Opendoor. I’m confirming you received the WO for the …"
click at [373, 129] on input "Request response" at bounding box center [367, 128] width 12 height 12
checkbox input "true"
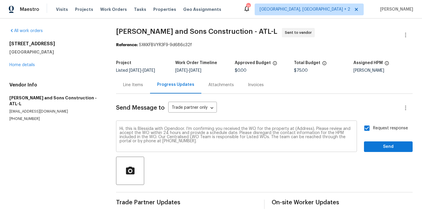
click at [298, 127] on textarea "Hi, this is Blessida with Opendoor. I’m confirming you received the WO for the …" at bounding box center [237, 136] width 234 height 21
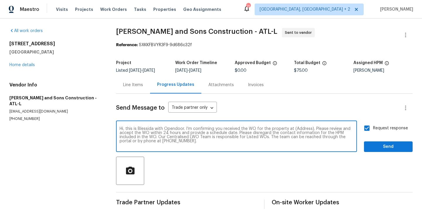
click at [298, 127] on textarea "Hi, this is Blessida with Opendoor. I’m confirming you received the WO for the …" at bounding box center [237, 136] width 234 height 21
paste textarea "463 Amsterdam Way, Dallas, GA 30132"
type textarea "Hi, this is Blessida with Opendoor. I’m confirming you received the WO for the …"
click at [389, 143] on span "Send" at bounding box center [388, 146] width 39 height 7
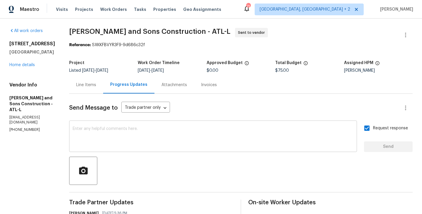
click at [182, 131] on textarea at bounding box center [213, 136] width 281 height 21
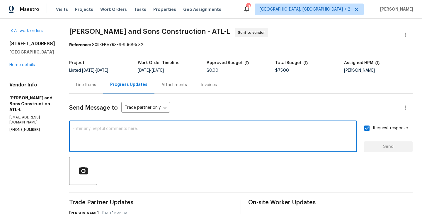
paste textarea "All Work Orders must include before-photos (both close-up and wide-angle) and a…"
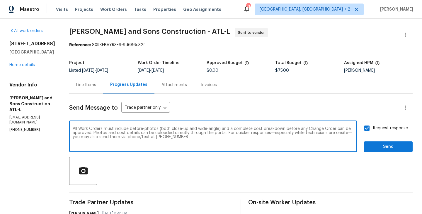
type textarea "All Work Orders must include before-photos (both close-up and wide-angle) and a…"
click at [379, 144] on span "Send" at bounding box center [388, 146] width 39 height 7
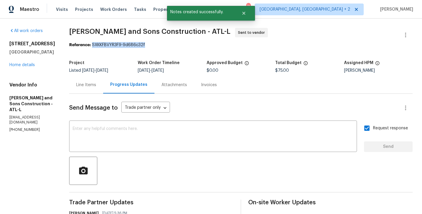
drag, startPoint x: 84, startPoint y: 45, endPoint x: 138, endPoint y: 45, distance: 54.0
click at [138, 45] on div "Reference: SXKKFBVYR3F9-9d686c32f" at bounding box center [241, 45] width 344 height 6
copy div "SXKKFBVYR3F9-9d686c32f"
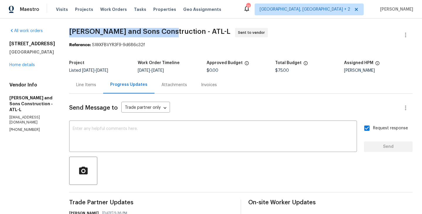
drag, startPoint x: 57, startPoint y: 33, endPoint x: 157, endPoint y: 33, distance: 99.4
click at [157, 33] on div "All work orders 463 Amsterdam Way Dallas, GA 30132 Home details Vendor Info Rey…" at bounding box center [211, 164] width 422 height 292
copy span "Reyes and Sons Construction"
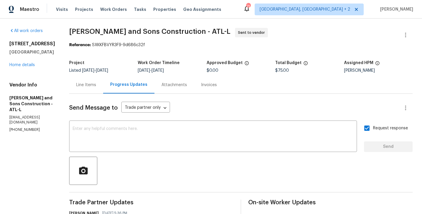
click at [22, 67] on div "463 Amsterdam Way Dallas, GA 30132 Home details" at bounding box center [32, 54] width 46 height 27
click at [22, 67] on link "Home details" at bounding box center [22, 65] width 26 height 4
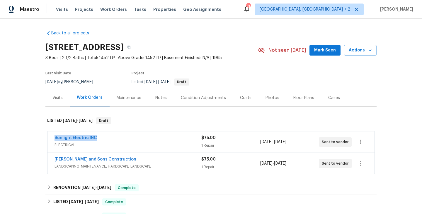
drag, startPoint x: 98, startPoint y: 140, endPoint x: 50, endPoint y: 140, distance: 47.2
click at [50, 140] on div "Sunlight Electric INC ELECTRICAL $75.00 1 Repair 9/10/2025 - 9/12/2025 Sent to …" at bounding box center [211, 141] width 327 height 21
copy link "Sunlight Electric INC"
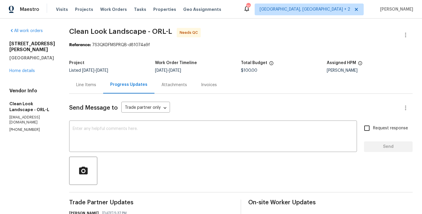
click at [103, 85] on div "Line Items" at bounding box center [86, 84] width 34 height 17
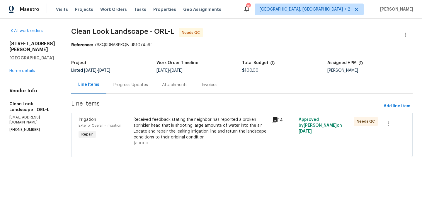
click at [190, 121] on div "Received feedback stating the neighbor has reported a broken sprinkler head tha…" at bounding box center [201, 127] width 134 height 23
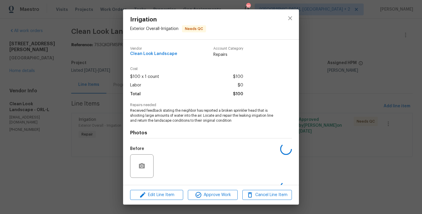
scroll to position [37, 0]
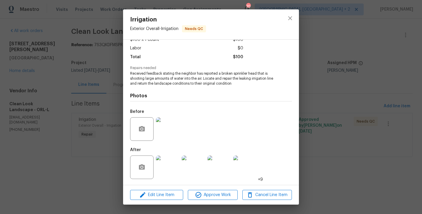
click at [168, 126] on img at bounding box center [167, 128] width 23 height 23
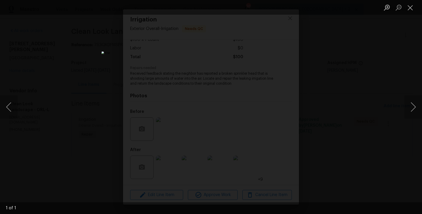
click at [362, 82] on div "Lightbox" at bounding box center [211, 107] width 422 height 214
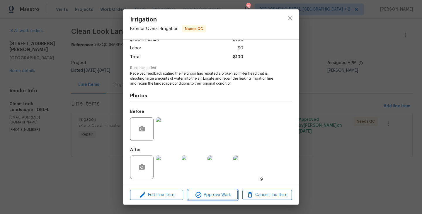
click at [216, 195] on span "Approve Work" at bounding box center [213, 194] width 46 height 7
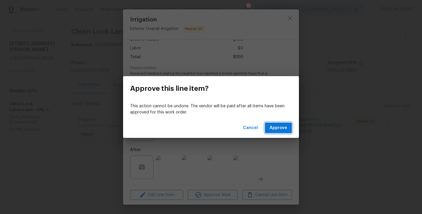
click at [286, 130] on span "Approve" at bounding box center [279, 127] width 18 height 7
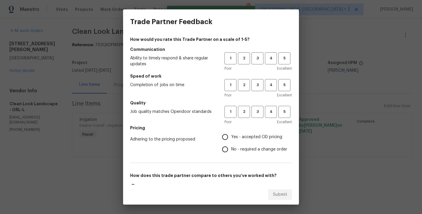
click at [237, 59] on div "1 2 3 4 5" at bounding box center [258, 58] width 67 height 12
click at [241, 62] on button "2" at bounding box center [244, 58] width 12 height 12
click at [241, 81] on button "2" at bounding box center [244, 85] width 12 height 12
click at [243, 107] on button "2" at bounding box center [244, 112] width 12 height 12
click at [246, 146] on span "No - required a change order" at bounding box center [259, 149] width 56 height 6
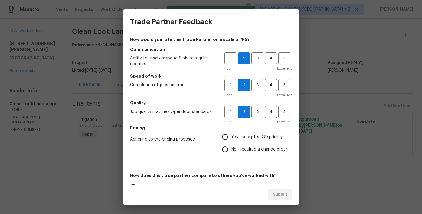
click at [231, 146] on input "No - required a change order" at bounding box center [225, 149] width 12 height 12
radio input "true"
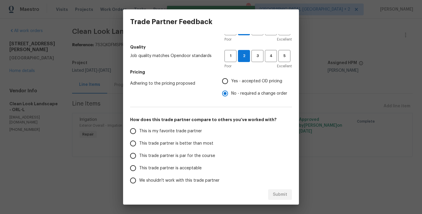
click at [241, 83] on span "Yes - accepted OD pricing" at bounding box center [256, 81] width 51 height 6
click at [231, 83] on input "Yes - accepted OD pricing" at bounding box center [225, 81] width 12 height 12
radio input "true"
click at [194, 147] on label "This trade partner is better than most" at bounding box center [173, 143] width 93 height 12
click at [139, 147] on input "This trade partner is better than most" at bounding box center [133, 143] width 12 height 12
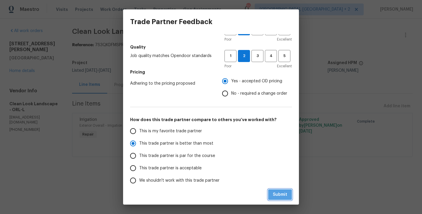
click at [282, 194] on span "Submit" at bounding box center [280, 194] width 14 height 7
radio input "true"
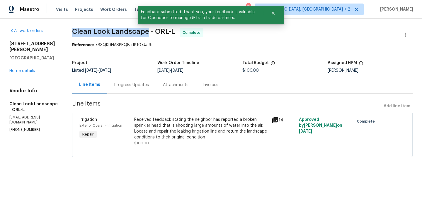
drag, startPoint x: 76, startPoint y: 30, endPoint x: 152, endPoint y: 33, distance: 75.4
click at [151, 32] on div "All work orders [STREET_ADDRESS][PERSON_NAME] Home details Vendor Info Clean Lo…" at bounding box center [211, 95] width 422 height 155
copy span "Clean Look Landscape"
click at [25, 69] on link "Home details" at bounding box center [22, 71] width 26 height 4
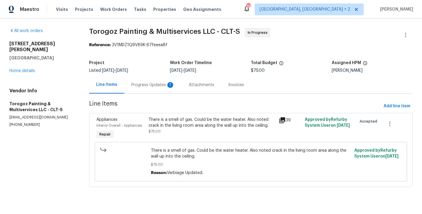
click at [161, 84] on div "Progress Updates 1" at bounding box center [152, 85] width 43 height 6
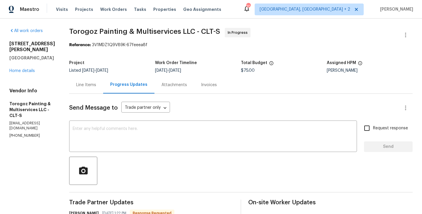
click at [103, 79] on div "Line Items" at bounding box center [86, 84] width 34 height 17
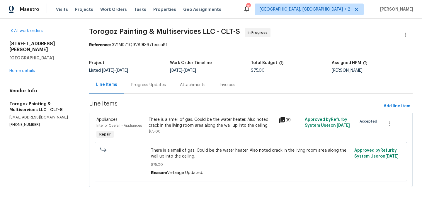
click at [165, 133] on div "There is a smell of gas. Could be the water heater. Also noted crack in the liv…" at bounding box center [212, 125] width 127 height 18
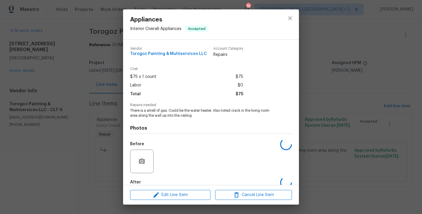
scroll to position [32, 0]
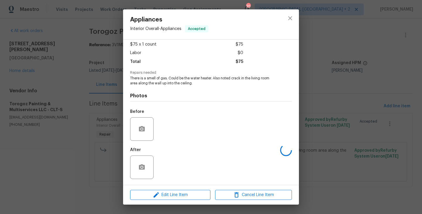
click at [162, 187] on div "Edit Line Item Cancel Line Item" at bounding box center [211, 195] width 176 height 20
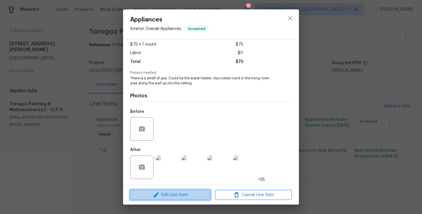
click at [162, 189] on button "Edit Line Item" at bounding box center [170, 194] width 80 height 10
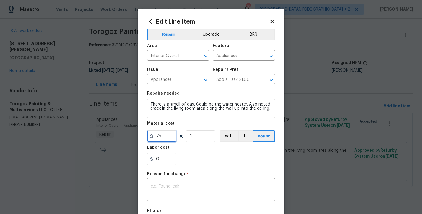
click at [159, 137] on input "75" at bounding box center [161, 136] width 29 height 12
type input "2225"
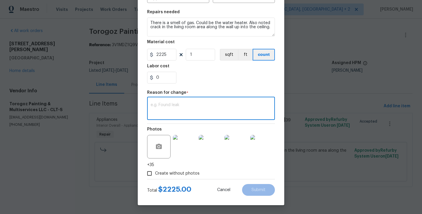
click at [204, 106] on textarea at bounding box center [211, 109] width 121 height 12
paste textarea "(BA) Updated cost per BR team approval."
type textarea "(BA) Updated cost per BR team approval."
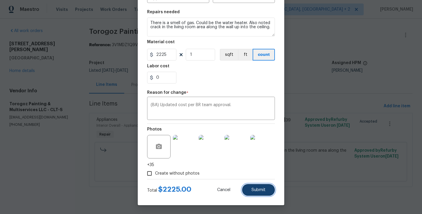
click at [260, 193] on button "Submit" at bounding box center [258, 190] width 33 height 12
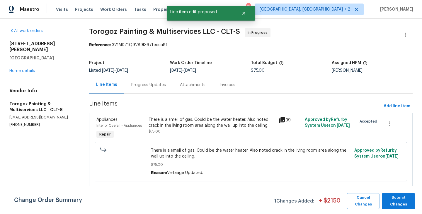
scroll to position [0, 0]
click at [394, 194] on span "Submit Changes" at bounding box center [398, 200] width 27 height 13
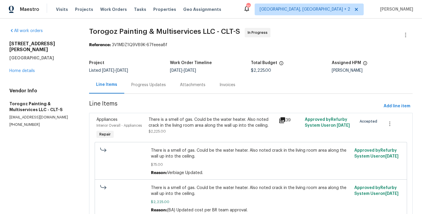
click at [161, 84] on div "Progress Updates" at bounding box center [148, 85] width 35 height 6
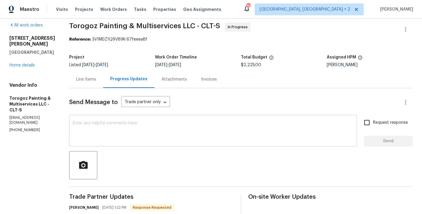
scroll to position [73, 0]
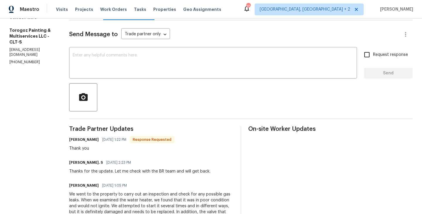
click at [89, 139] on h6 "[PERSON_NAME]" at bounding box center [84, 139] width 30 height 6
copy h6 "[PERSON_NAME]"
click at [120, 45] on div "Send Message to Trade partner only Trade partner only ​ x ​ Request response Se…" at bounding box center [241, 193] width 344 height 346
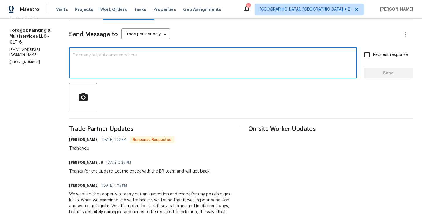
click at [114, 57] on textarea at bounding box center [213, 63] width 281 height 21
paste textarea "[PERSON_NAME]"
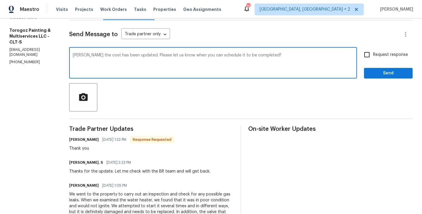
type textarea "[PERSON_NAME] the cost has been updated. Please let us know when you can schedu…"
click at [369, 60] on input "Request response" at bounding box center [367, 54] width 12 height 12
checkbox input "true"
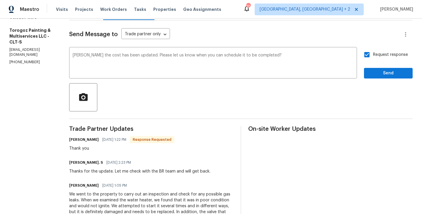
click at [369, 65] on div "Request response Send" at bounding box center [388, 63] width 49 height 30
click at [369, 70] on span "Send" at bounding box center [388, 73] width 39 height 7
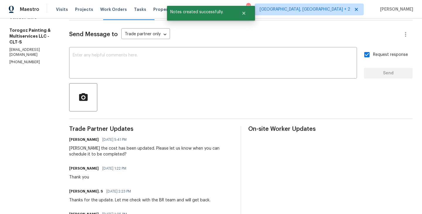
scroll to position [0, 0]
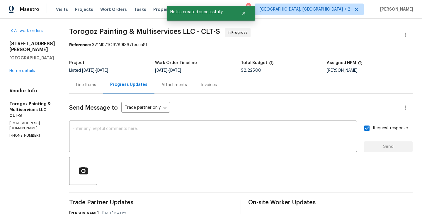
click at [27, 67] on div "8813 Gerren Ct Charlotte, NC 28217 Home details" at bounding box center [32, 57] width 46 height 33
click at [26, 67] on div "8813 Gerren Ct Charlotte, NC 28217 Home details" at bounding box center [32, 57] width 46 height 33
click at [16, 69] on link "Home details" at bounding box center [22, 71] width 26 height 4
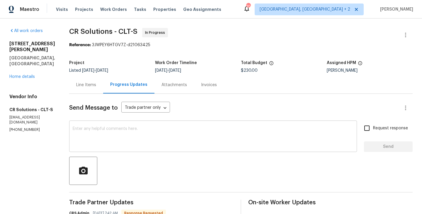
scroll to position [60, 0]
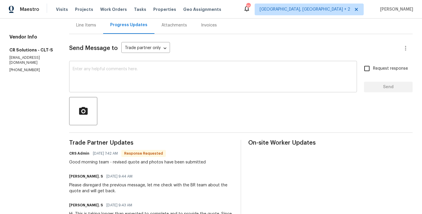
click at [130, 67] on textarea at bounding box center [213, 77] width 281 height 21
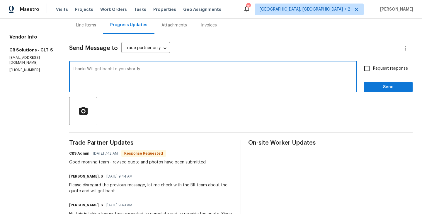
type textarea "Thanks.Will get back to you shortly."
click at [389, 63] on label "Request response" at bounding box center [384, 68] width 47 height 12
click at [373, 63] on input "Request response" at bounding box center [367, 68] width 12 height 12
checkbox input "true"
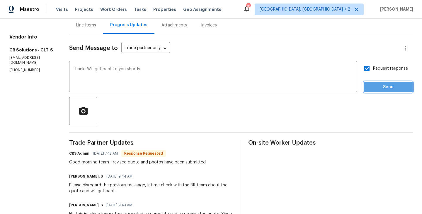
click at [389, 88] on span "Send" at bounding box center [388, 86] width 39 height 7
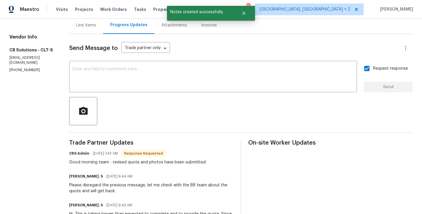
scroll to position [0, 0]
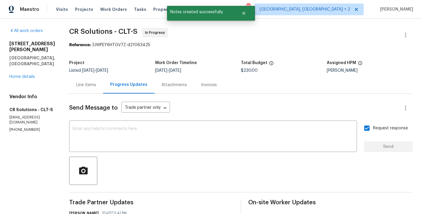
click at [19, 67] on div "16815 Spruell St Huntersville, NC 28078 Home details" at bounding box center [32, 60] width 46 height 39
click at [20, 74] on link "Home details" at bounding box center [22, 76] width 26 height 4
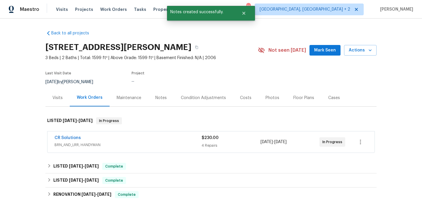
click at [94, 138] on div "CR Solutions" at bounding box center [128, 138] width 147 height 7
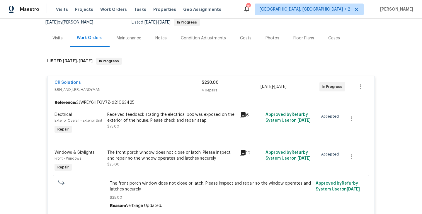
scroll to position [74, 0]
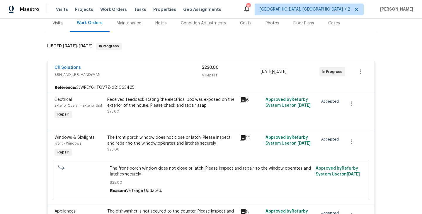
click at [290, 17] on div "Maestro Visits Projects Work Orders Tasks Properties Geo Assignments 70 Albuque…" at bounding box center [211, 9] width 422 height 18
click at [138, 72] on span "BRN_AND_LRR, HANDYMAN" at bounding box center [128, 75] width 147 height 6
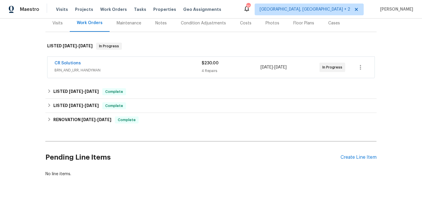
scroll to position [77, 0]
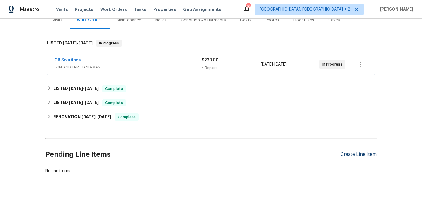
click at [352, 157] on div "Create Line Item" at bounding box center [359, 154] width 36 height 6
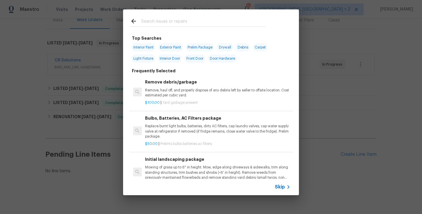
click at [143, 26] on input "text" at bounding box center [203, 22] width 124 height 9
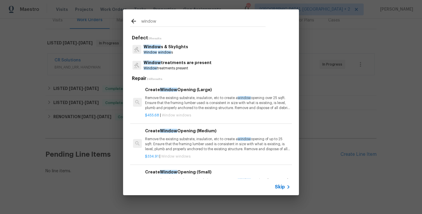
type input "window"
click at [175, 64] on p "Window treatments are present" at bounding box center [178, 63] width 68 height 6
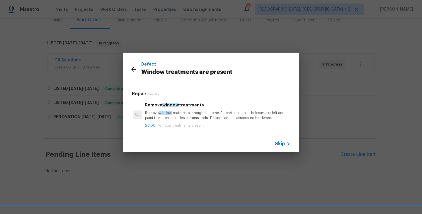
click at [170, 107] on h6 "Remove window treatments" at bounding box center [217, 104] width 145 height 6
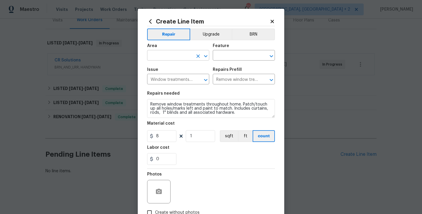
click at [159, 60] on input "text" at bounding box center [170, 55] width 46 height 9
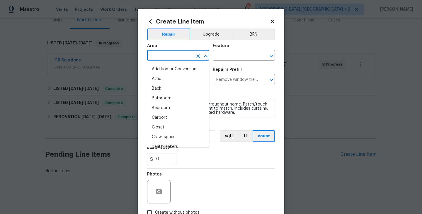
type input "i"
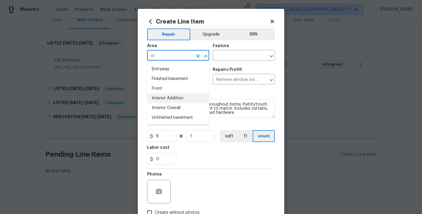
type input "n"
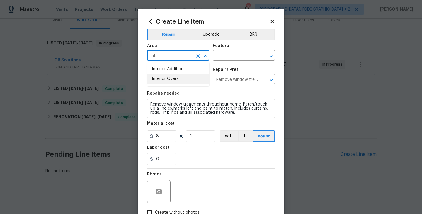
click at [172, 76] on li "Interior Overall" at bounding box center [178, 79] width 62 height 10
type input "Interior Overall"
click at [221, 57] on input "text" at bounding box center [236, 55] width 46 height 9
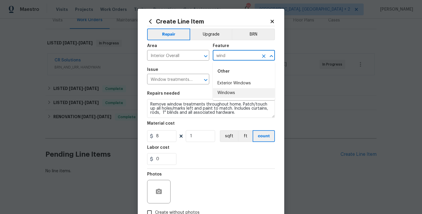
click at [224, 90] on li "Windows" at bounding box center [244, 93] width 62 height 10
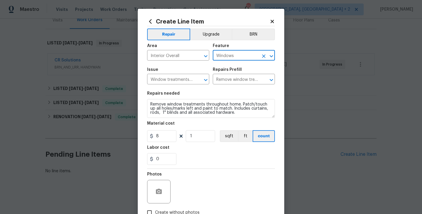
type input "Windows"
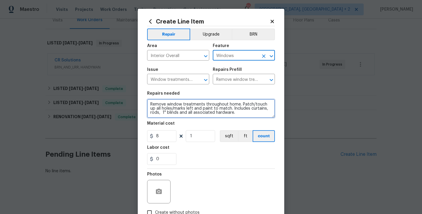
click at [199, 108] on textarea "Remove window treatments throughout home. Patch/touch up all holes/marks left a…" at bounding box center [211, 108] width 128 height 19
paste textarea "The front porch window does not close or latch. Please inspect and repair so th…"
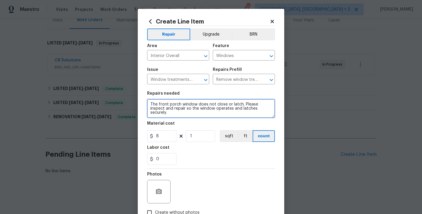
type textarea "The front porch window does not close or latch. Please inspect and repair so th…"
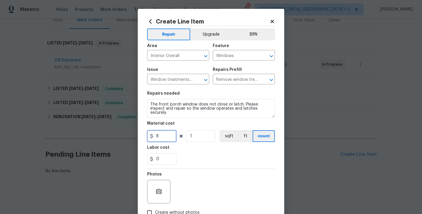
click at [157, 132] on input "8" at bounding box center [161, 136] width 29 height 12
type input "75"
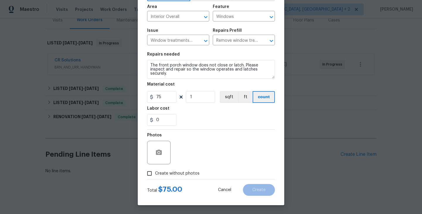
click at [181, 175] on span "Create without photos" at bounding box center [177, 173] width 45 height 6
click at [155, 175] on input "Create without photos" at bounding box center [149, 172] width 11 height 11
checkbox input "true"
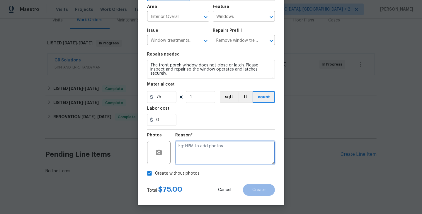
click at [220, 150] on textarea at bounding box center [225, 151] width 100 height 23
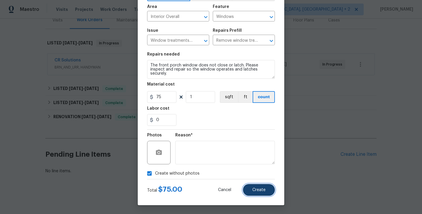
click at [253, 185] on button "Create" at bounding box center [259, 190] width 32 height 12
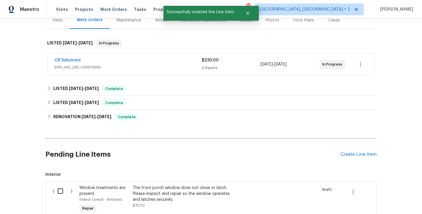
scroll to position [156, 0]
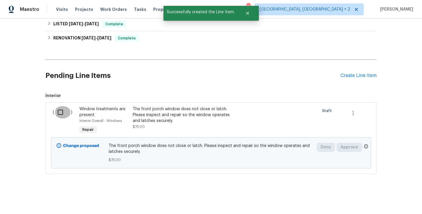
click at [62, 116] on input "checkbox" at bounding box center [62, 112] width 17 height 12
checkbox input "true"
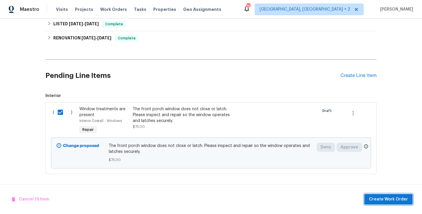
click at [377, 194] on button "Create Work Order" at bounding box center [389, 199] width 48 height 11
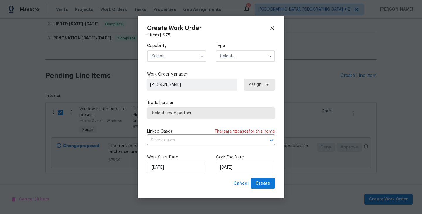
click at [165, 55] on input "text" at bounding box center [176, 56] width 59 height 12
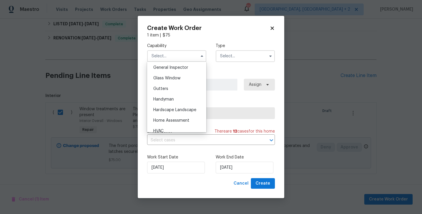
scroll to position [296, 0]
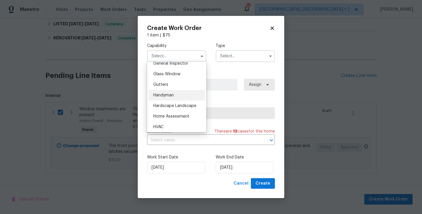
click at [167, 97] on span "Handyman" at bounding box center [163, 95] width 21 height 4
type input "Handyman"
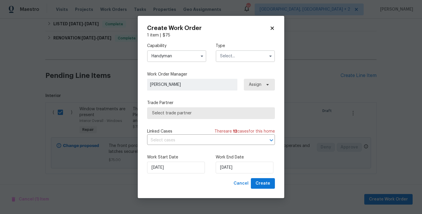
click at [221, 65] on div "Capability Handyman Type" at bounding box center [211, 52] width 128 height 28
click at [227, 60] on input "text" at bounding box center [245, 56] width 59 height 12
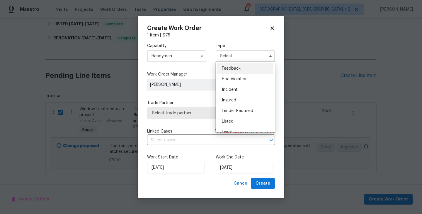
click at [227, 64] on div "Feedback" at bounding box center [245, 68] width 56 height 11
type input "Feedback"
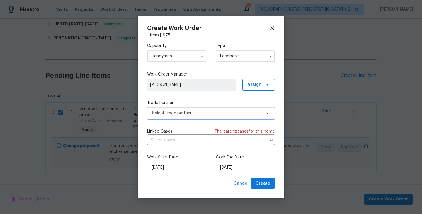
click at [179, 111] on span "Select trade partner" at bounding box center [206, 113] width 109 height 6
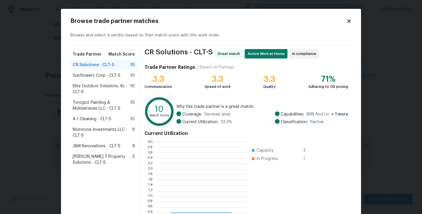
scroll to position [82, 91]
click at [91, 117] on span "A-1 Cleaning - CLT-S" at bounding box center [92, 119] width 39 height 6
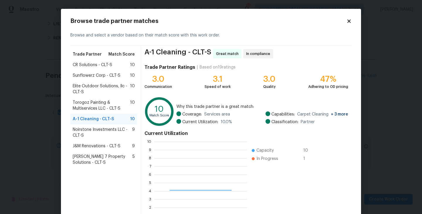
scroll to position [45, 0]
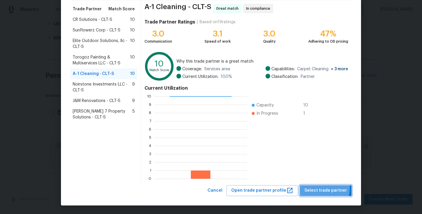
click at [308, 186] on button "Select trade partner" at bounding box center [326, 190] width 52 height 11
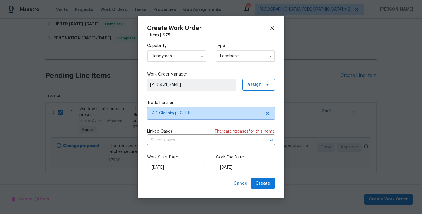
scroll to position [0, 0]
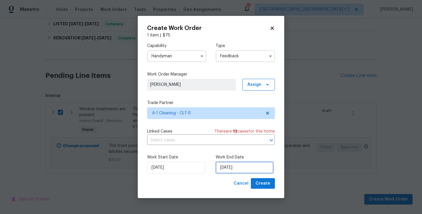
click at [238, 166] on input "10/09/2025" at bounding box center [245, 167] width 58 height 12
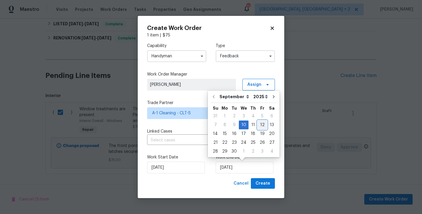
click at [263, 125] on div "12" at bounding box center [262, 125] width 9 height 8
type input "12/09/2025"
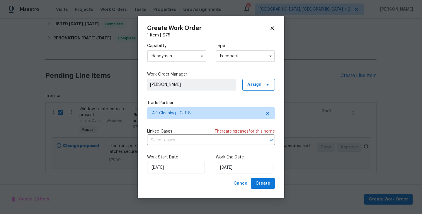
click at [264, 189] on div "Create Work Order 1 item | $ 75 Capability Handyman Type Feedback Work Order Ma…" at bounding box center [211, 107] width 147 height 182
click at [264, 185] on span "Create" at bounding box center [263, 183] width 15 height 7
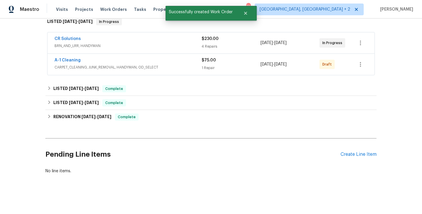
scroll to position [76, 0]
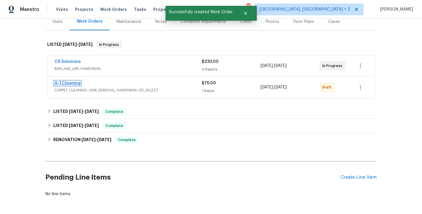
click at [72, 84] on link "A-1 Cleaning" at bounding box center [68, 83] width 26 height 4
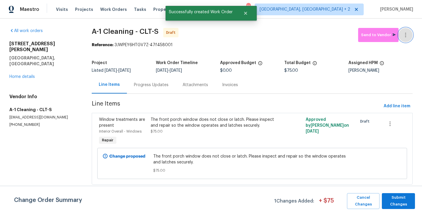
click at [408, 33] on icon "button" at bounding box center [405, 34] width 7 height 7
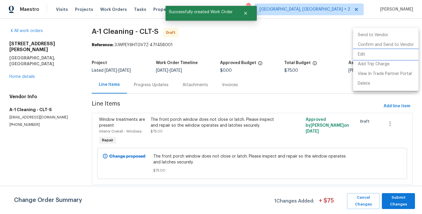
click at [408, 51] on li "Edit" at bounding box center [385, 55] width 65 height 10
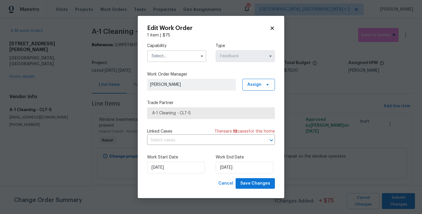
click at [359, 58] on body "Maestro Visits Projects Work Orders Tasks Properties Geo Assignments 70 Albuque…" at bounding box center [211, 100] width 422 height 201
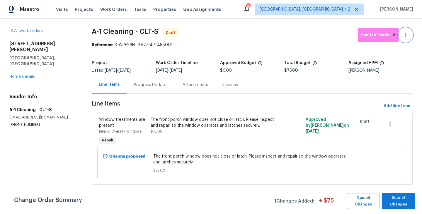
click at [407, 34] on icon "button" at bounding box center [405, 34] width 7 height 7
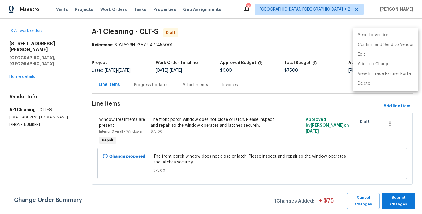
click at [407, 39] on li "Send to Vendor" at bounding box center [385, 35] width 65 height 10
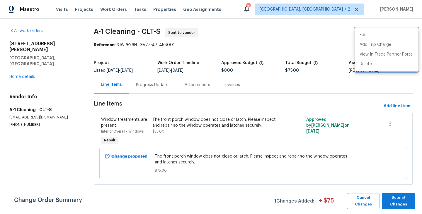
click at [141, 91] on div at bounding box center [211, 107] width 422 height 214
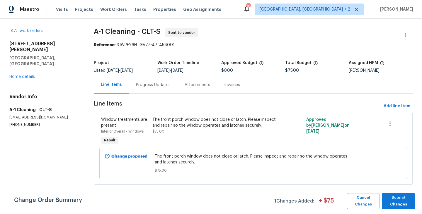
click at [141, 91] on div "Progress Updates" at bounding box center [153, 84] width 49 height 17
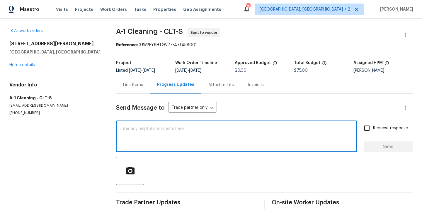
click at [163, 138] on textarea at bounding box center [237, 136] width 234 height 21
paste textarea "Hi, this is Blessida with Opendoor. I’m confirming you received the WO for the …"
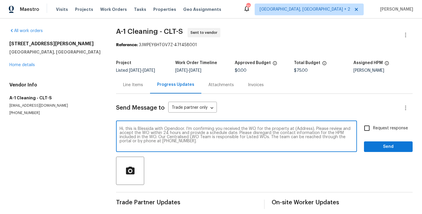
click at [301, 129] on textarea "Hi, this is Blessida with Opendoor. I’m confirming you received the WO for the …" at bounding box center [237, 136] width 234 height 21
paste textarea "16815 Spruell St, Huntersville, NC 28078"
type textarea "Hi, this is Blessida with Opendoor. I’m confirming you received the WO for the …"
click at [383, 128] on span "Request response" at bounding box center [390, 128] width 35 height 6
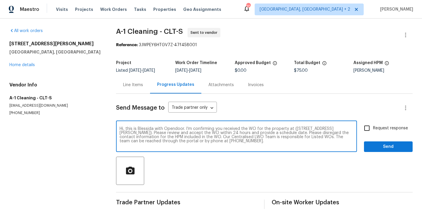
click at [373, 128] on input "Request response" at bounding box center [367, 128] width 12 height 12
checkbox input "true"
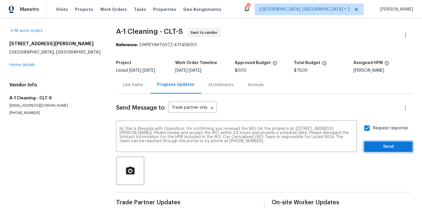
click at [374, 148] on span "Send" at bounding box center [388, 146] width 39 height 7
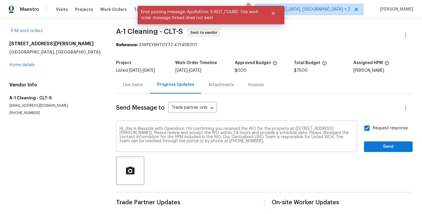
click at [356, 147] on div "Hi, this is Blessida with Opendoor. I’m confirming you received the WO for the …" at bounding box center [236, 137] width 241 height 30
click at [369, 145] on button "Send" at bounding box center [388, 146] width 49 height 11
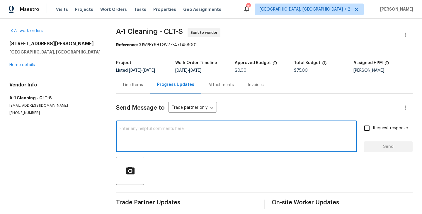
click at [204, 136] on textarea at bounding box center [237, 136] width 234 height 21
paste textarea "[STREET_ADDRESS][PERSON_NAME]"
type textarea "[STREET_ADDRESS][PERSON_NAME]"
paste textarea "Hi, this is Blessida with Opendoor. I’m confirming you received the WO for the …"
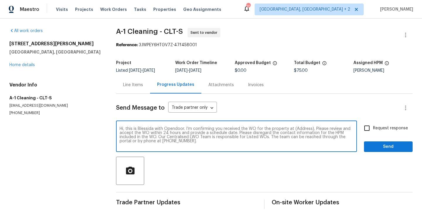
click at [304, 130] on textarea "Hi, this is Blessida with Opendoor. I’m confirming you received the WO for the …" at bounding box center [237, 136] width 234 height 21
paste textarea "[STREET_ADDRESS][PERSON_NAME]"
type textarea "Hi, this is Blessida with Opendoor. I’m confirming you received the WO for the …"
click at [386, 152] on div "Send Message to Trade partner only Trade partner only ​ Hi, this is Blessida wi…" at bounding box center [264, 151] width 297 height 115
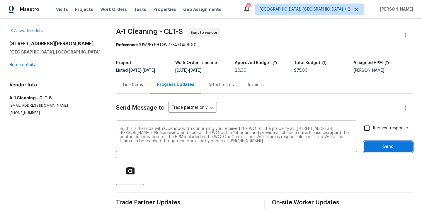
click at [385, 150] on button "Send" at bounding box center [388, 146] width 49 height 11
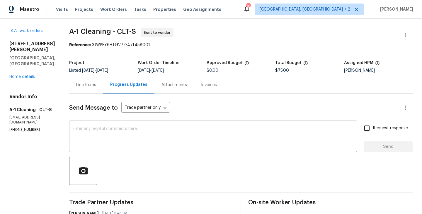
click at [180, 135] on textarea at bounding box center [213, 136] width 281 height 21
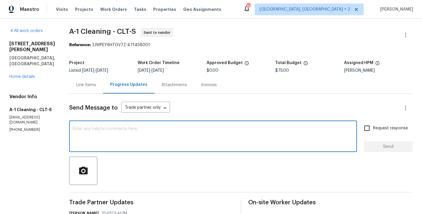
paste textarea "All Work Orders must include before-photos (both close-up and wide-angle) and a…"
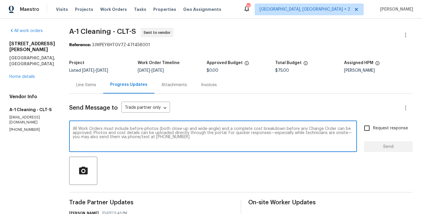
scroll to position [4, 0]
type textarea "All Work Orders must include before-photos (both close-up and wide-angle) and a…"
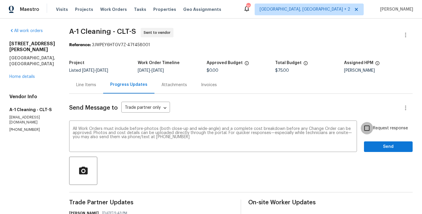
click at [364, 127] on input "Request response" at bounding box center [367, 128] width 12 height 12
checkbox input "true"
click at [373, 150] on button "Send" at bounding box center [388, 146] width 49 height 11
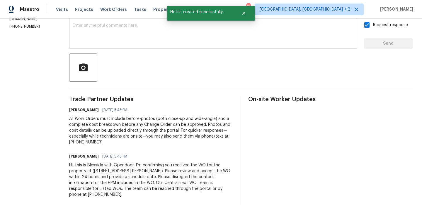
scroll to position [0, 0]
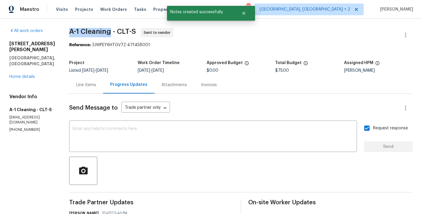
drag, startPoint x: 66, startPoint y: 35, endPoint x: 106, endPoint y: 35, distance: 39.6
click at [106, 35] on span "A-1 Cleaning - CLT-S Sent to vendor" at bounding box center [234, 35] width 330 height 14
copy span "A-1 Cleaning"
click at [21, 74] on link "Home details" at bounding box center [22, 76] width 26 height 4
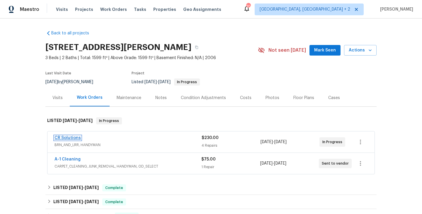
click at [74, 138] on link "CR Solutions" at bounding box center [68, 138] width 26 height 4
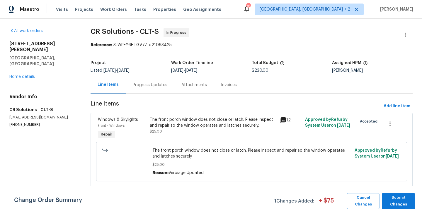
click at [155, 87] on div "Progress Updates" at bounding box center [150, 85] width 35 height 6
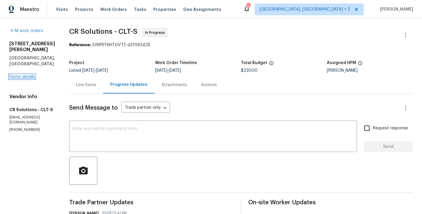
click at [26, 74] on link "Home details" at bounding box center [22, 76] width 26 height 4
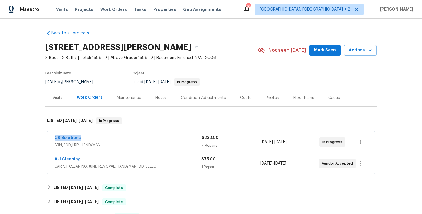
drag, startPoint x: 84, startPoint y: 139, endPoint x: 39, endPoint y: 139, distance: 44.9
click at [39, 139] on div "Back to all projects [STREET_ADDRESS][PERSON_NAME] 3 Beds | 2 Baths | Total: 15…" at bounding box center [211, 115] width 422 height 195
copy link "CR Solutions"
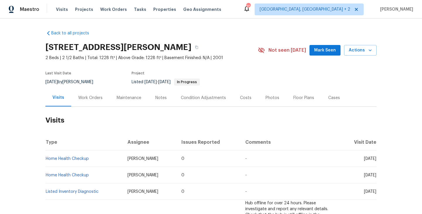
click at [88, 104] on div "Work Orders" at bounding box center [90, 97] width 38 height 17
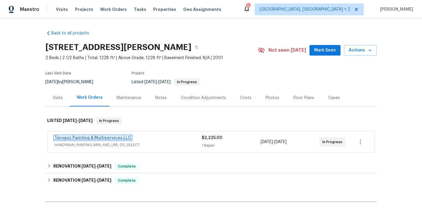
click at [101, 138] on link "Torogoz Painting & Multiservices LLC" at bounding box center [93, 138] width 77 height 4
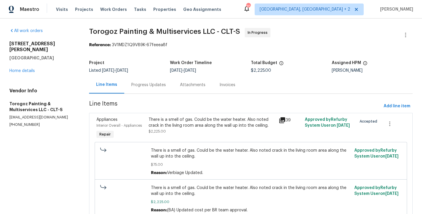
click at [157, 87] on div "Progress Updates" at bounding box center [148, 85] width 35 height 6
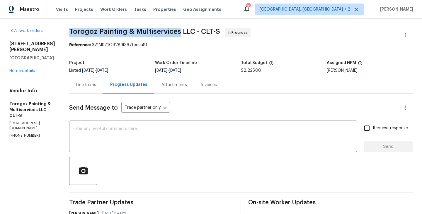
drag, startPoint x: 81, startPoint y: 29, endPoint x: 192, endPoint y: 29, distance: 110.3
copy span "Torogoz Painting & Multiservices"
click at [9, 69] on link "Home details" at bounding box center [22, 71] width 26 height 4
